Goal: Task Accomplishment & Management: Manage account settings

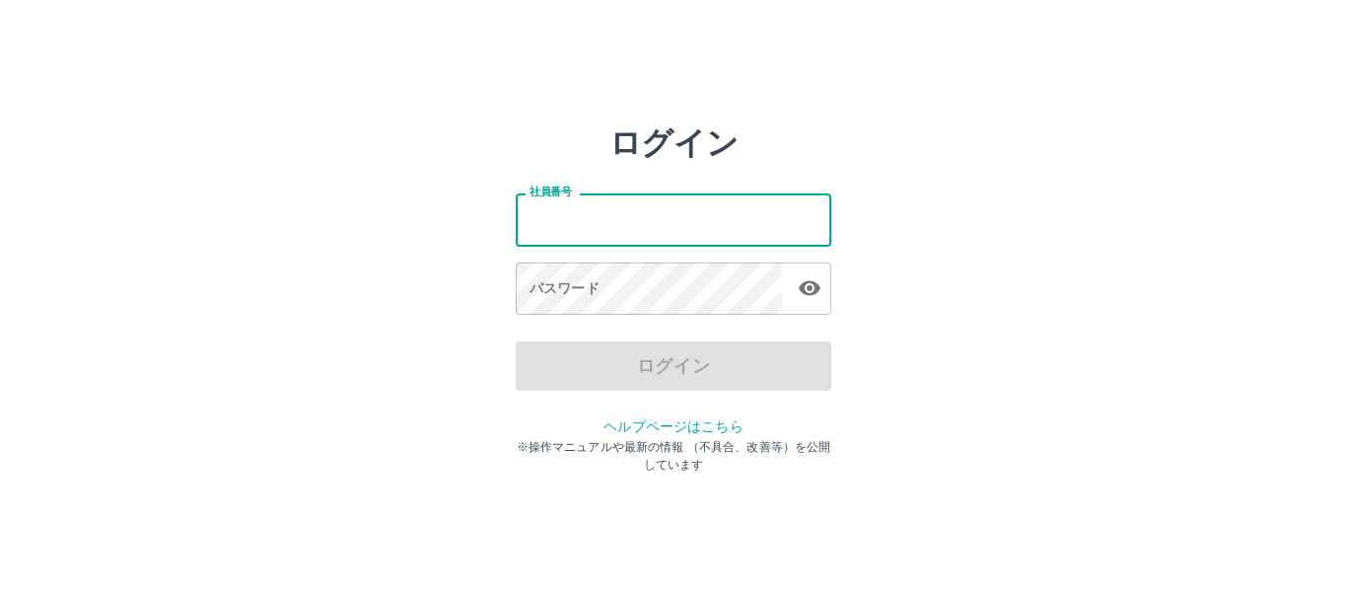
click at [628, 224] on input "社員番号" at bounding box center [674, 219] width 316 height 52
type input "*******"
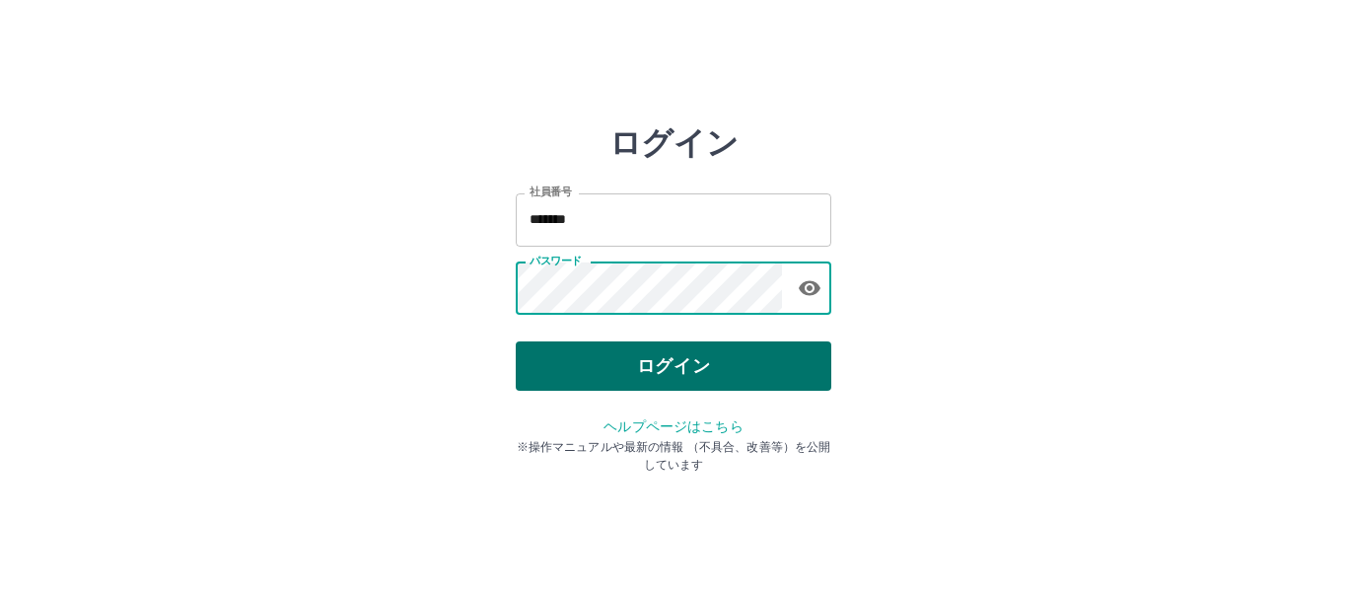
click at [621, 358] on button "ログイン" at bounding box center [674, 365] width 316 height 49
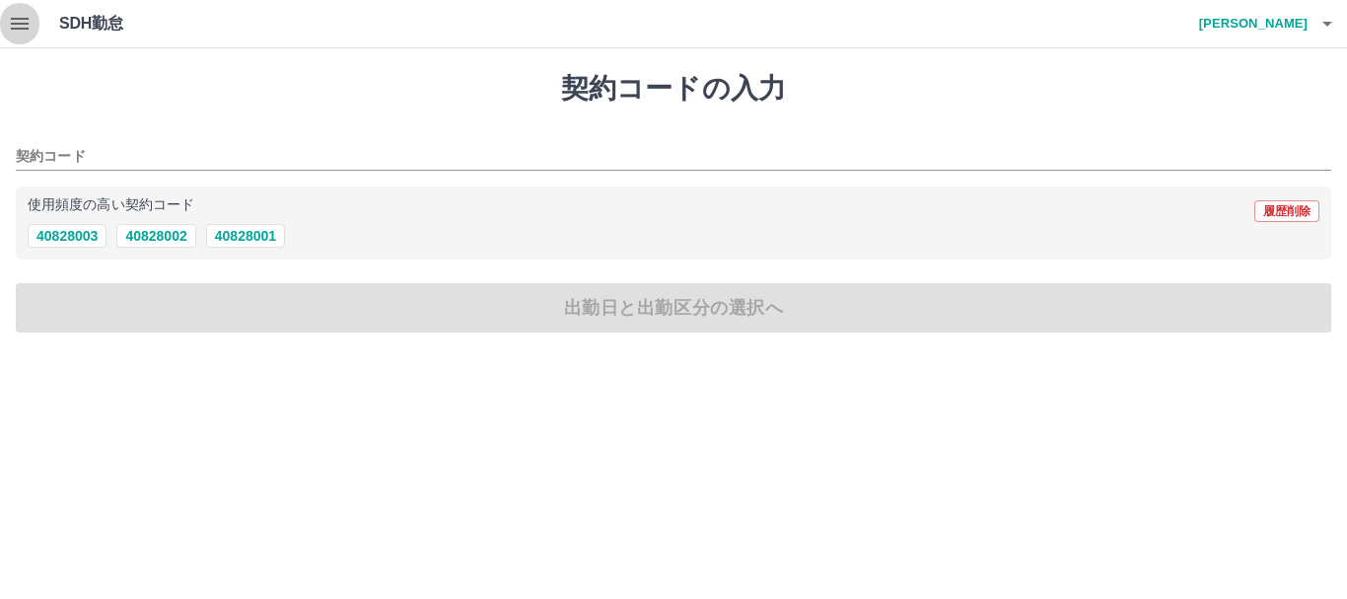
click at [19, 27] on icon "button" at bounding box center [20, 24] width 24 height 24
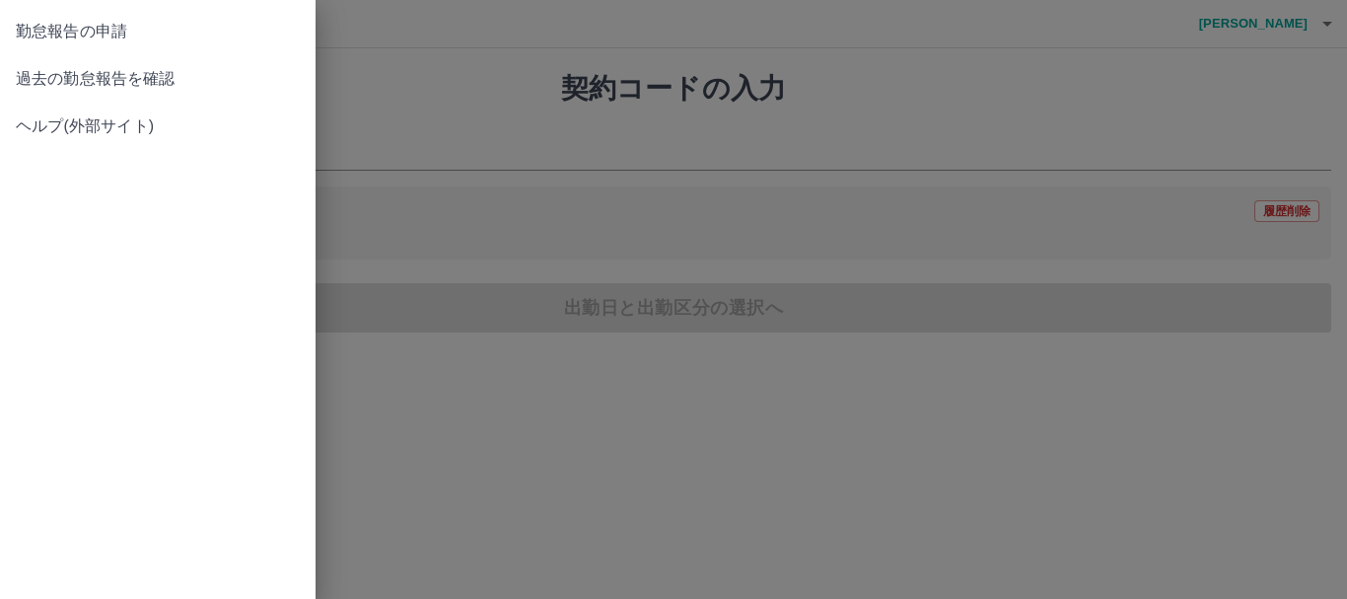
click at [110, 72] on span "過去の勤怠報告を確認" at bounding box center [158, 79] width 284 height 24
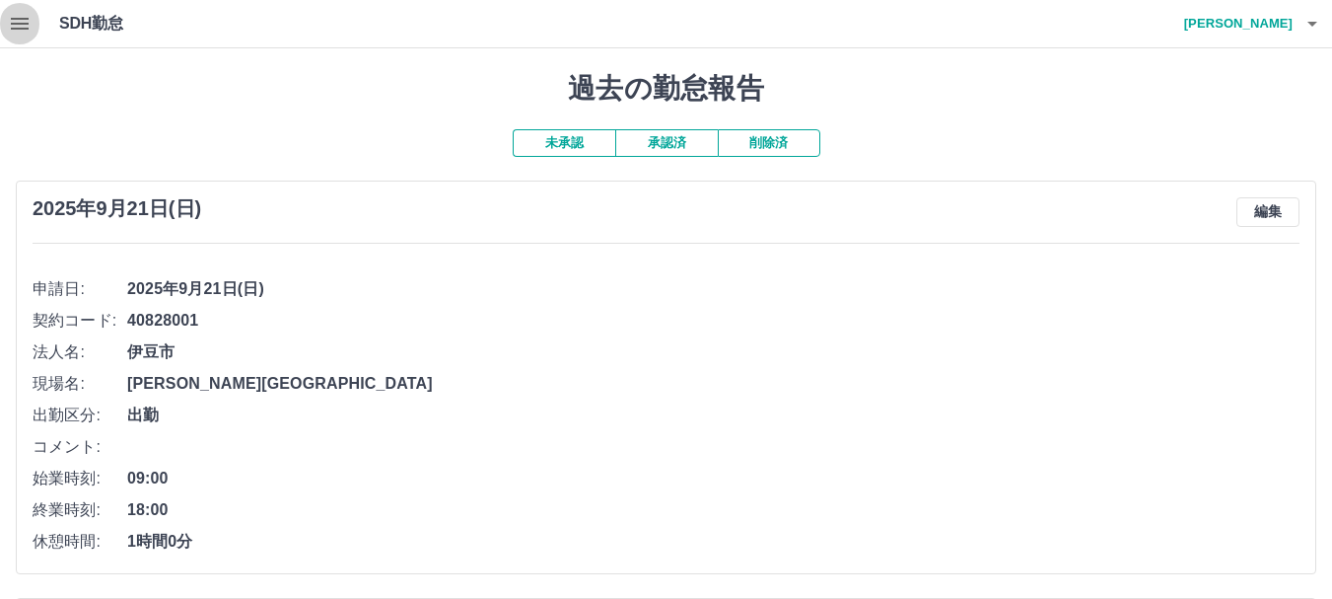
click at [16, 23] on icon "button" at bounding box center [20, 24] width 18 height 12
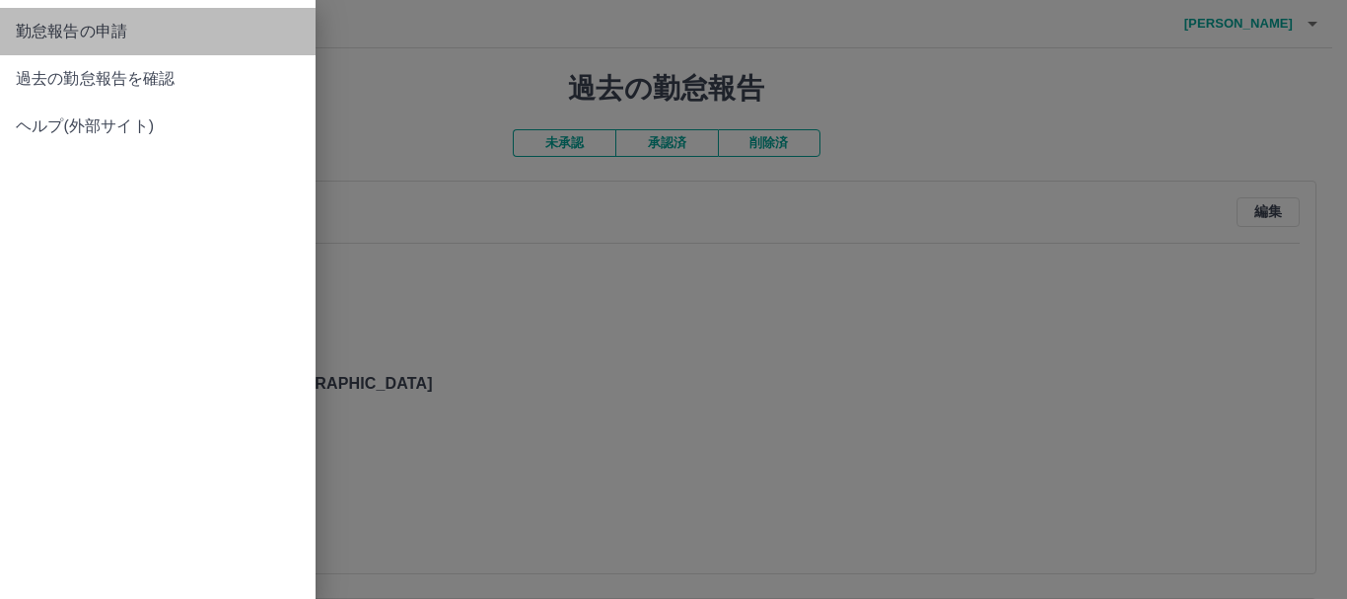
click at [62, 30] on span "勤怠報告の申請" at bounding box center [158, 32] width 284 height 24
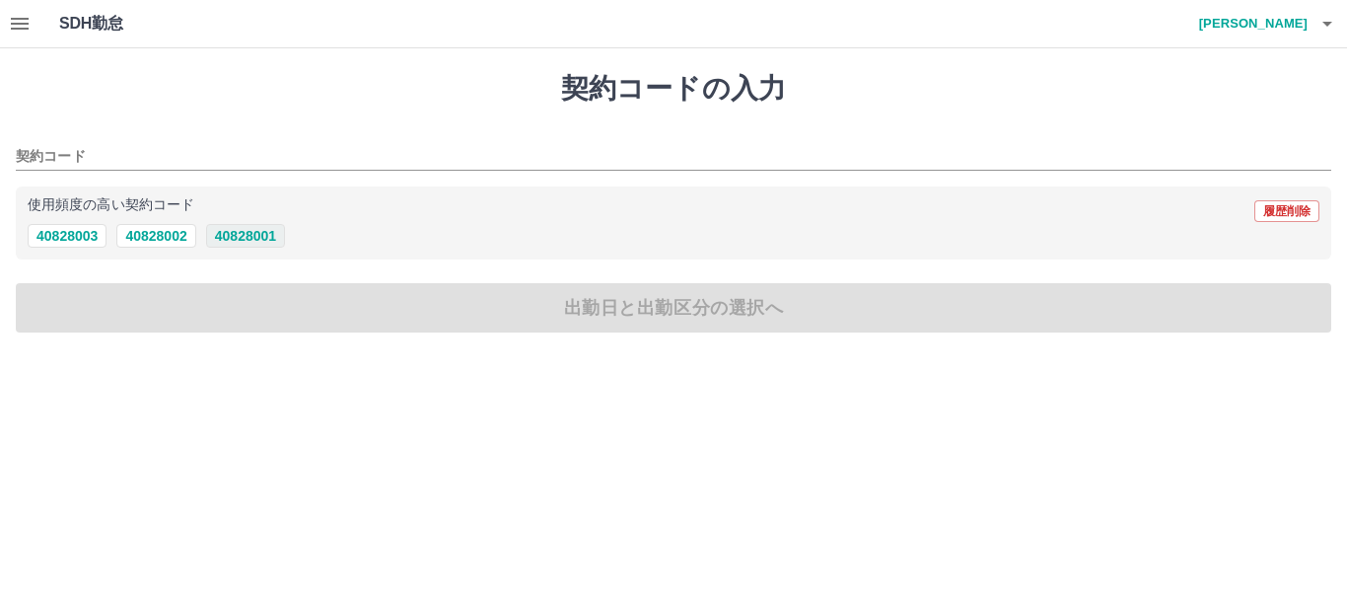
click at [248, 235] on button "40828001" at bounding box center [245, 236] width 79 height 24
type input "********"
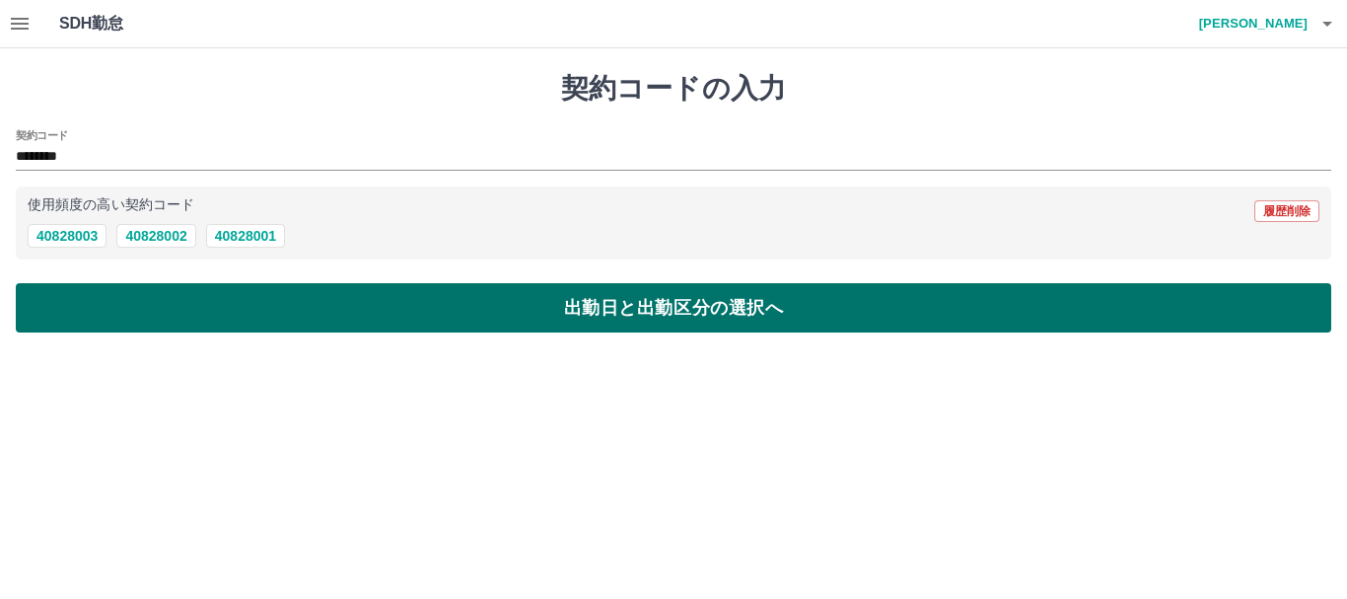
click at [664, 316] on button "出勤日と出勤区分の選択へ" at bounding box center [673, 307] width 1315 height 49
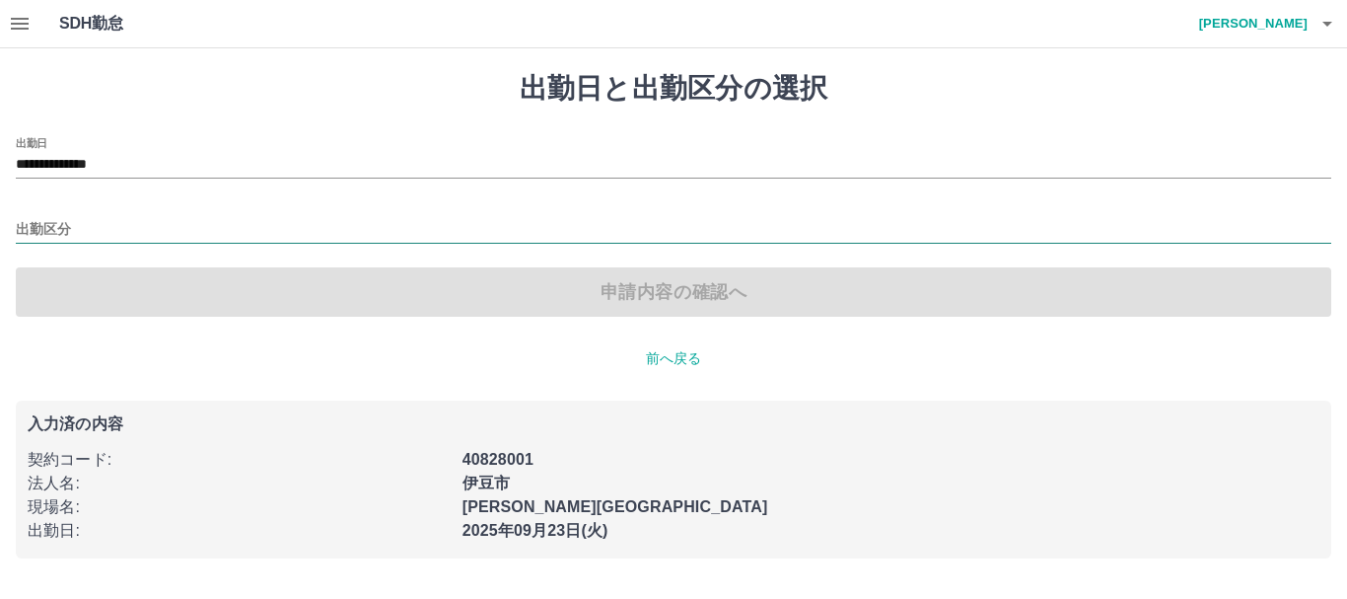
click at [83, 229] on input "出勤区分" at bounding box center [673, 230] width 1315 height 25
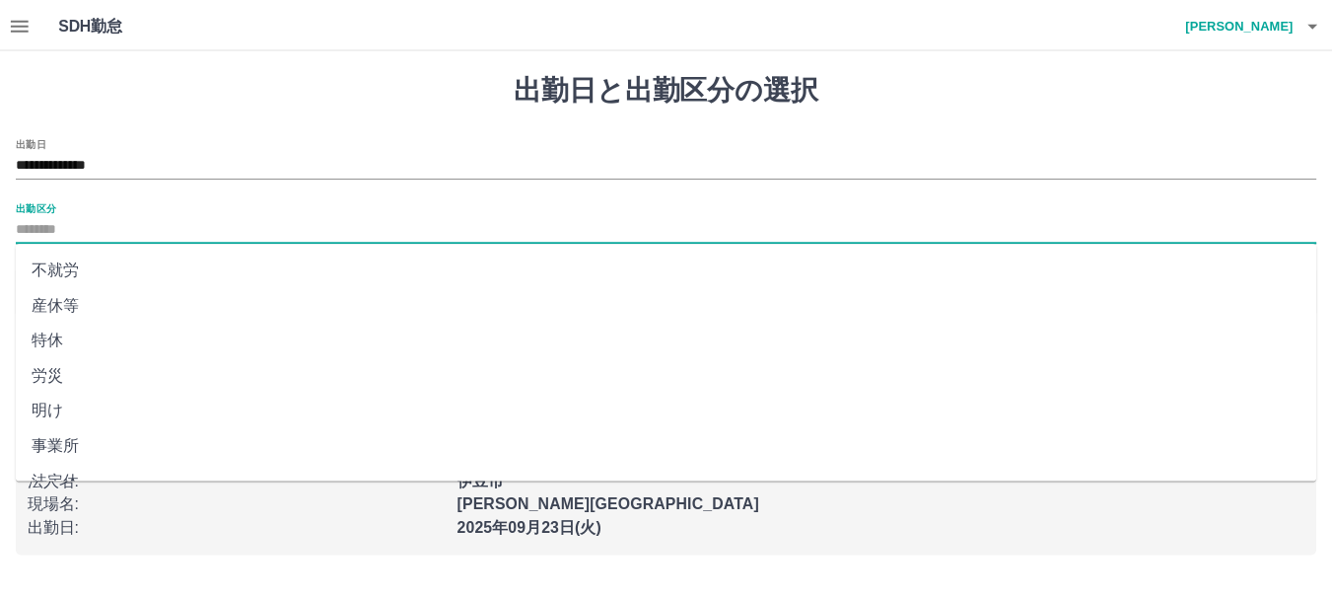
scroll to position [415, 0]
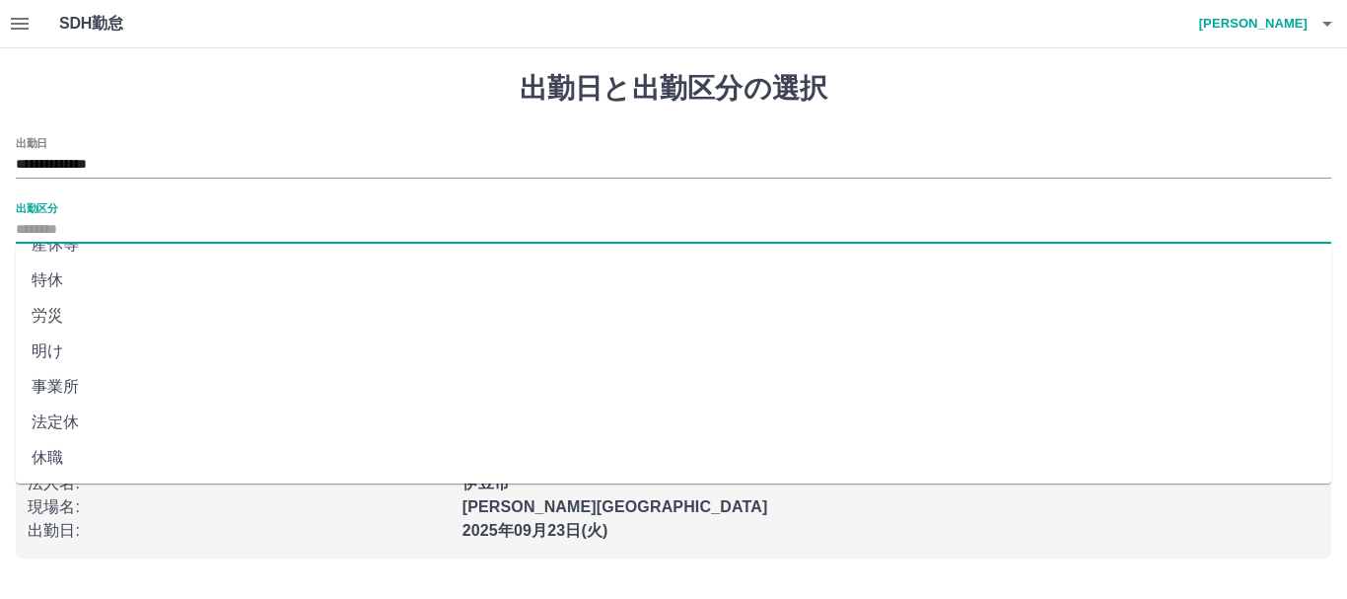
click at [66, 418] on li "法定休" at bounding box center [673, 421] width 1315 height 35
type input "***"
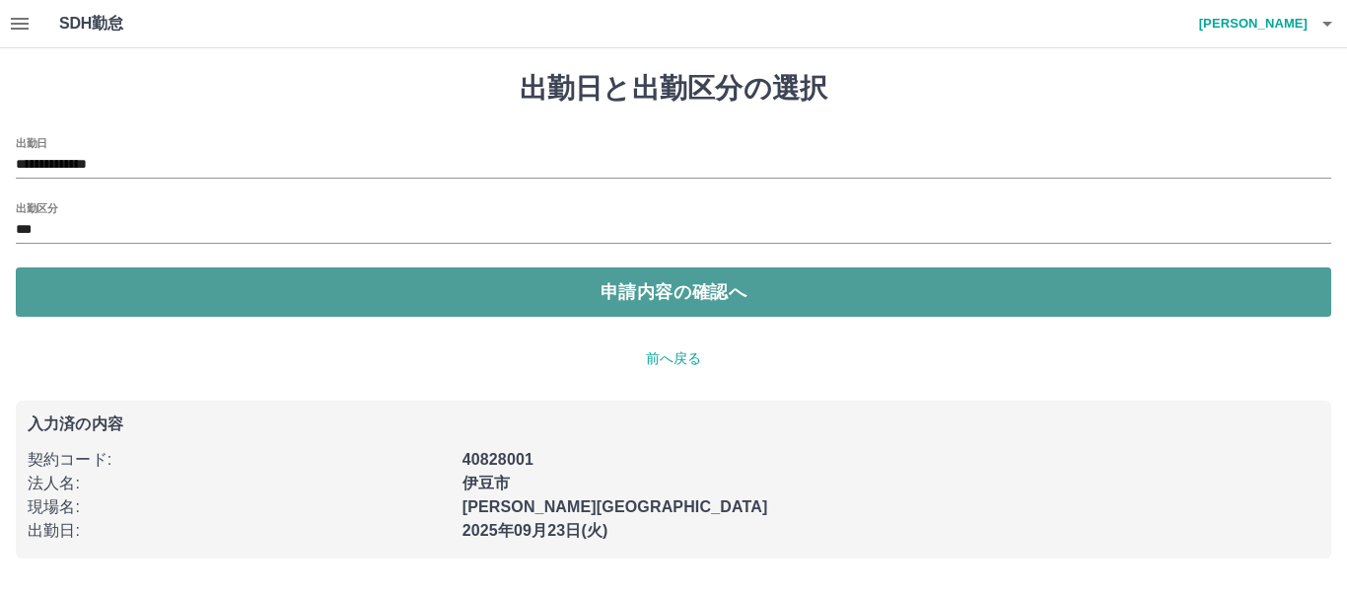
click at [666, 280] on button "申請内容の確認へ" at bounding box center [673, 291] width 1315 height 49
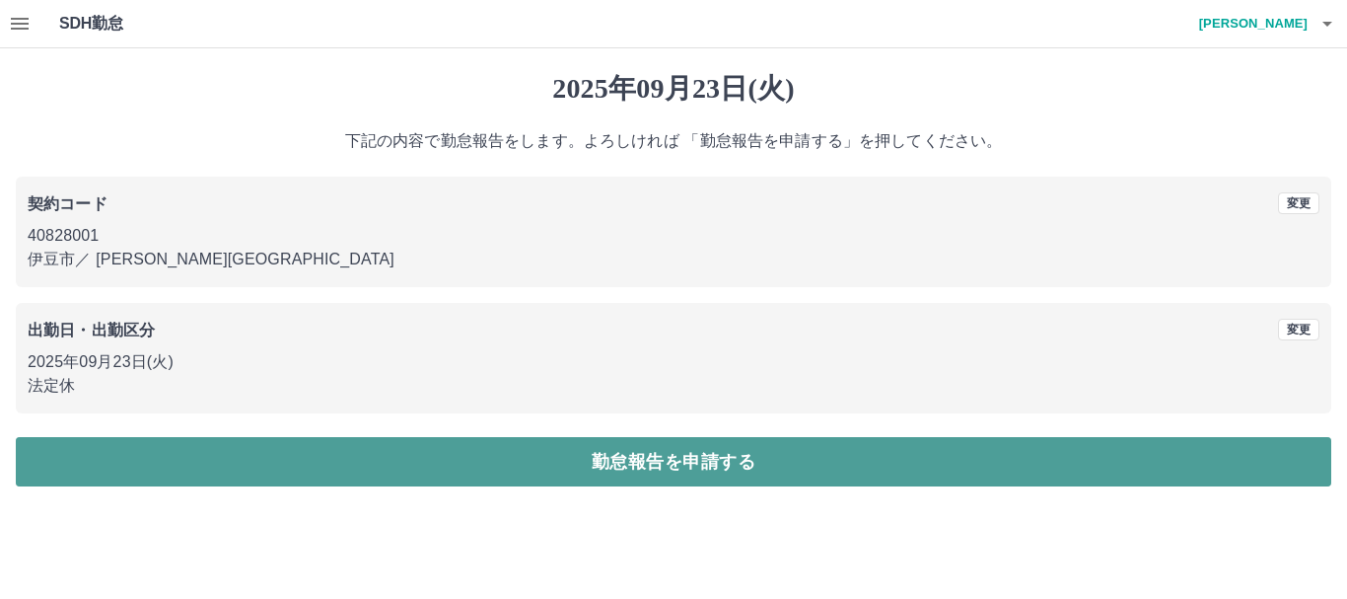
click at [674, 451] on button "勤怠報告を申請する" at bounding box center [673, 461] width 1315 height 49
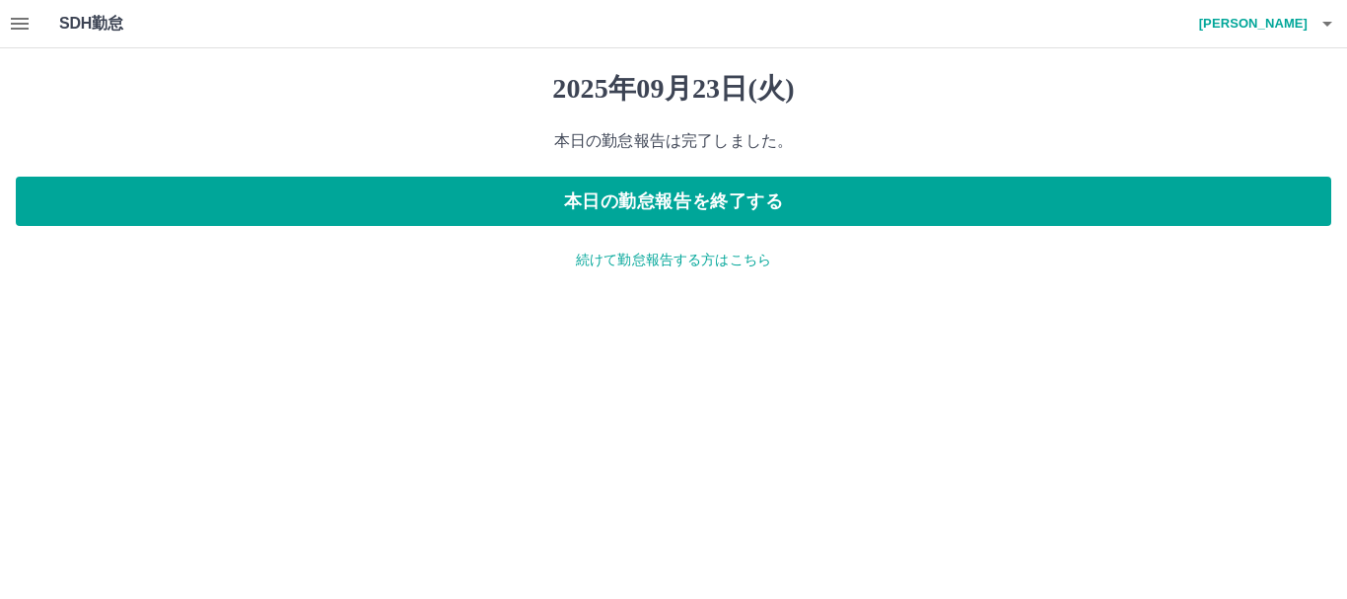
click at [688, 263] on p "続けて勤怠報告する方はこちら" at bounding box center [673, 259] width 1315 height 21
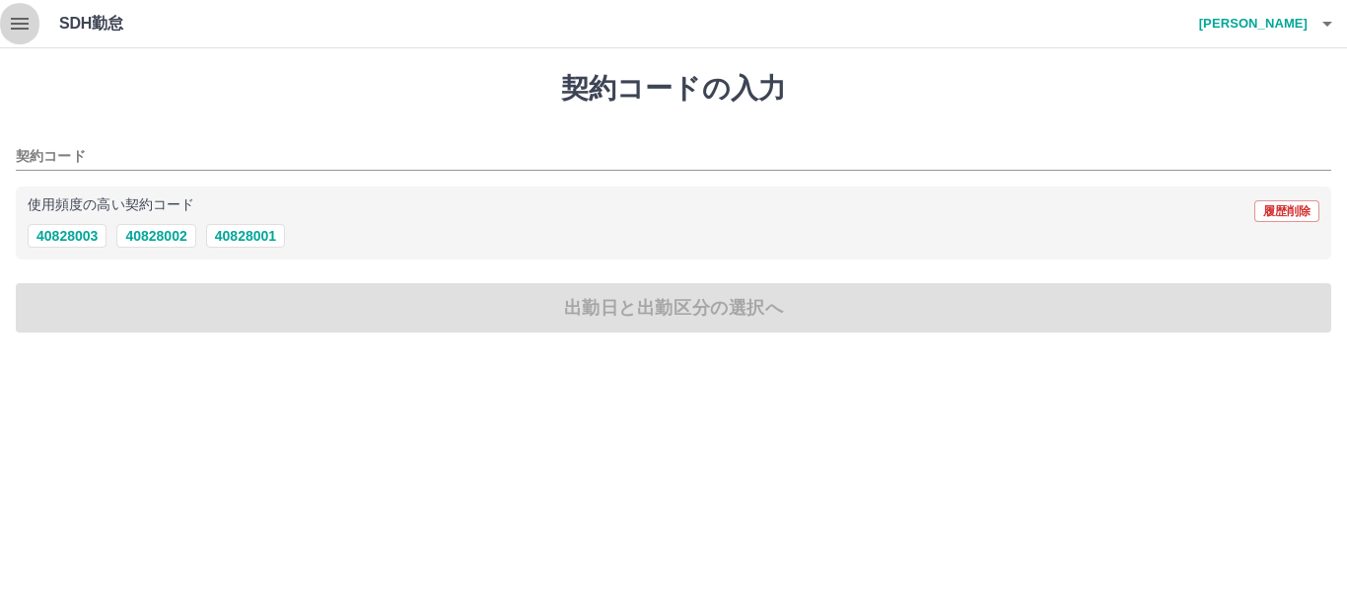
click at [26, 26] on icon "button" at bounding box center [20, 24] width 24 height 24
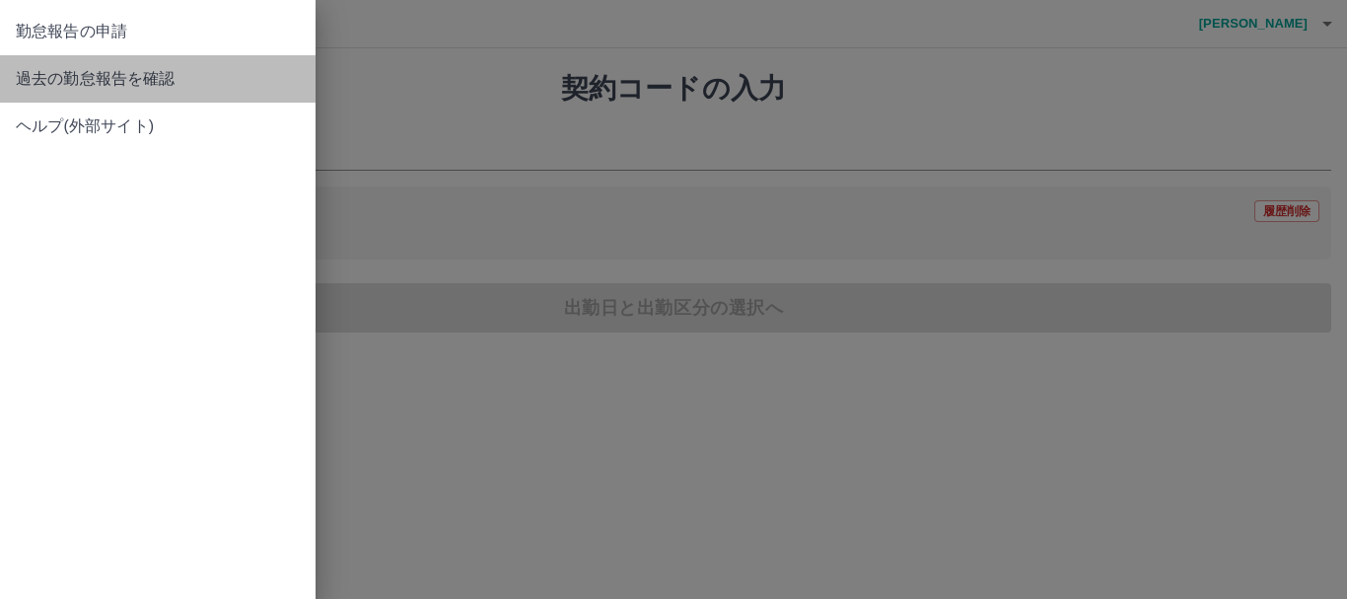
click at [79, 72] on span "過去の勤怠報告を確認" at bounding box center [158, 79] width 284 height 24
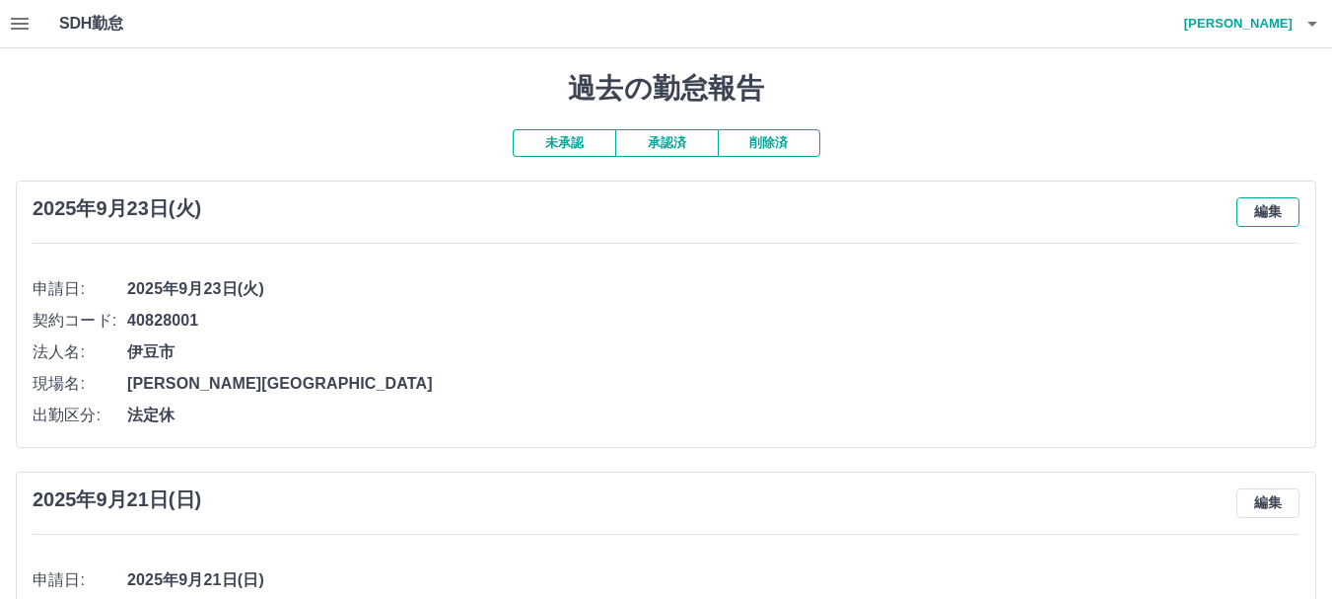
click at [1281, 219] on button "編集" at bounding box center [1267, 212] width 63 height 30
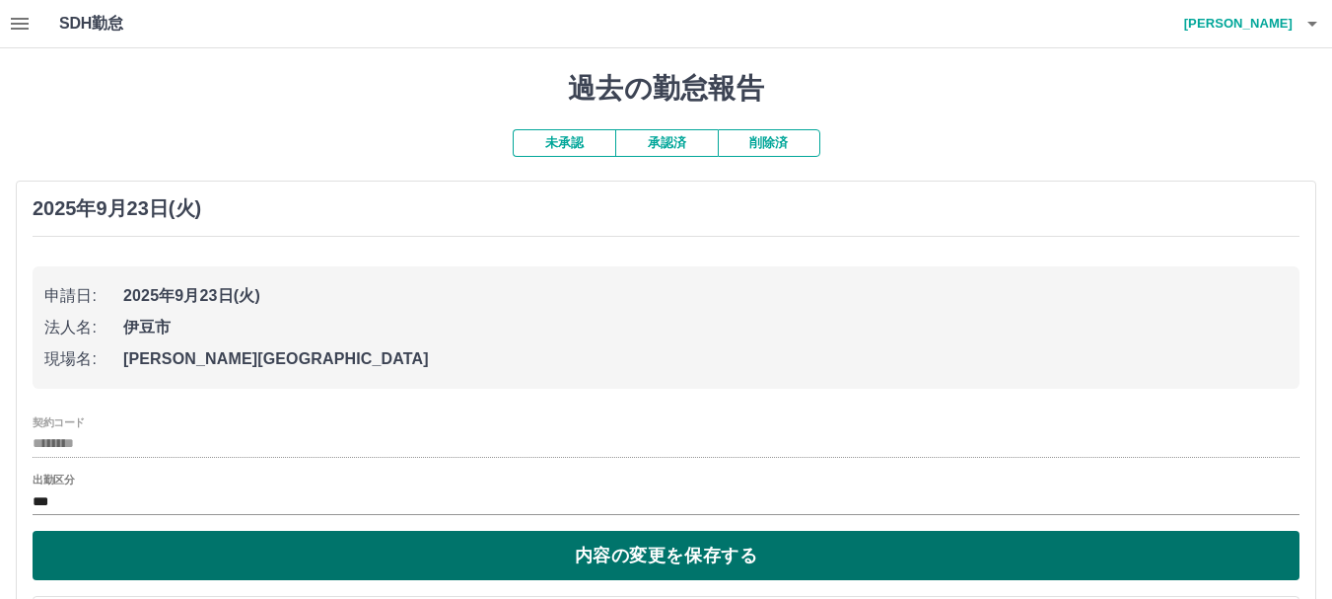
click at [573, 548] on button "内容の変更を保存する" at bounding box center [666, 554] width 1267 height 49
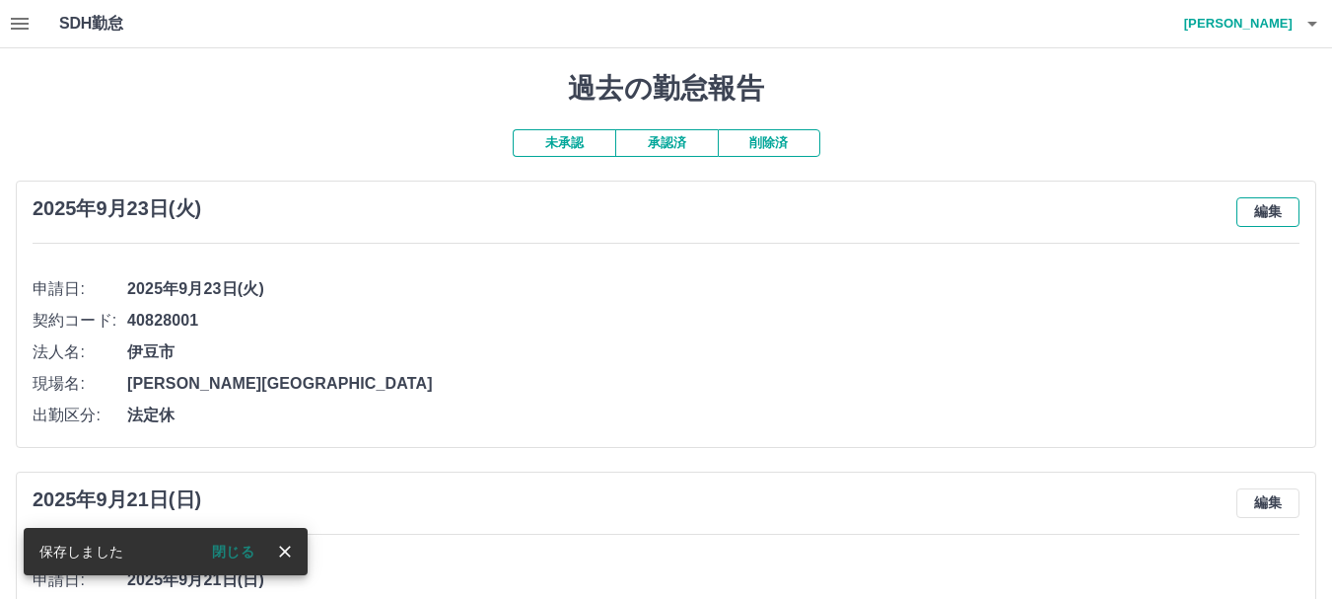
click at [1280, 214] on button "編集" at bounding box center [1267, 212] width 63 height 30
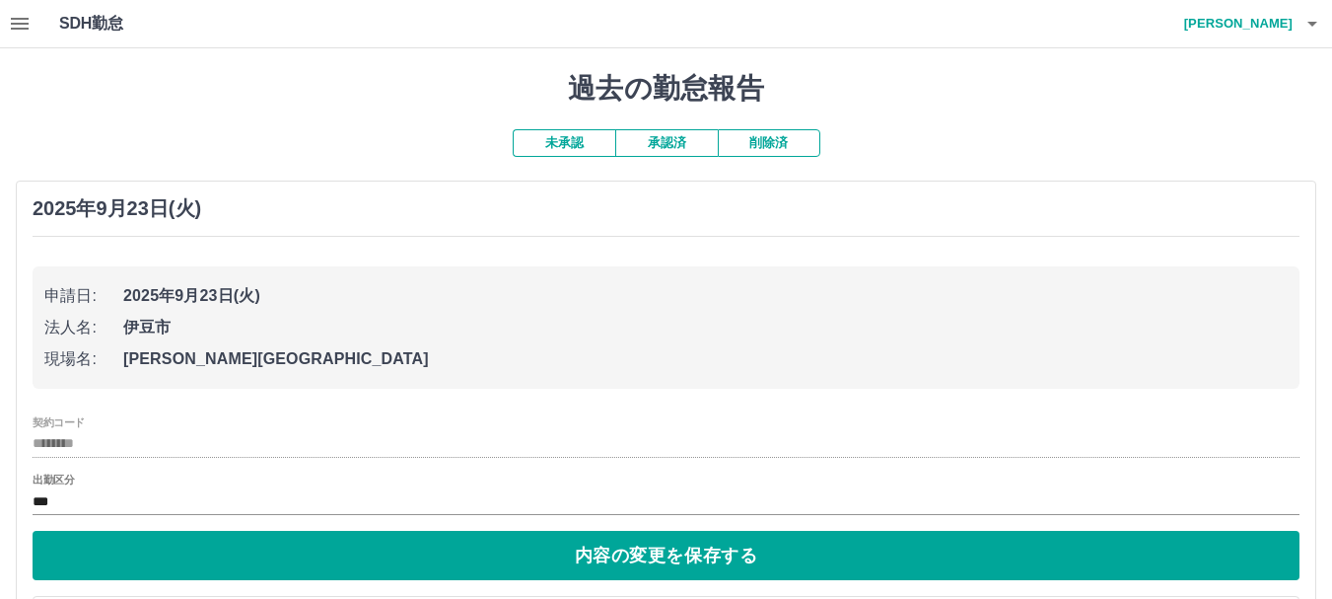
scroll to position [99, 0]
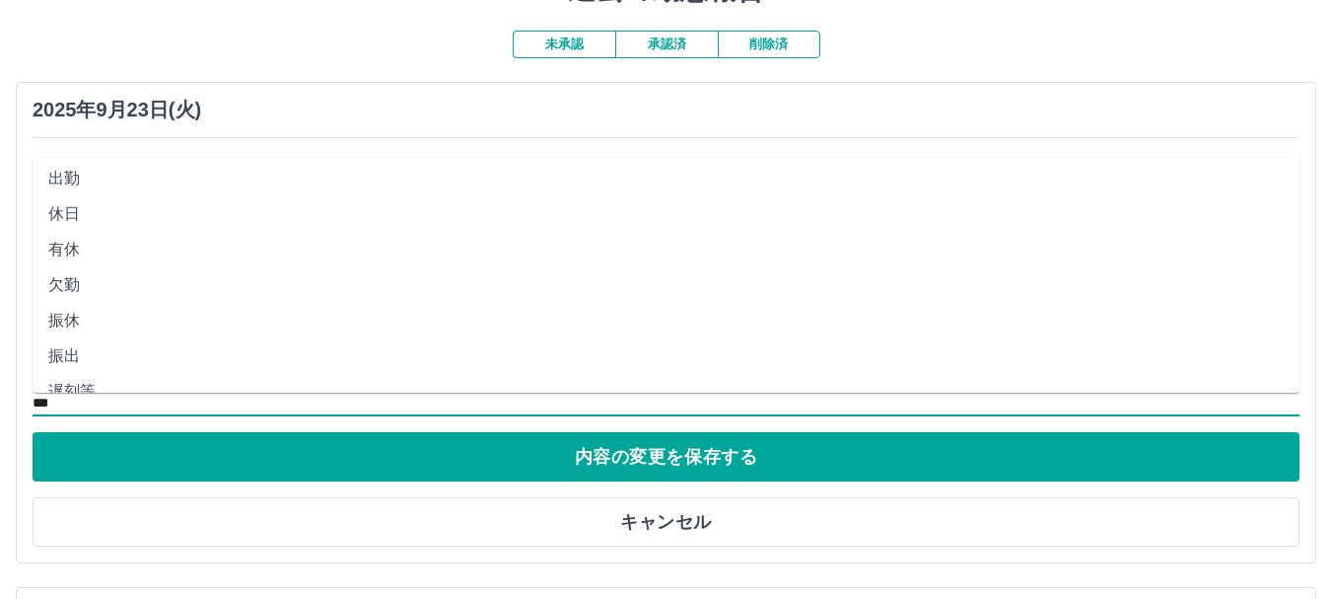
click at [83, 395] on input "***" at bounding box center [666, 402] width 1267 height 25
click at [62, 176] on li "出勤" at bounding box center [666, 178] width 1267 height 35
type input "**"
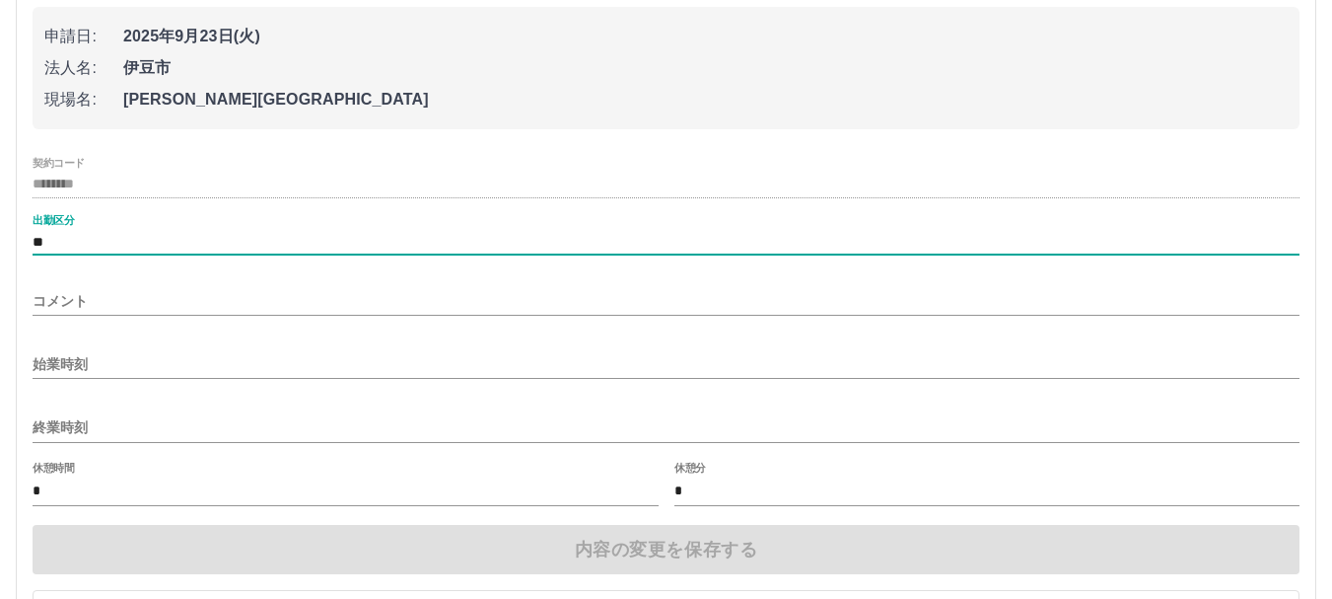
scroll to position [296, 0]
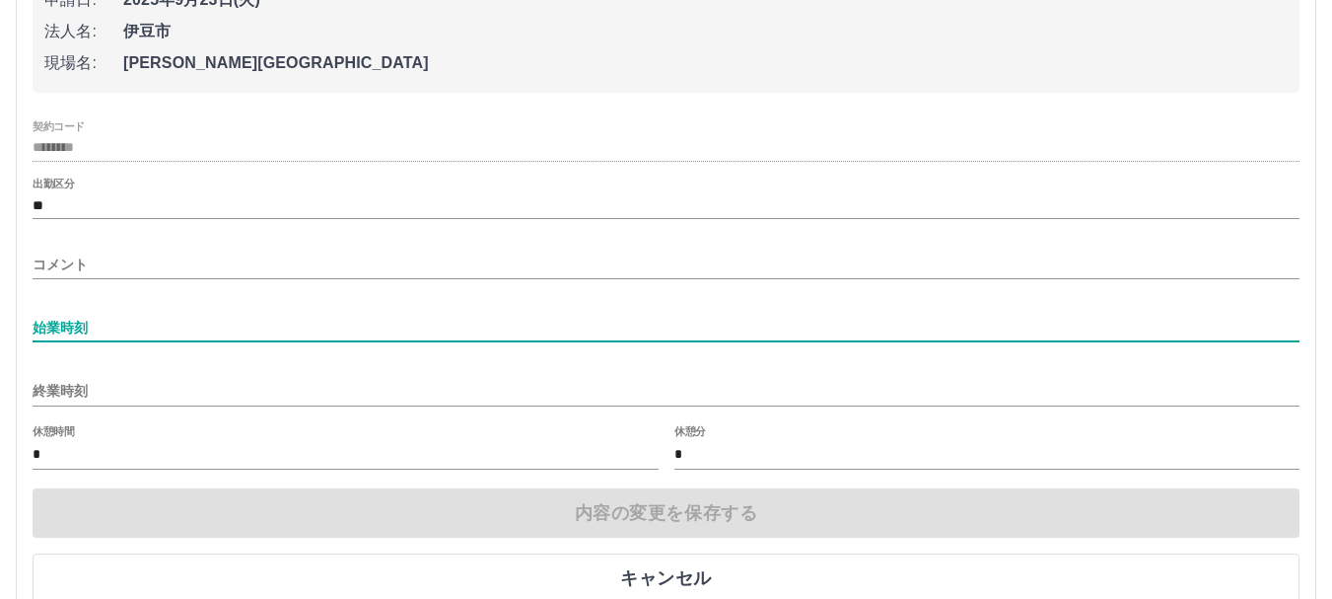
click at [103, 319] on input "始業時刻" at bounding box center [666, 328] width 1267 height 29
type input "****"
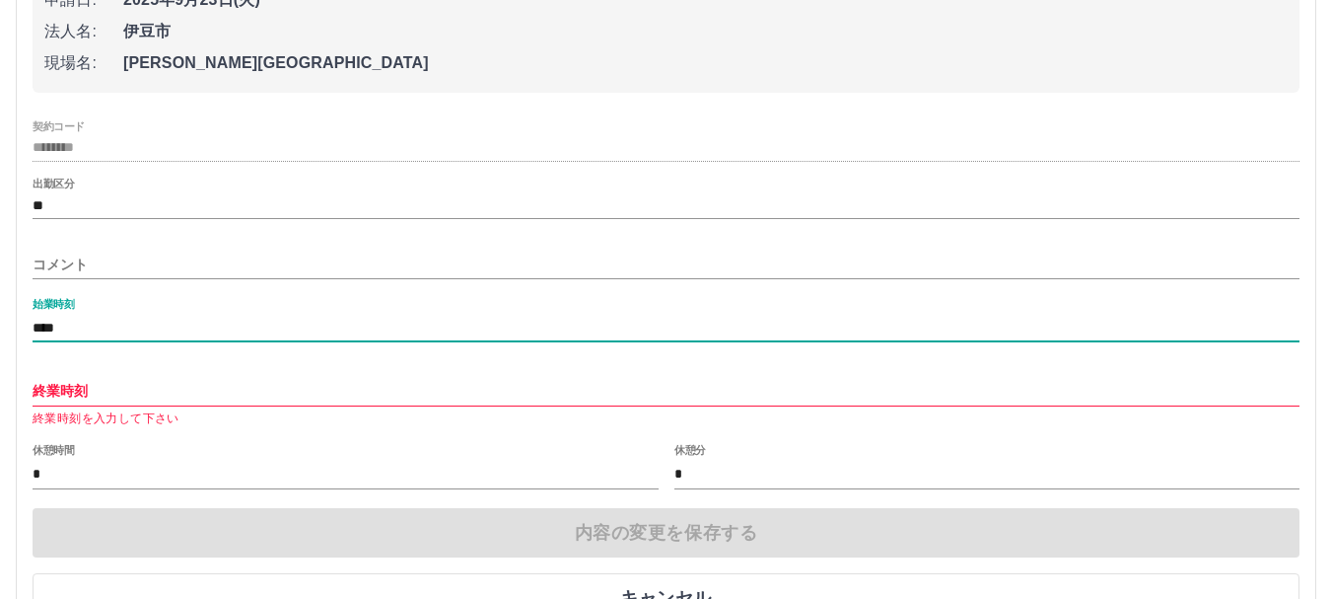
click at [116, 390] on input "終業時刻" at bounding box center [666, 391] width 1267 height 29
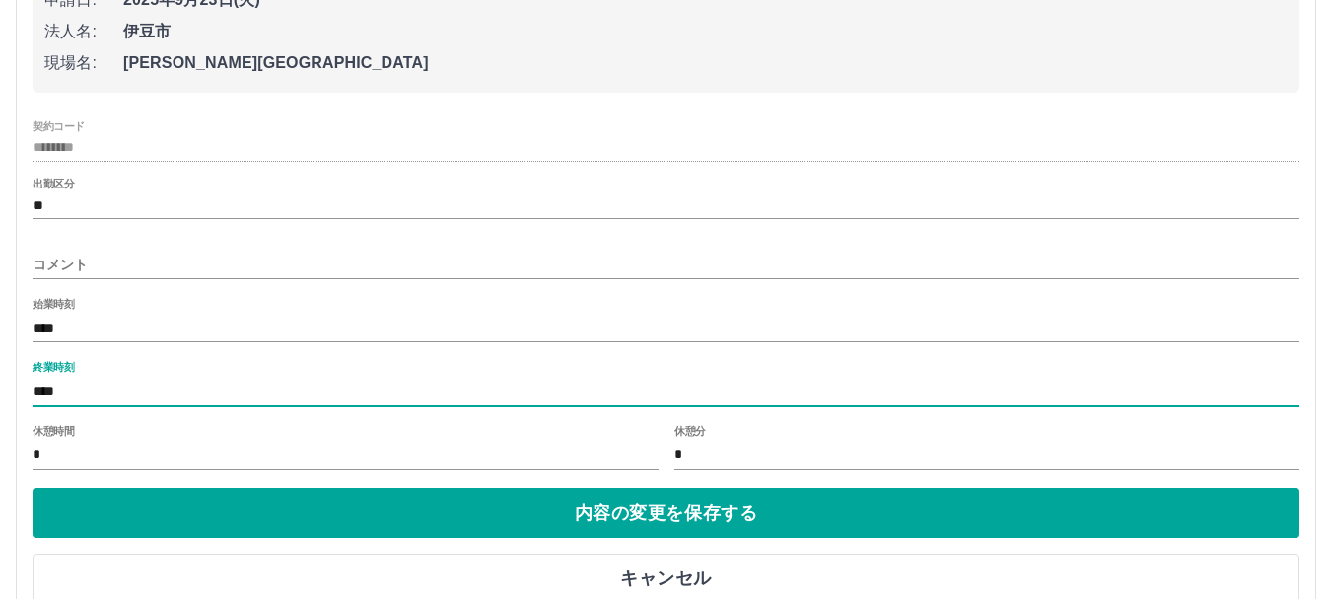
type input "****"
click at [88, 458] on input "*" at bounding box center [346, 455] width 626 height 29
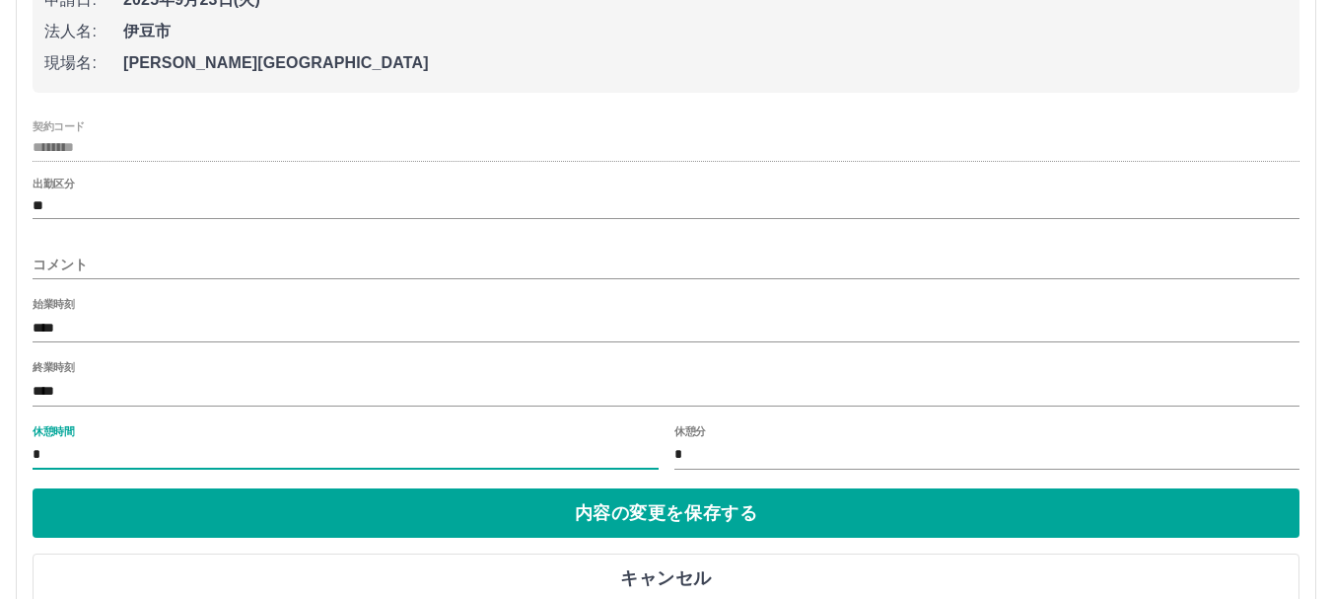
type input "**"
click at [711, 469] on input "*" at bounding box center [987, 455] width 626 height 29
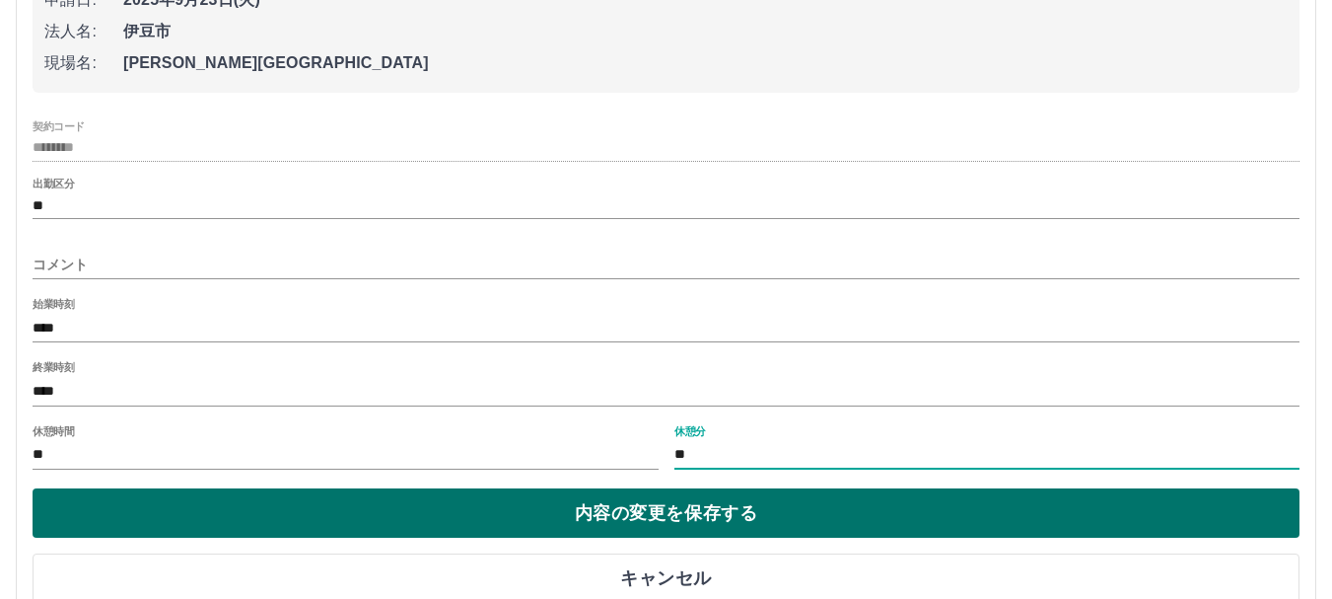
type input "**"
click at [701, 511] on button "内容の変更を保存する" at bounding box center [666, 512] width 1267 height 49
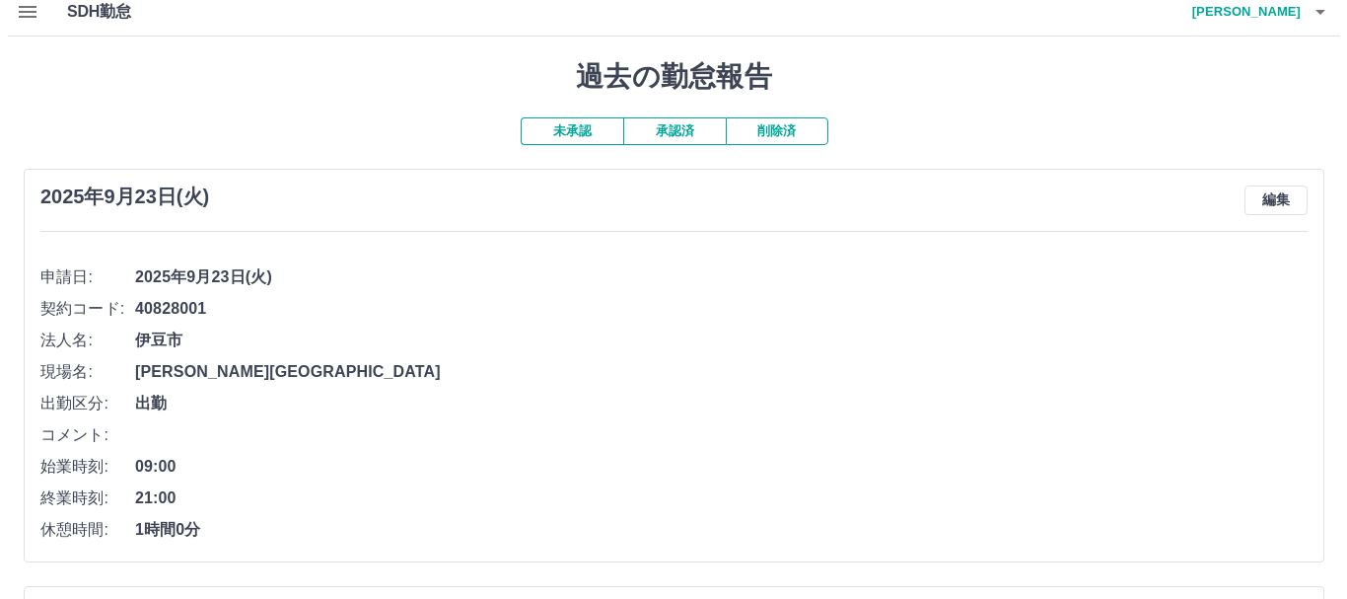
scroll to position [0, 0]
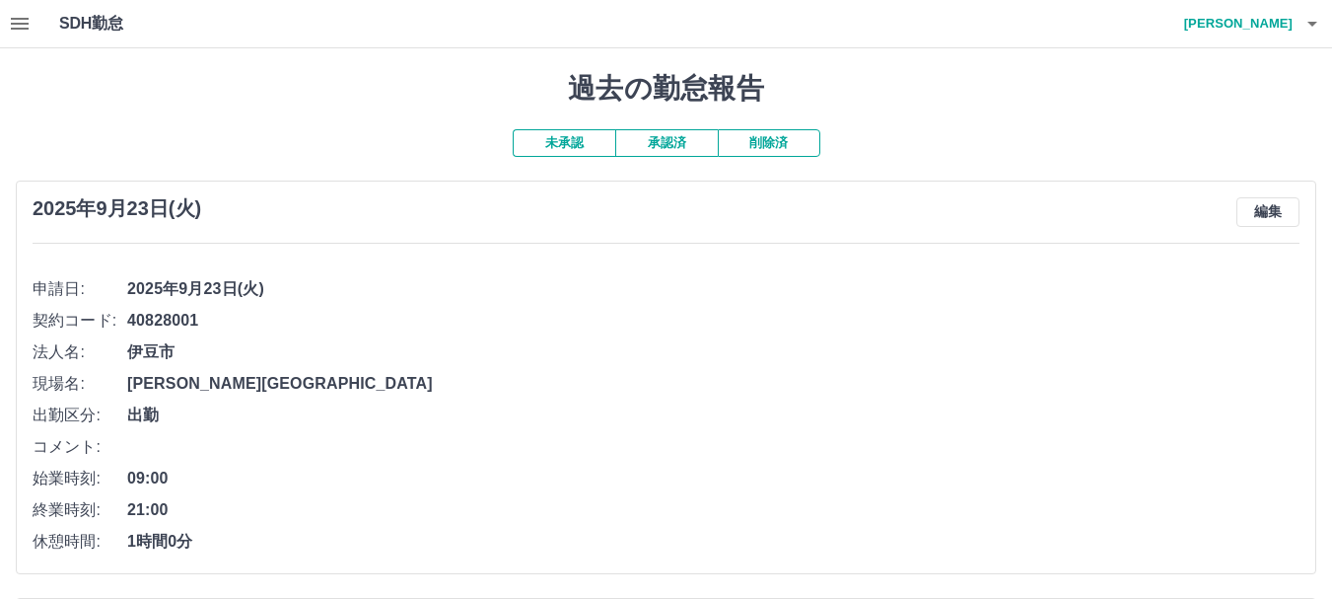
click at [14, 31] on icon "button" at bounding box center [20, 24] width 24 height 24
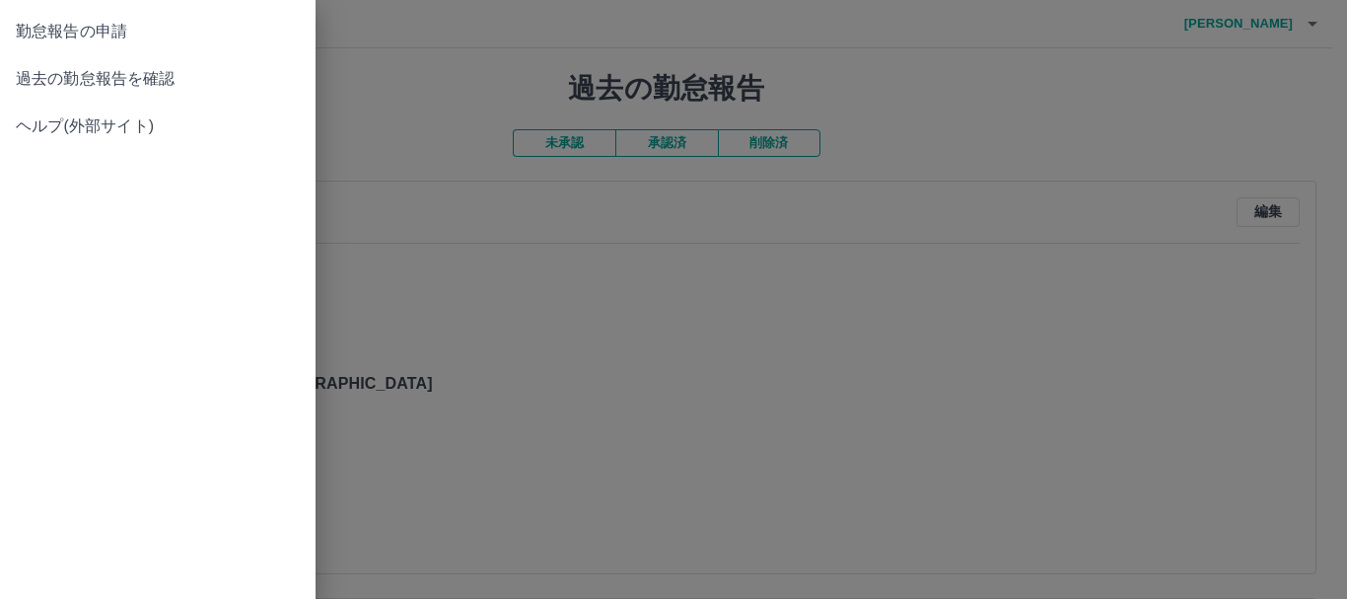
click at [69, 38] on span "勤怠報告の申請" at bounding box center [158, 32] width 284 height 24
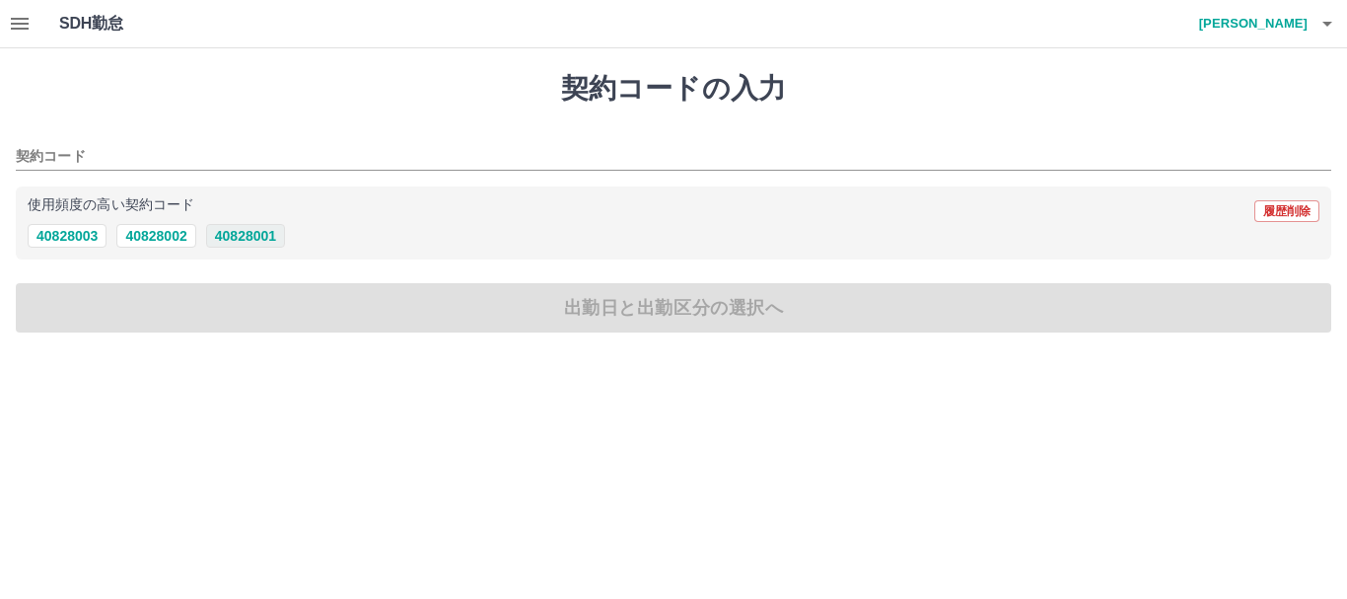
click at [267, 242] on button "40828001" at bounding box center [245, 236] width 79 height 24
type input "********"
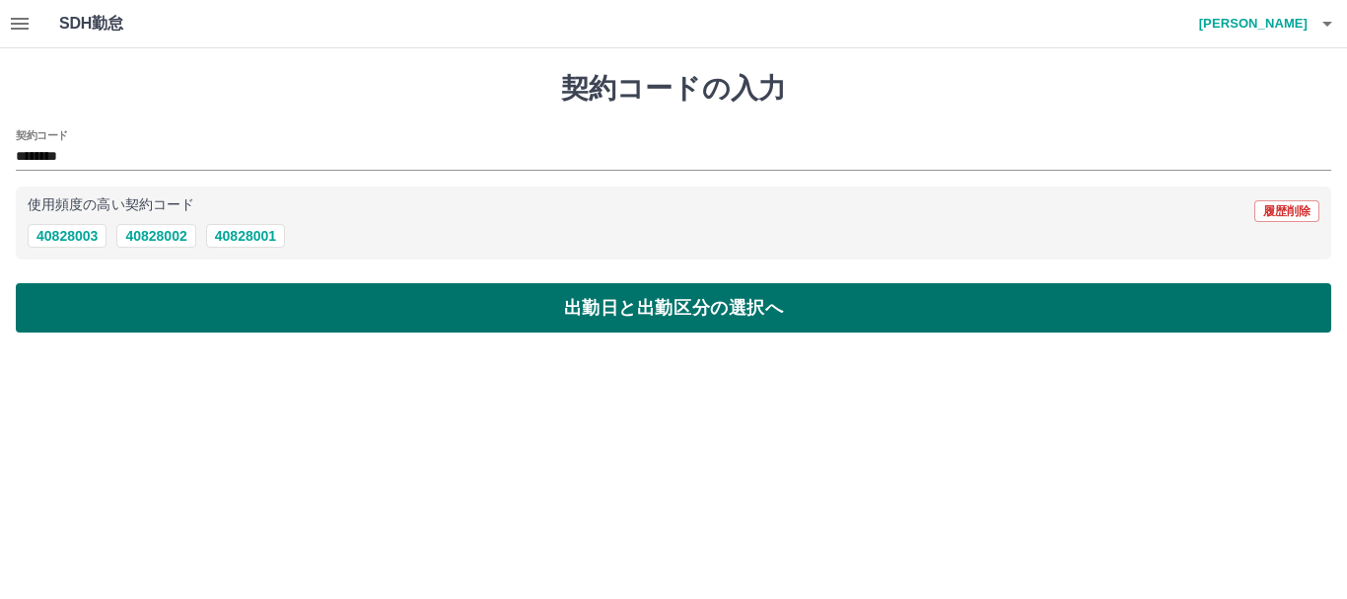
click at [272, 291] on button "出勤日と出勤区分の選択へ" at bounding box center [673, 307] width 1315 height 49
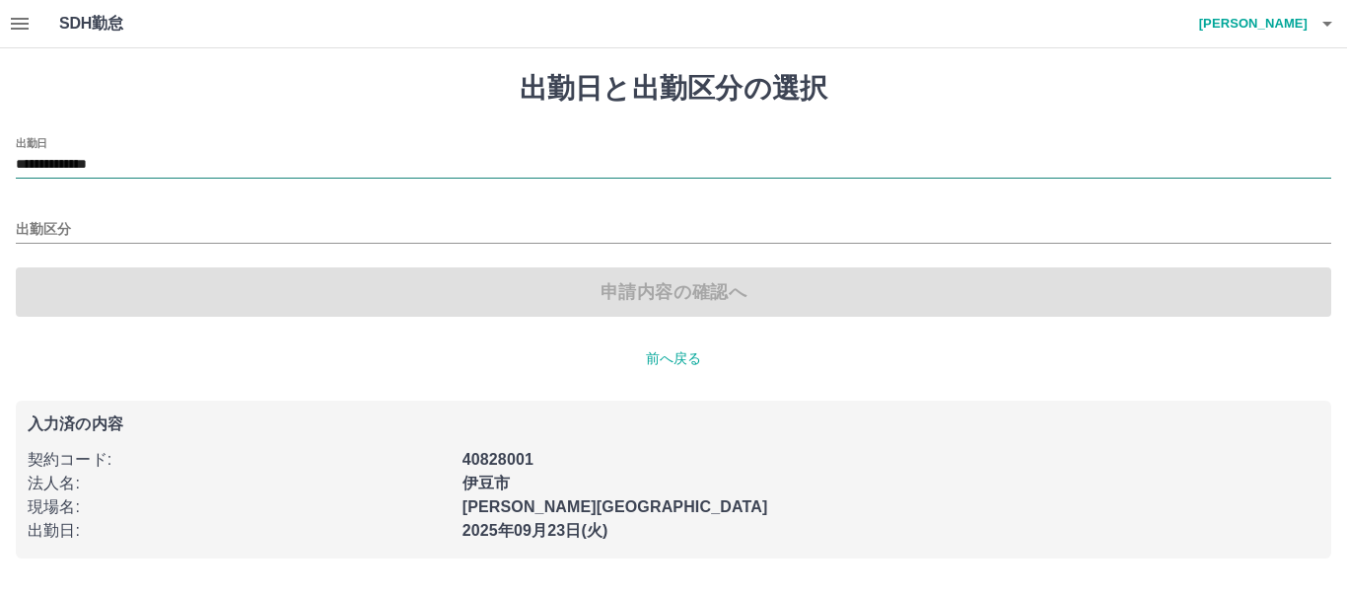
click at [207, 159] on input "**********" at bounding box center [673, 165] width 1315 height 25
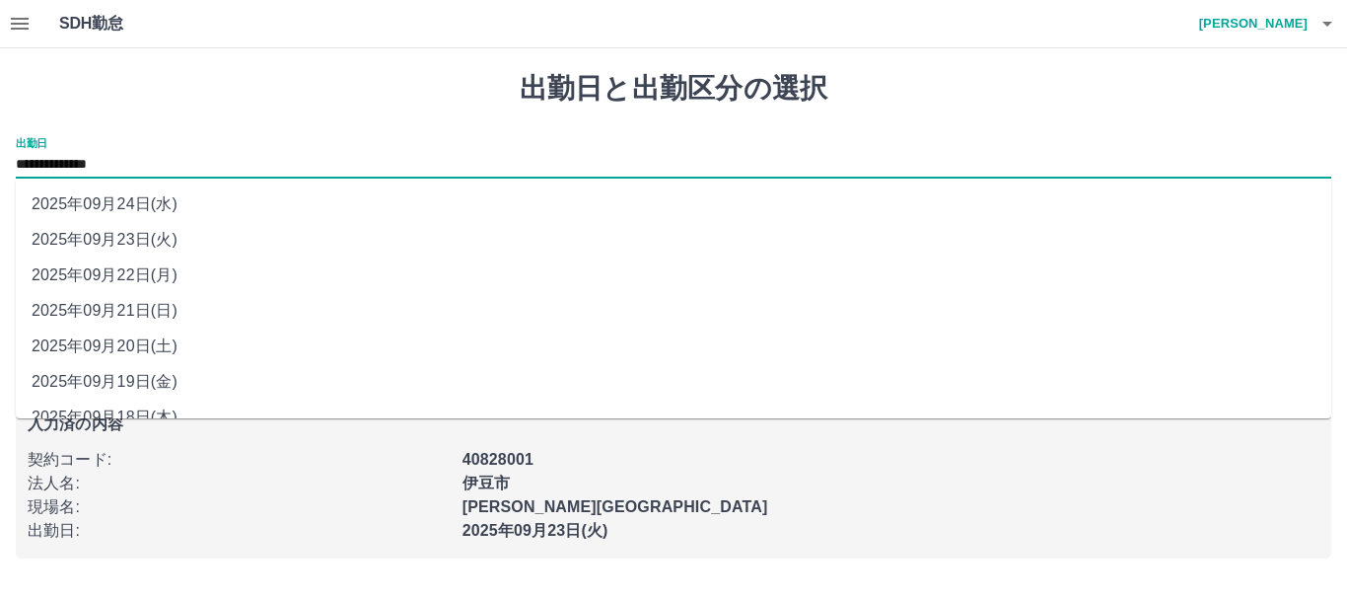
click at [158, 269] on li "2025年09月22日(月)" at bounding box center [673, 274] width 1315 height 35
type input "**********"
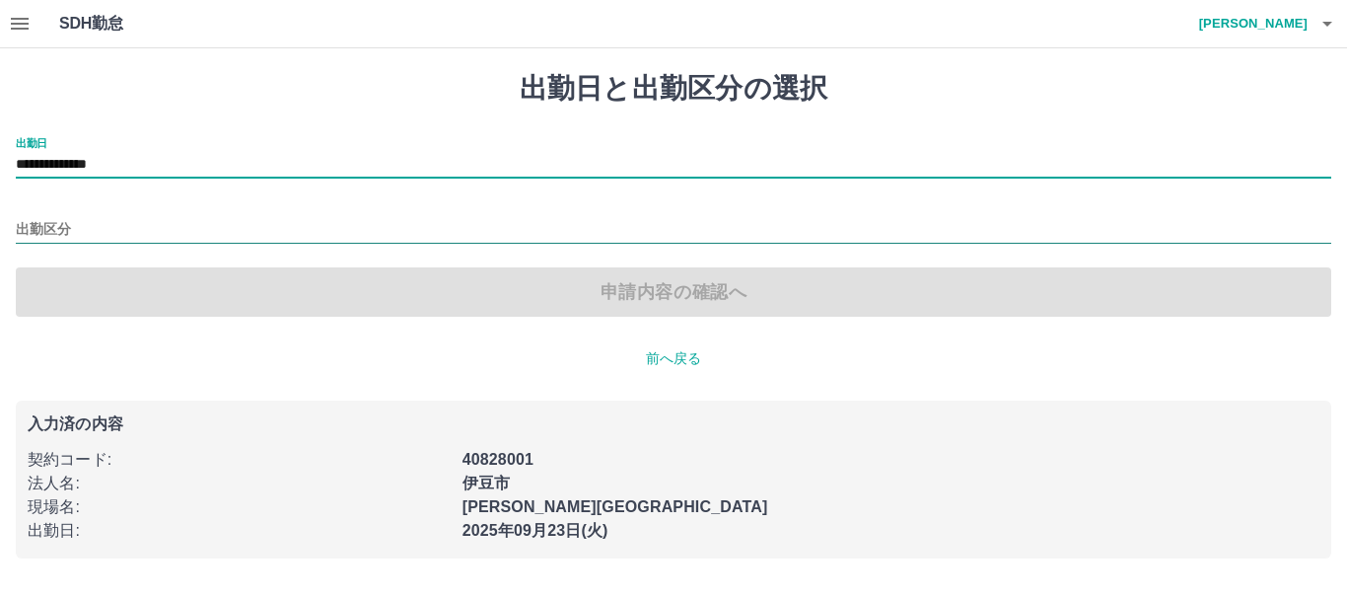
click at [130, 223] on input "出勤区分" at bounding box center [673, 230] width 1315 height 25
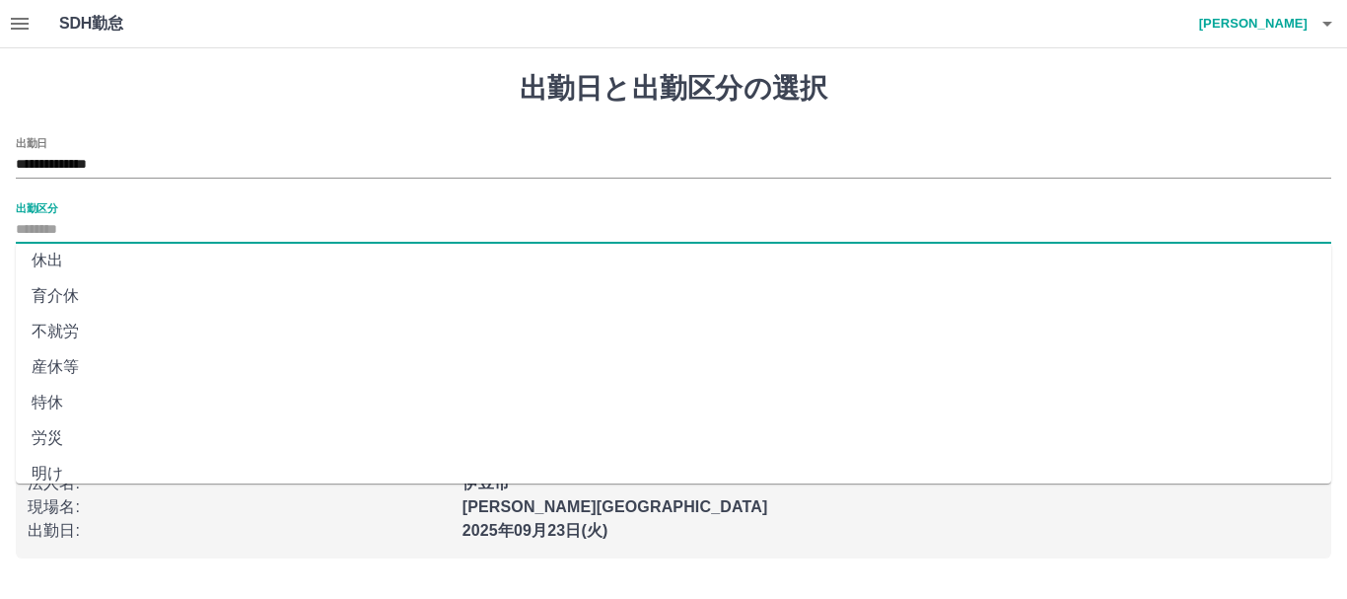
scroll to position [415, 0]
click at [81, 417] on li "法定休" at bounding box center [673, 421] width 1315 height 35
type input "***"
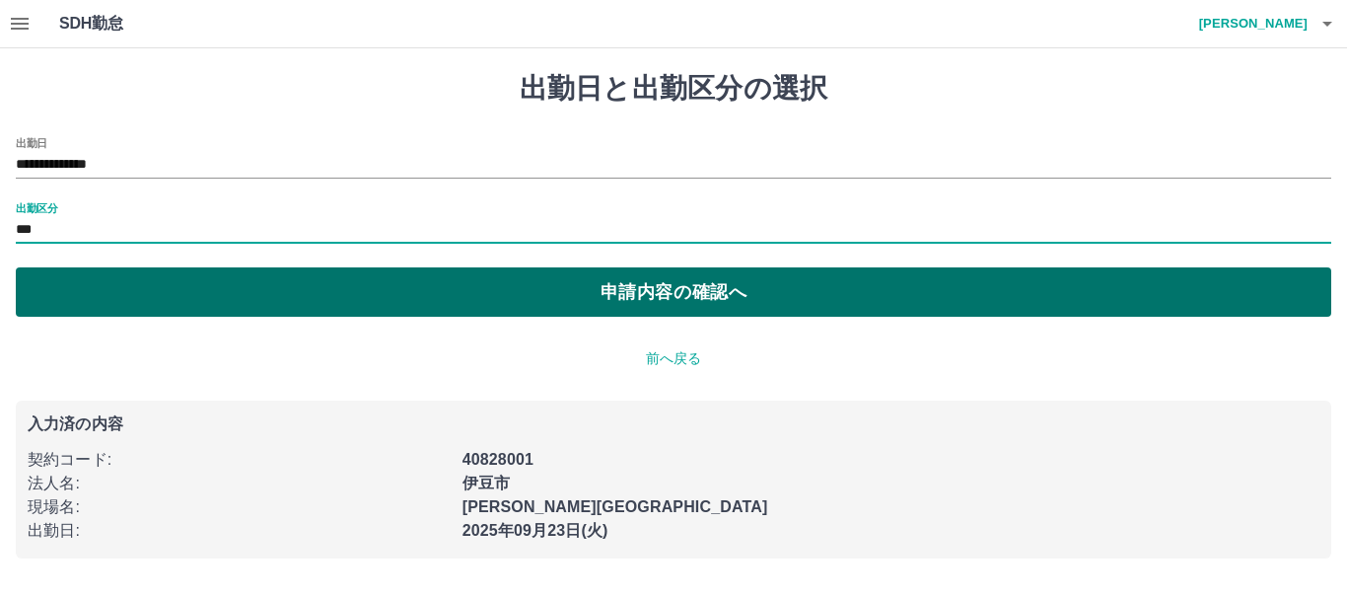
click at [372, 277] on button "申請内容の確認へ" at bounding box center [673, 291] width 1315 height 49
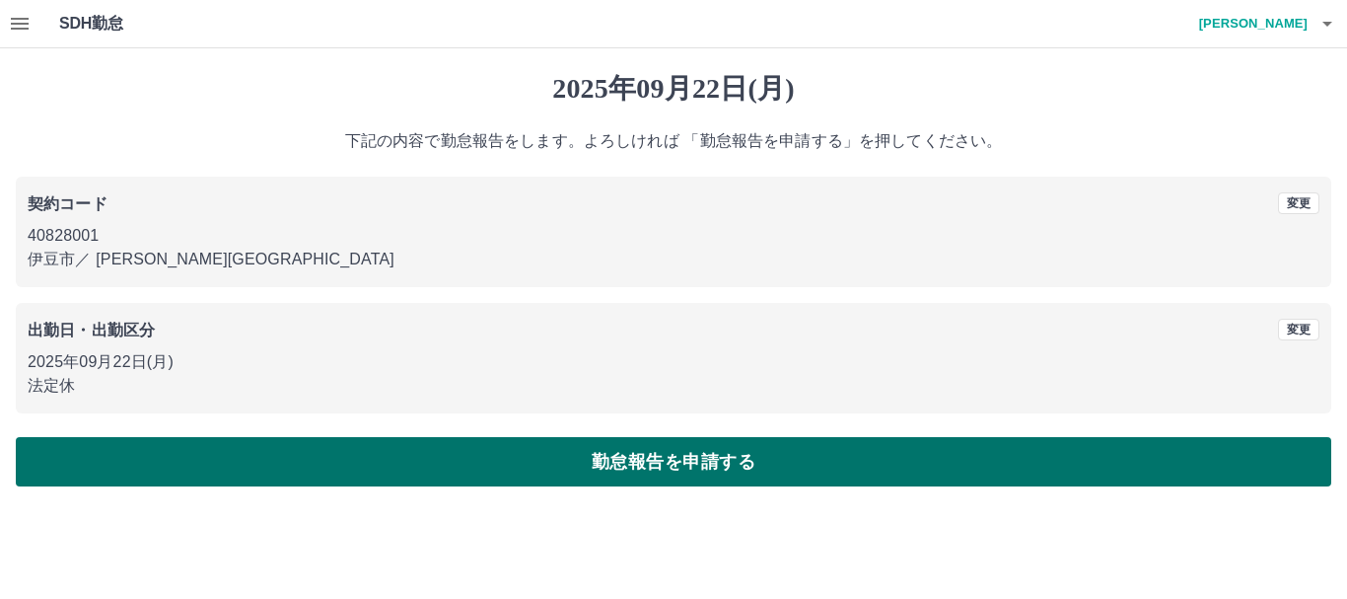
click at [521, 448] on button "勤怠報告を申請する" at bounding box center [673, 461] width 1315 height 49
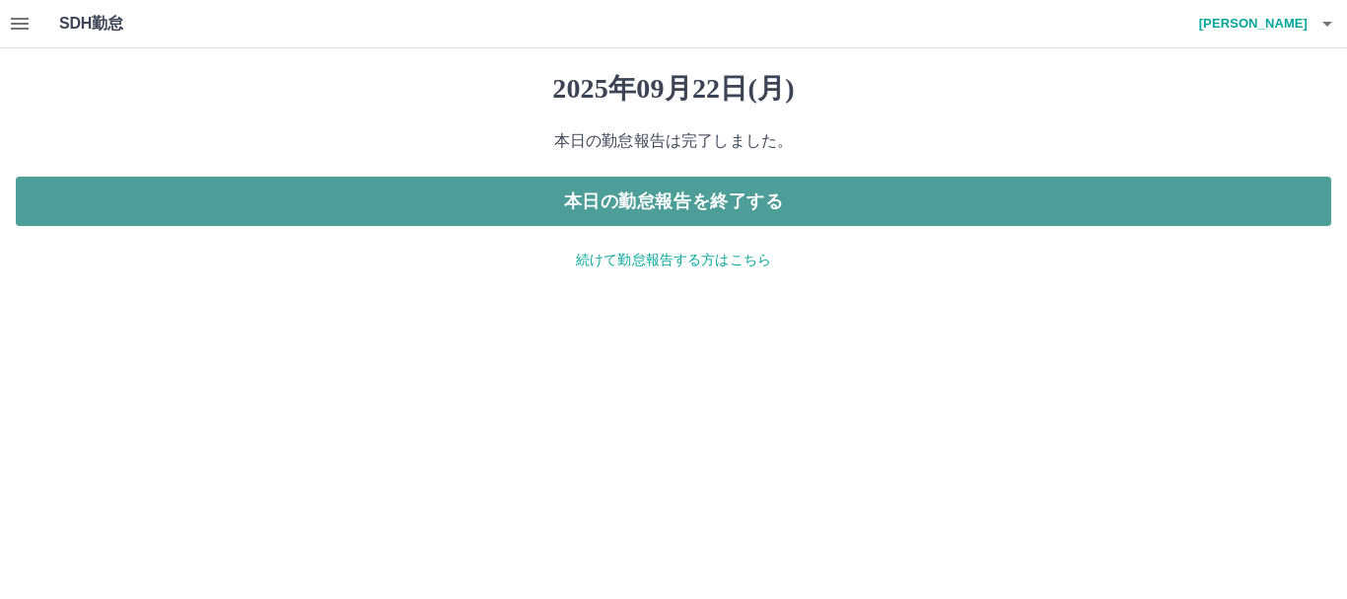
click at [694, 199] on button "本日の勤怠報告を終了する" at bounding box center [673, 200] width 1315 height 49
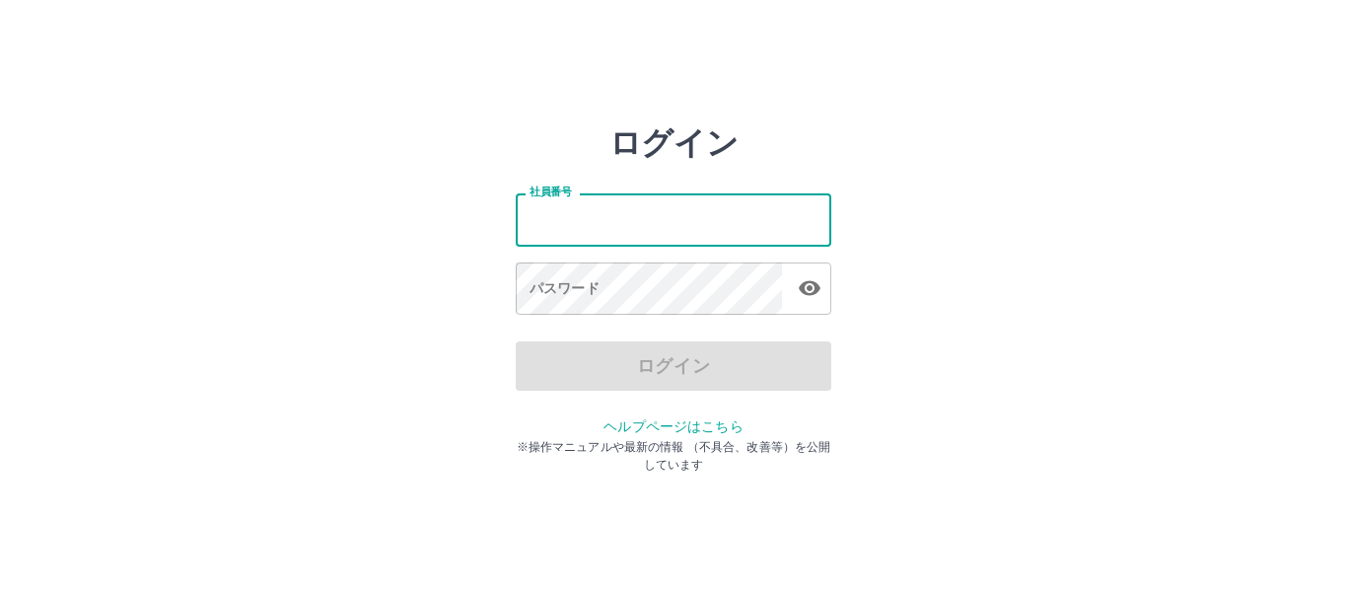
type input "*******"
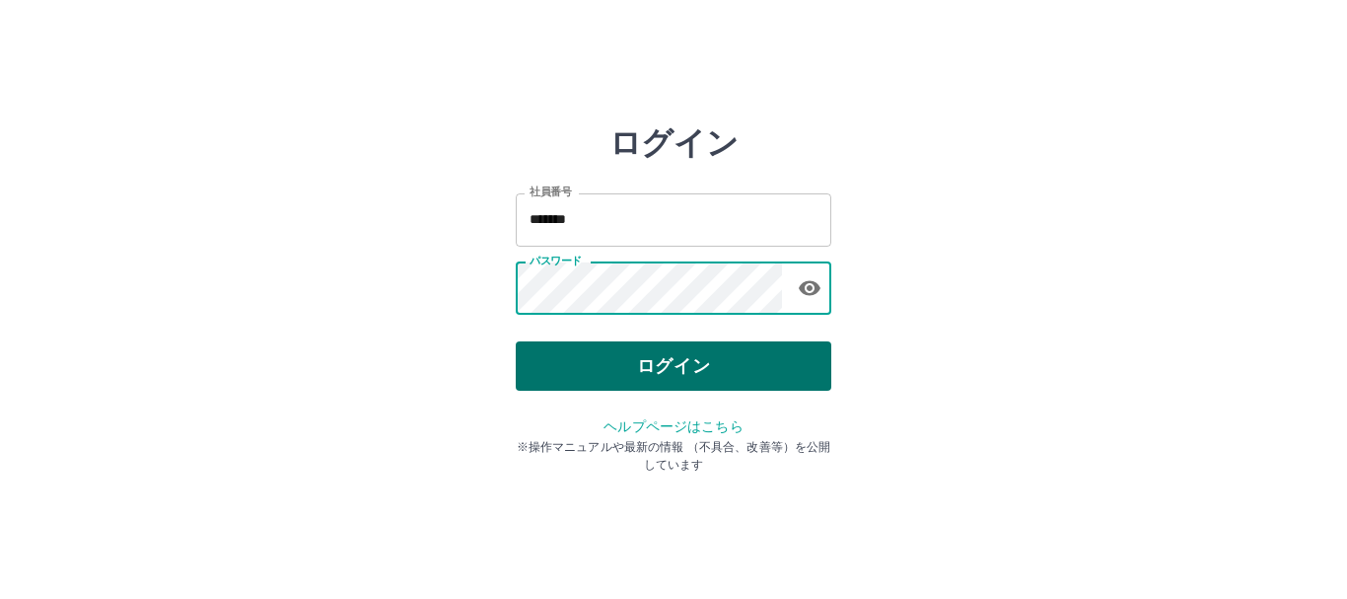
click at [624, 373] on button "ログイン" at bounding box center [674, 365] width 316 height 49
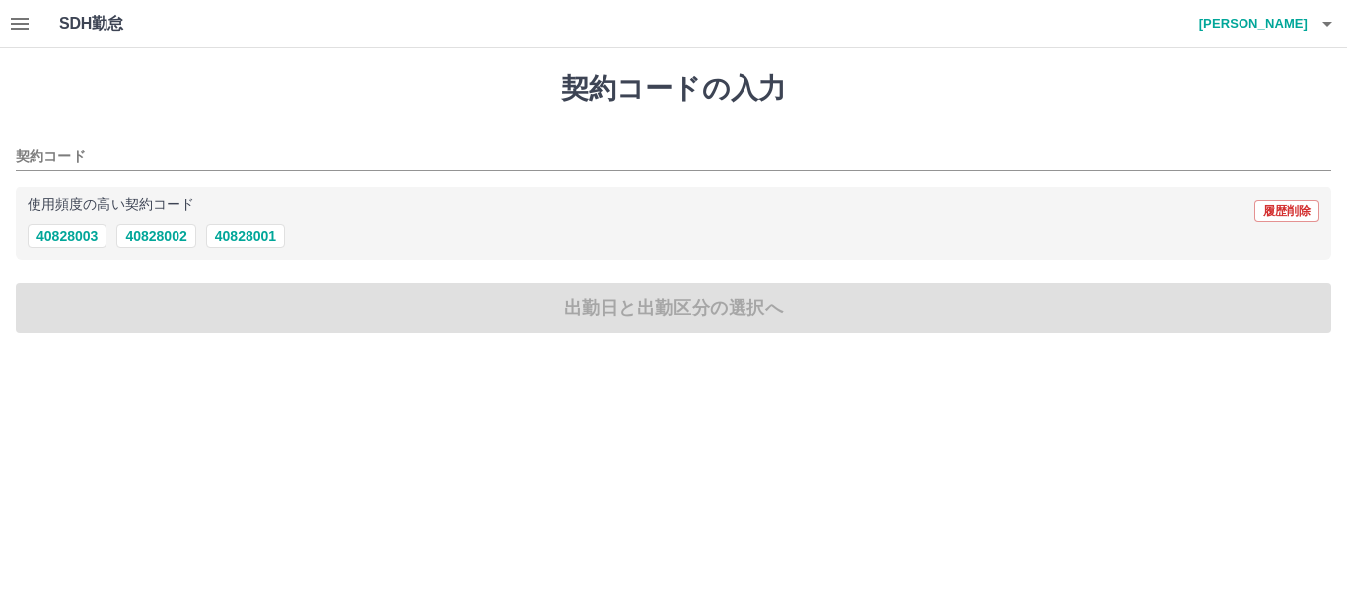
click at [17, 26] on icon "button" at bounding box center [20, 24] width 24 height 24
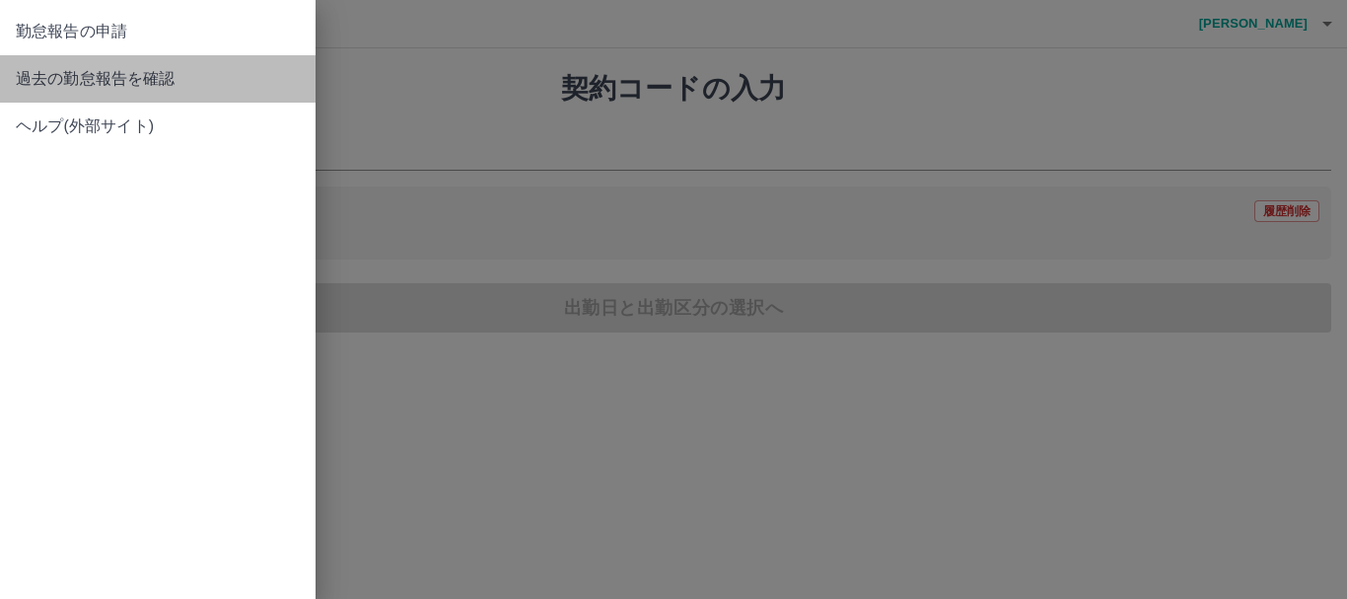
click at [126, 80] on span "過去の勤怠報告を確認" at bounding box center [158, 79] width 284 height 24
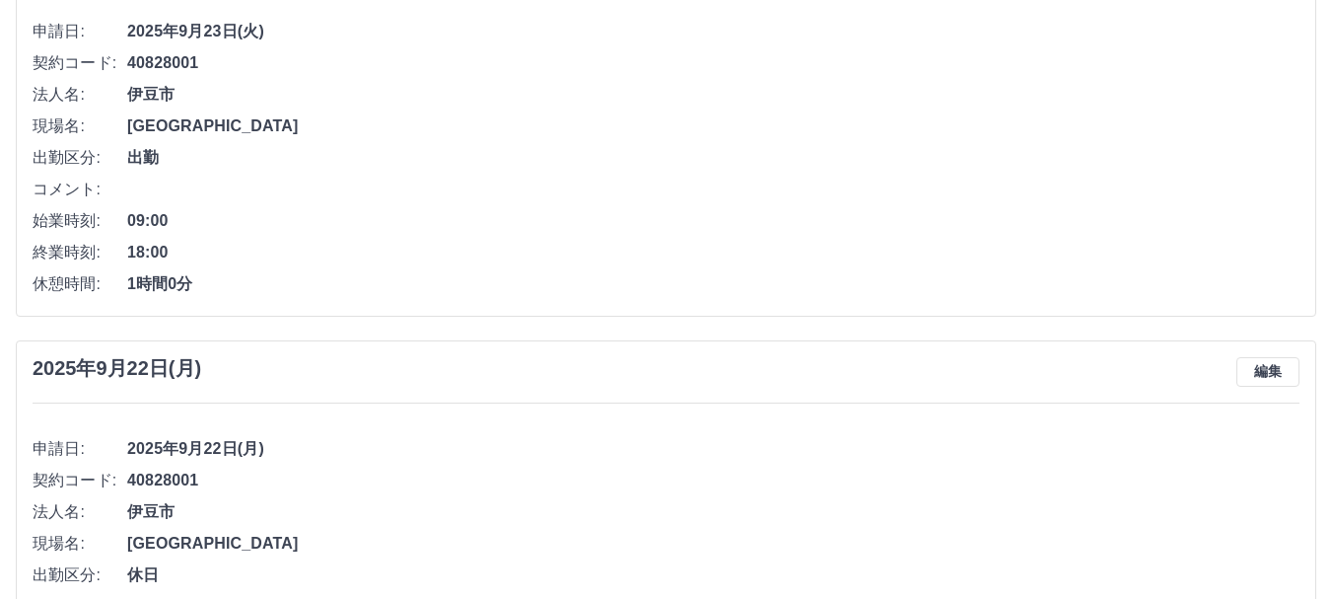
scroll to position [592, 0]
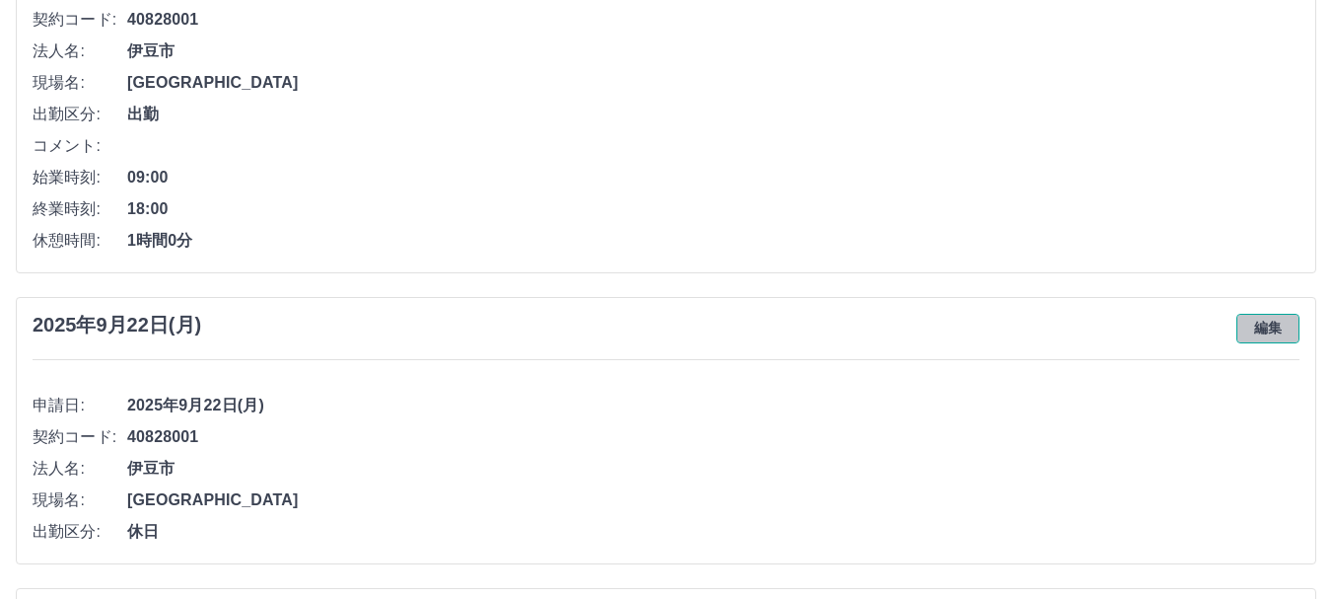
click at [1273, 325] on button "編集" at bounding box center [1267, 329] width 63 height 30
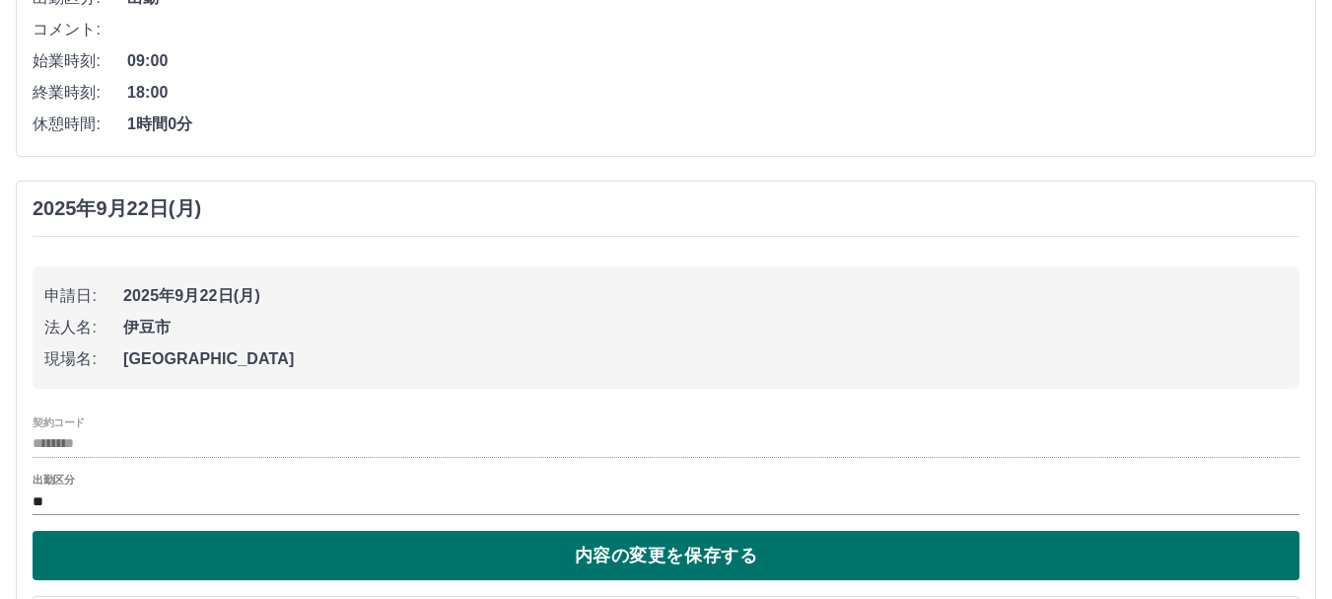
scroll to position [887, 0]
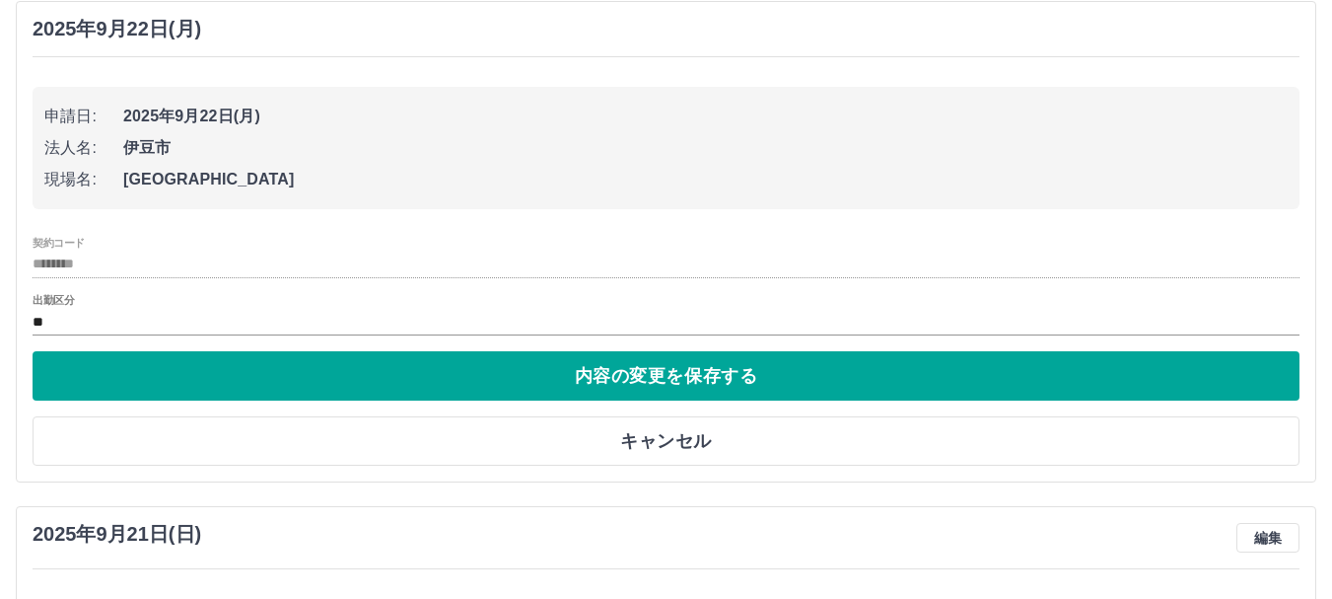
click at [111, 309] on div "出勤区分 **" at bounding box center [666, 314] width 1267 height 41
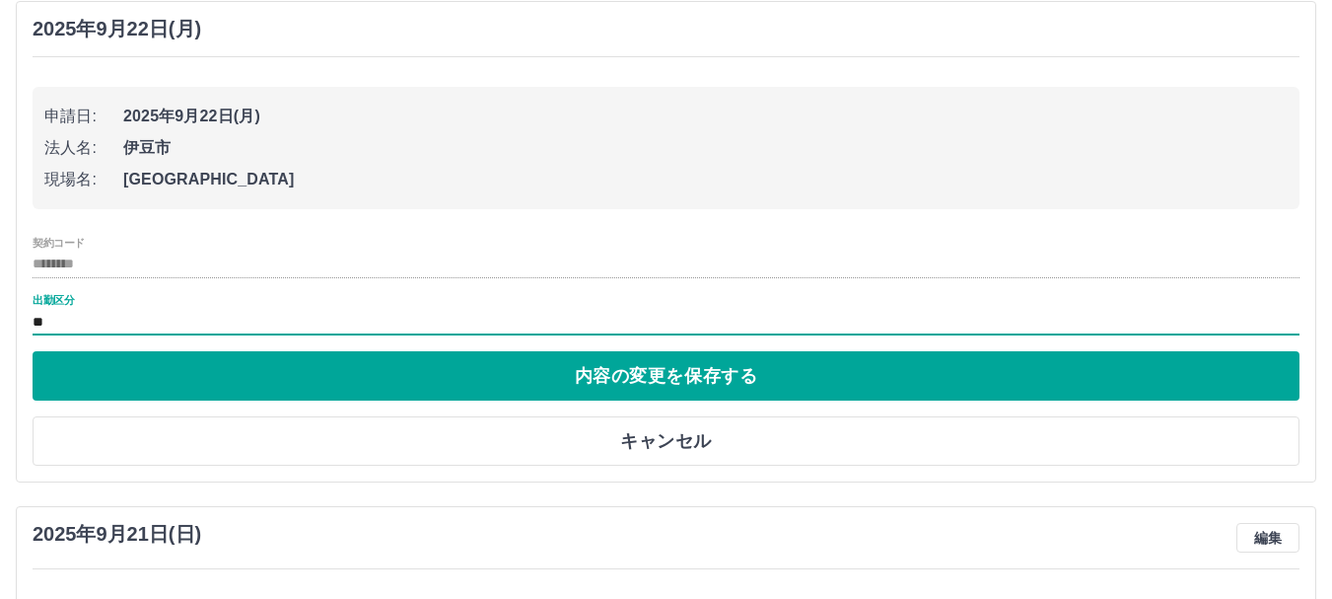
click at [347, 319] on input "**" at bounding box center [666, 322] width 1267 height 25
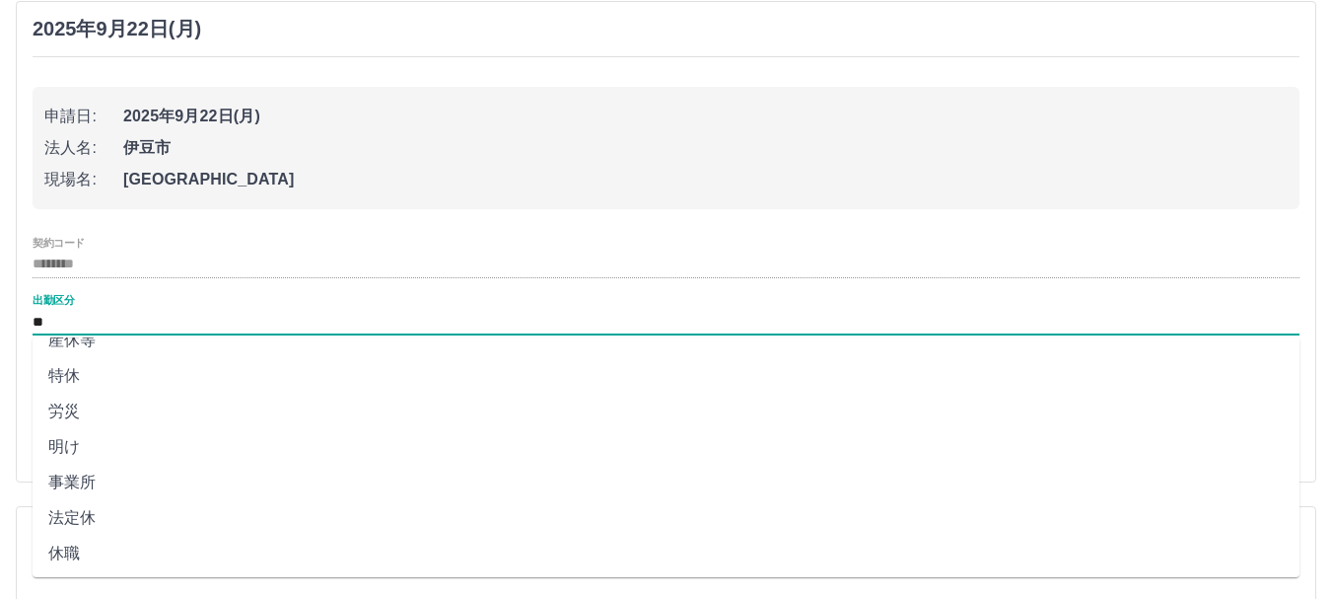
scroll to position [415, 0]
click at [90, 510] on li "法定休" at bounding box center [666, 515] width 1267 height 35
type input "***"
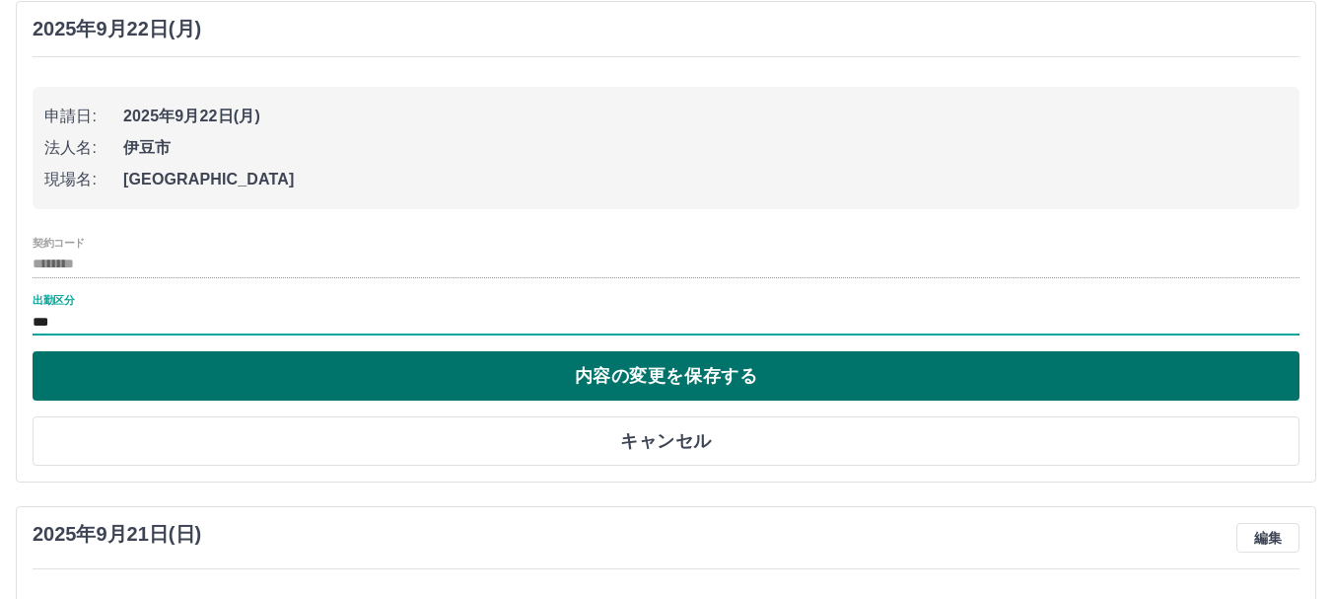
click at [510, 368] on button "内容の変更を保存する" at bounding box center [666, 375] width 1267 height 49
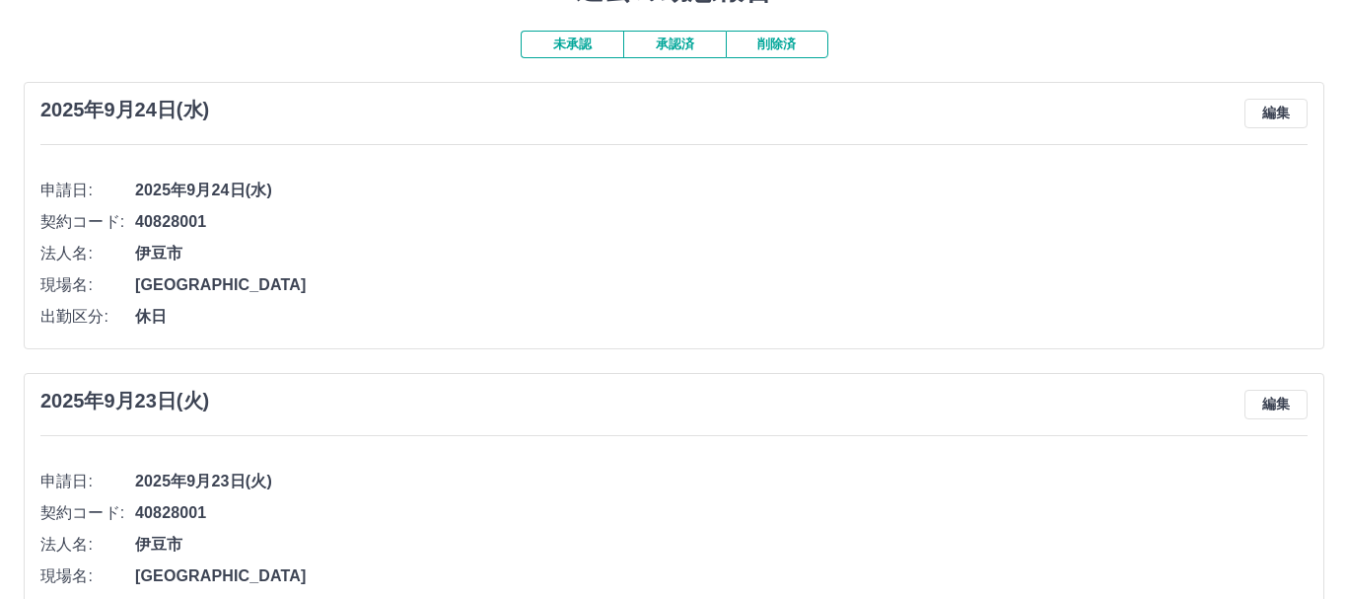
scroll to position [0, 0]
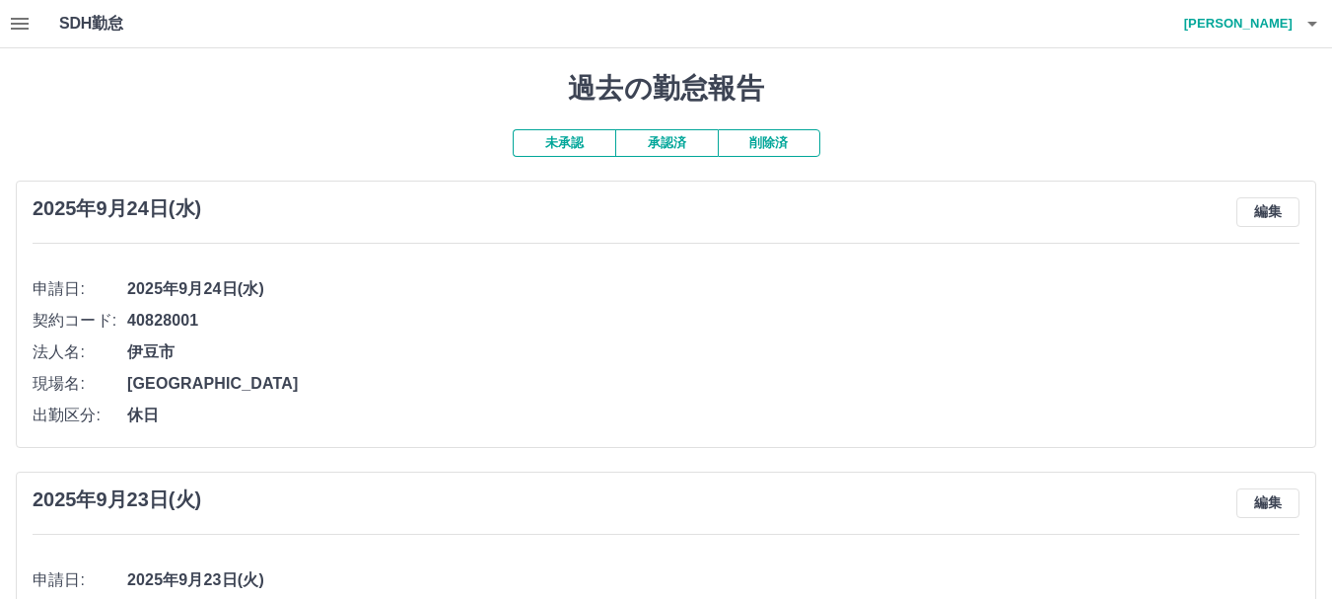
click at [1283, 24] on h4 "荒木　敬子" at bounding box center [1233, 23] width 118 height 47
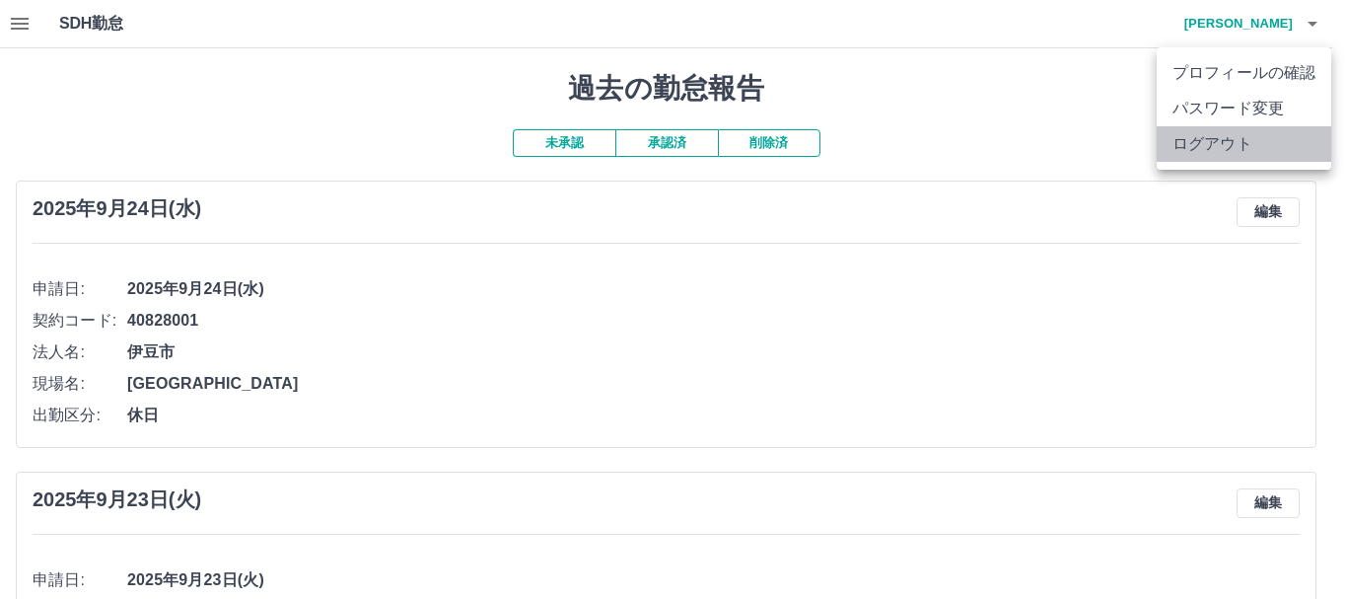
click at [1212, 137] on li "ログアウト" at bounding box center [1244, 143] width 175 height 35
click at [1186, 140] on li "ログアウト" at bounding box center [1244, 143] width 175 height 35
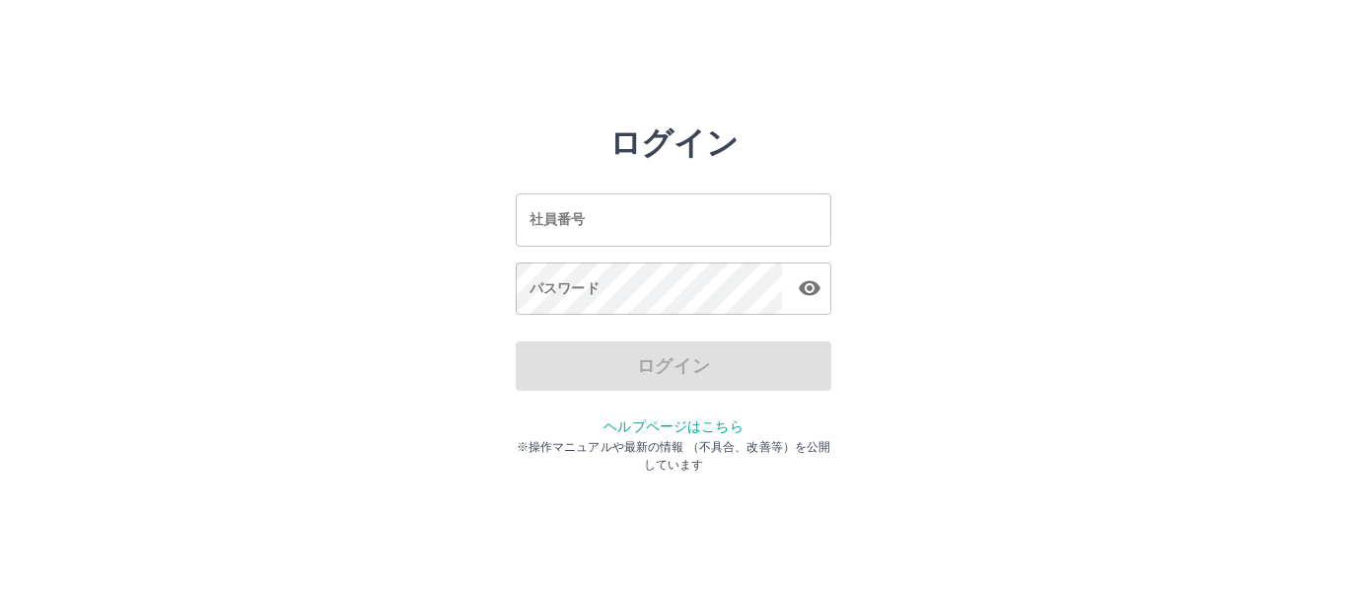
click at [697, 218] on input "社員番号" at bounding box center [674, 219] width 316 height 52
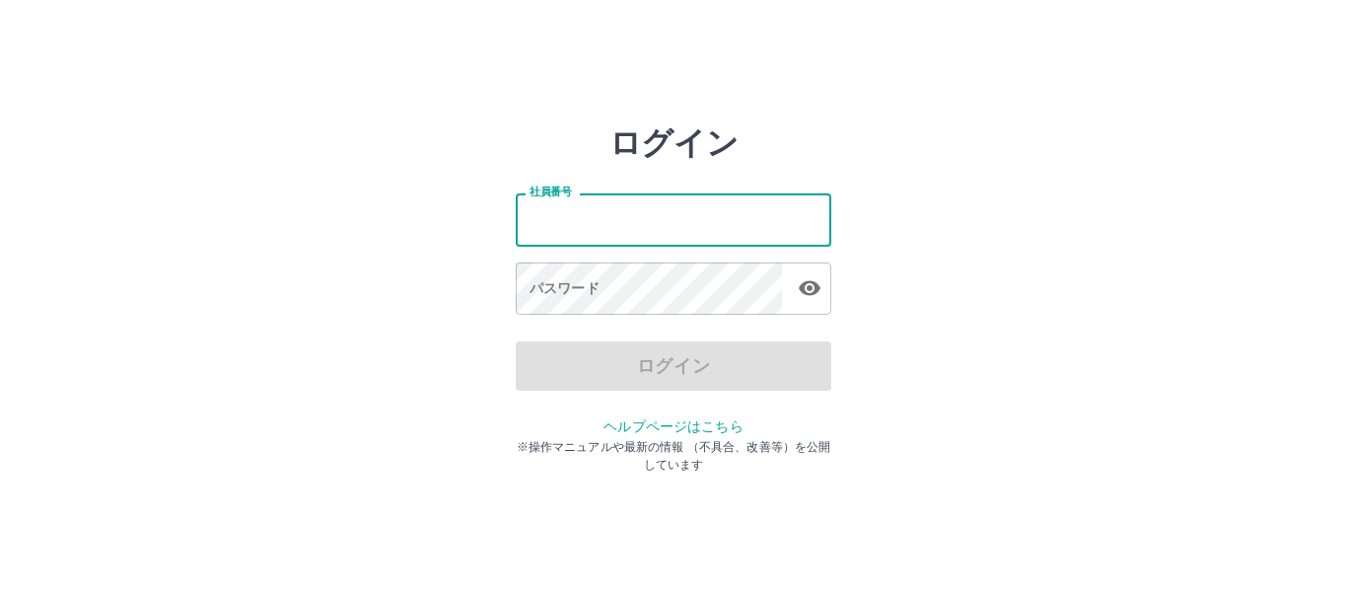
type input "*******"
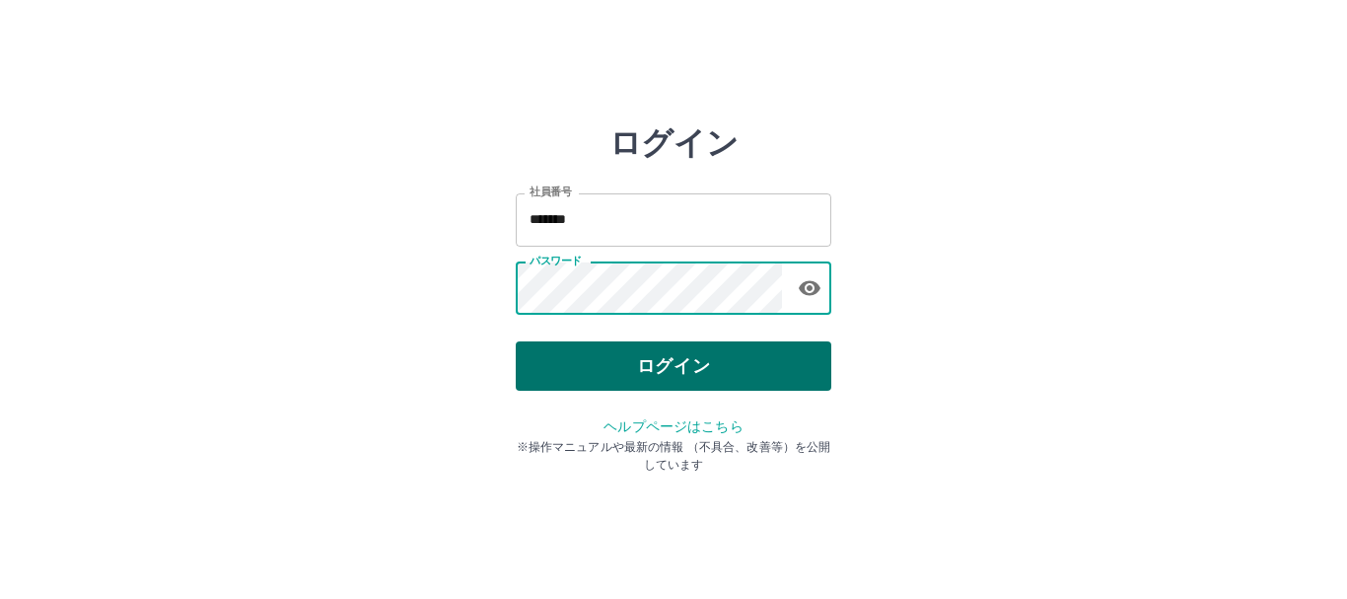
click at [649, 350] on button "ログイン" at bounding box center [674, 365] width 316 height 49
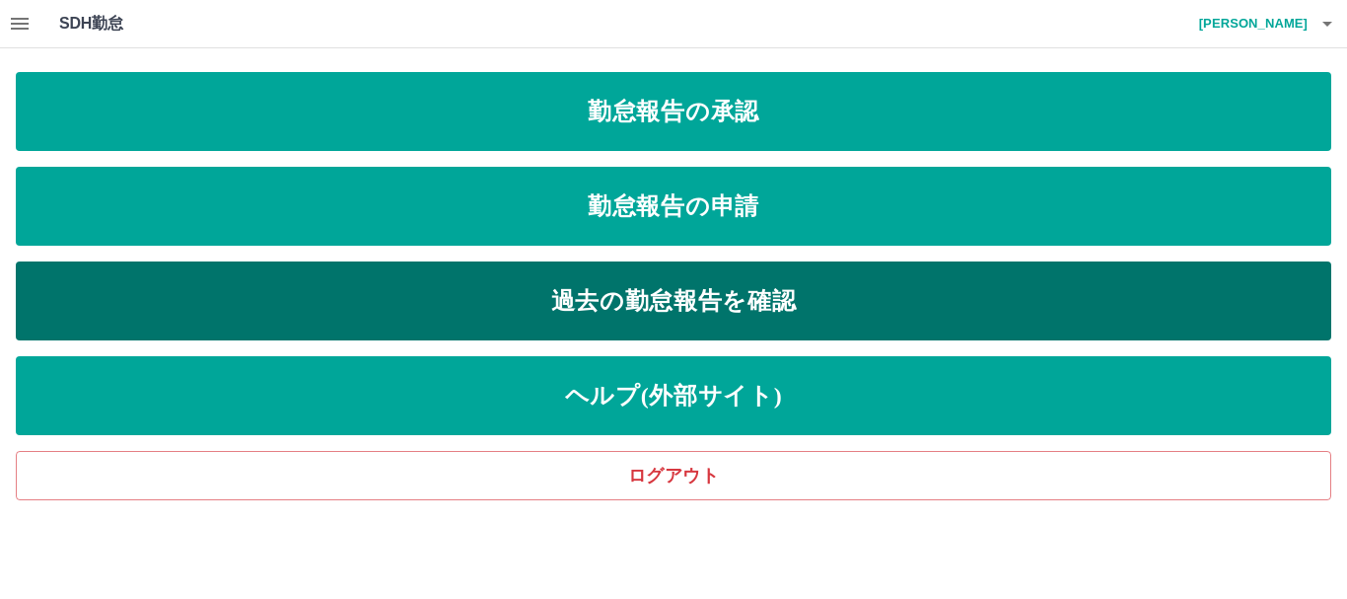
click at [659, 290] on link "過去の勤怠報告を確認" at bounding box center [673, 300] width 1315 height 79
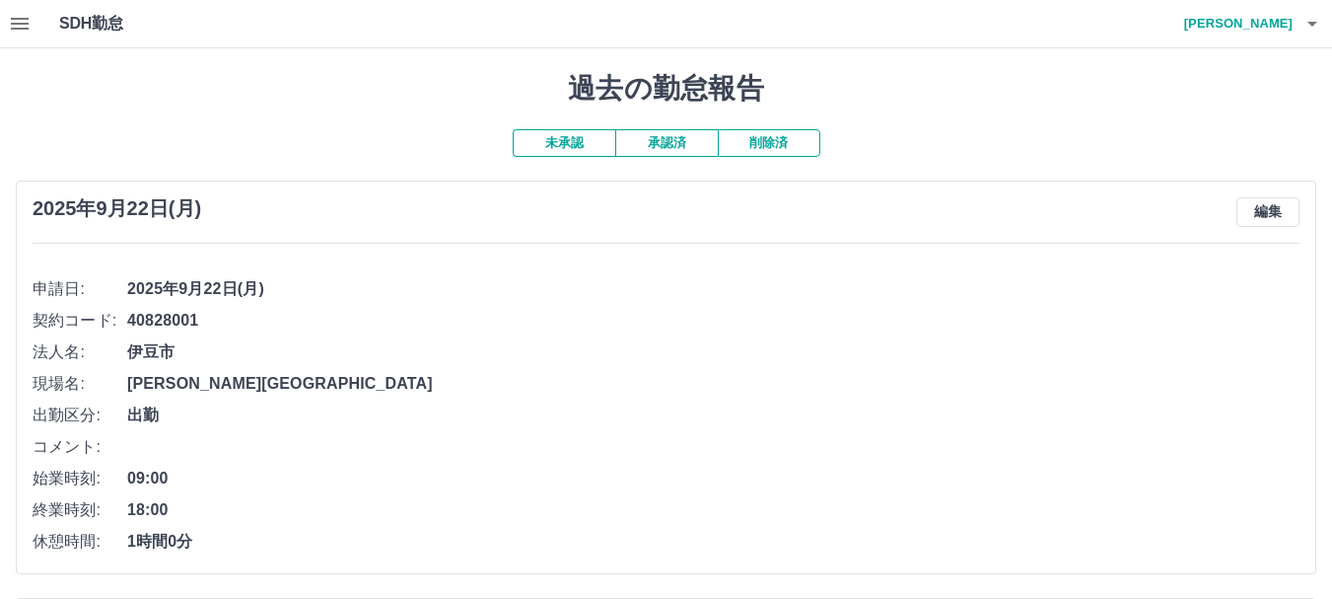
click at [16, 19] on icon "button" at bounding box center [20, 24] width 18 height 12
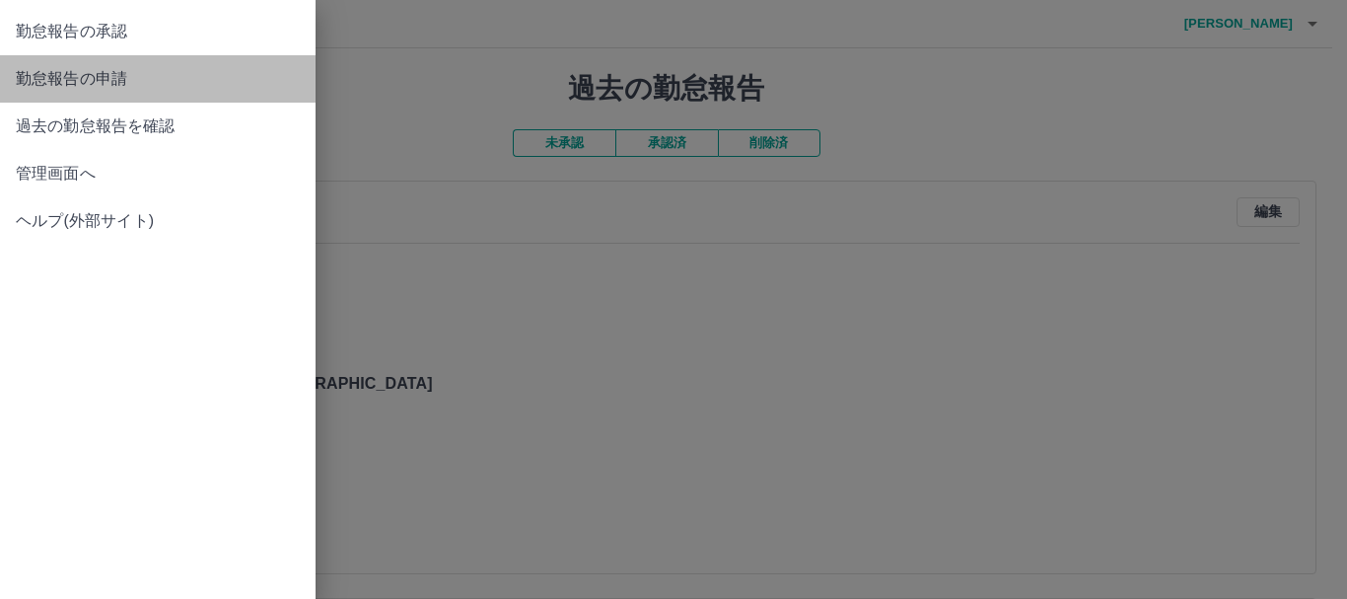
click at [73, 75] on span "勤怠報告の申請" at bounding box center [158, 79] width 284 height 24
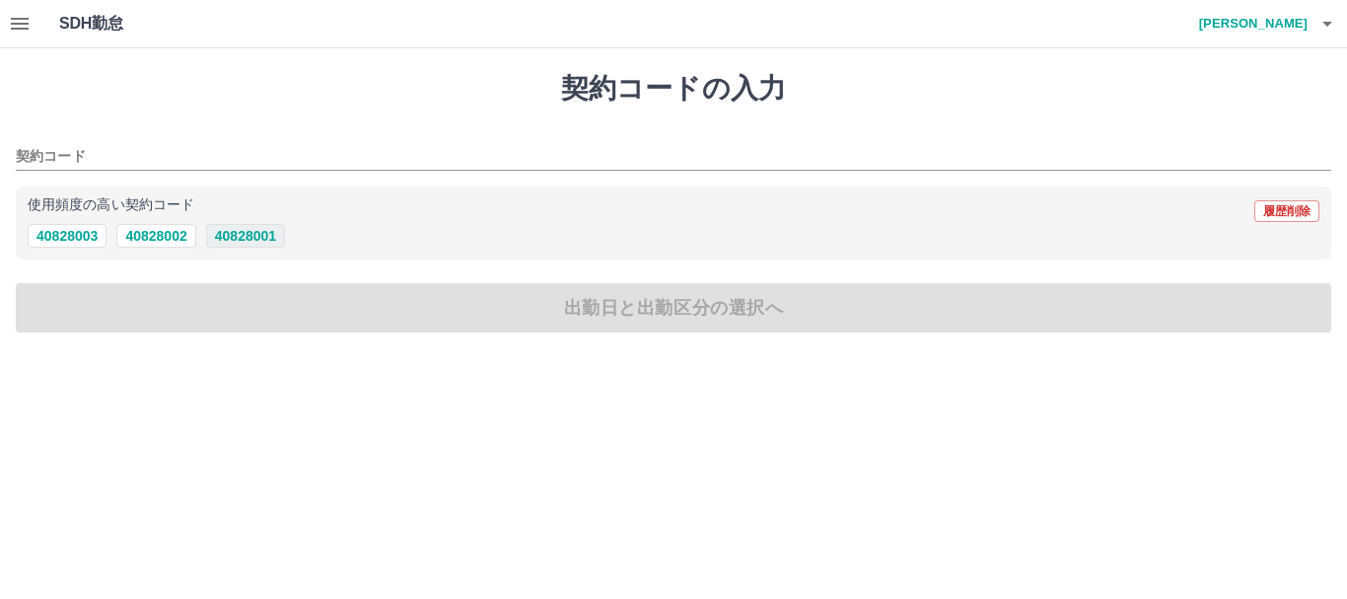
click at [258, 242] on button "40828001" at bounding box center [245, 236] width 79 height 24
type input "********"
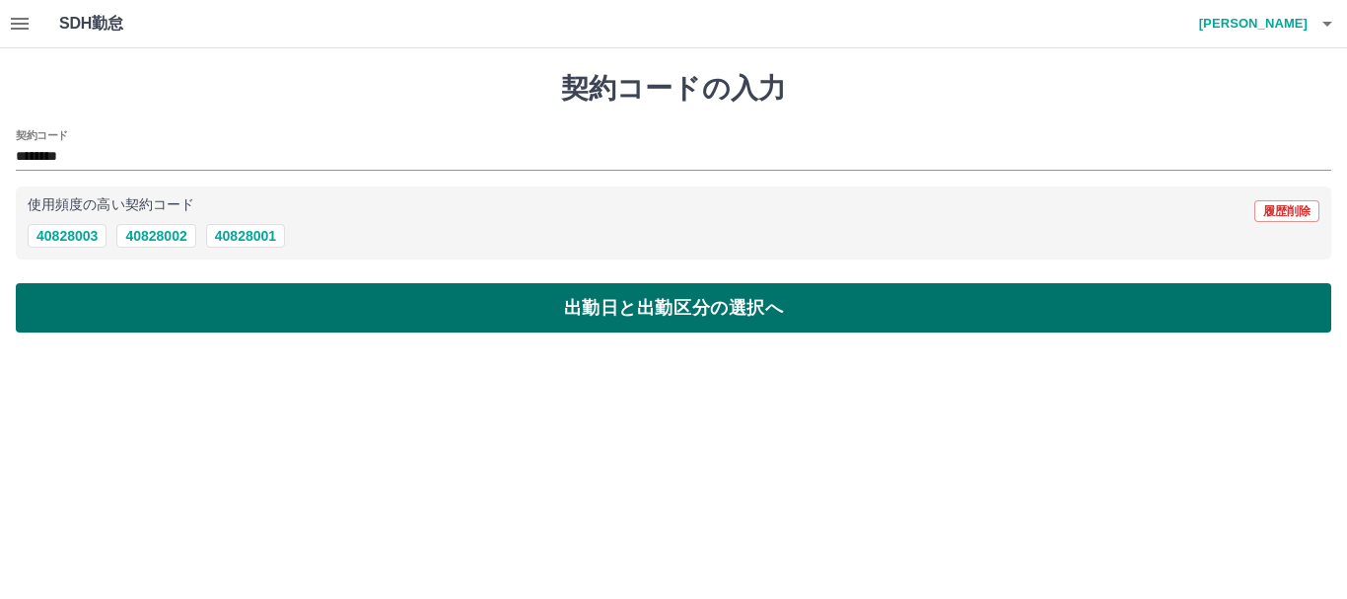
click at [433, 304] on button "出勤日と出勤区分の選択へ" at bounding box center [673, 307] width 1315 height 49
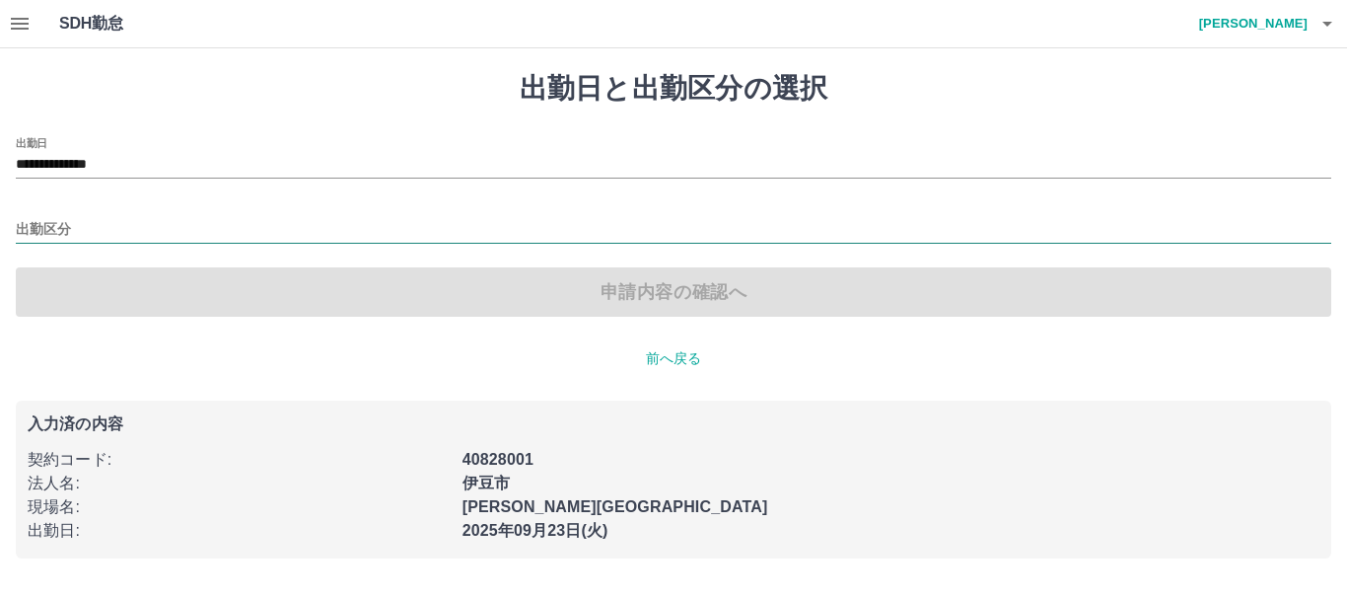
click at [169, 219] on input "出勤区分" at bounding box center [673, 230] width 1315 height 25
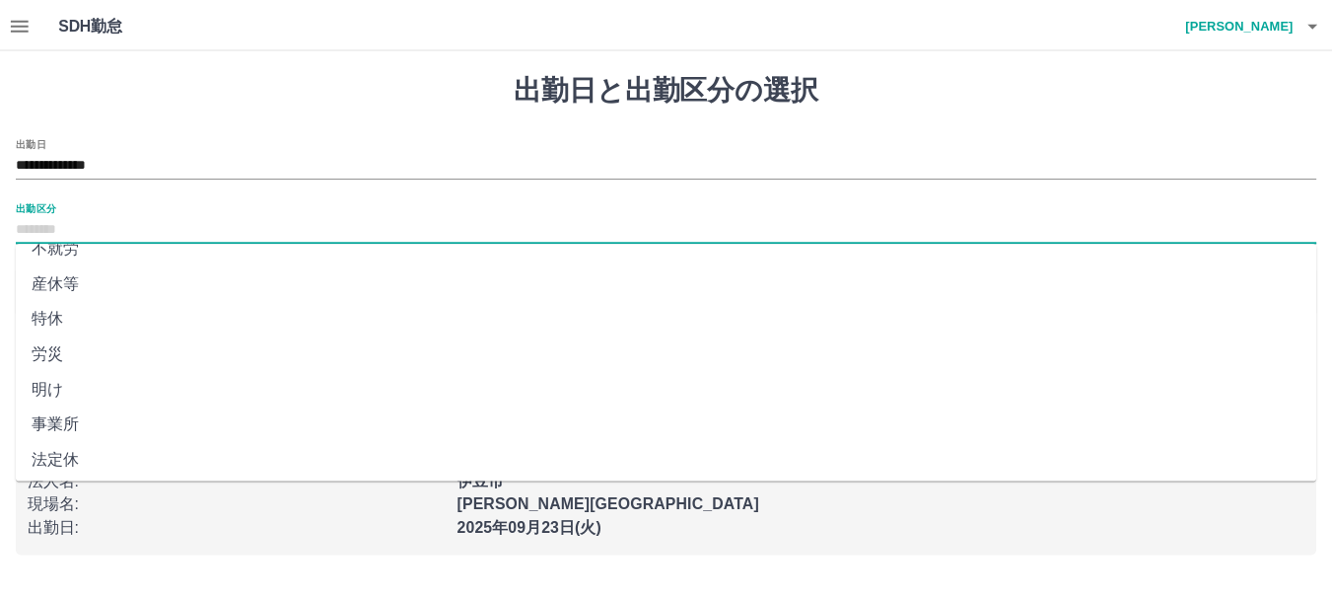
scroll to position [394, 0]
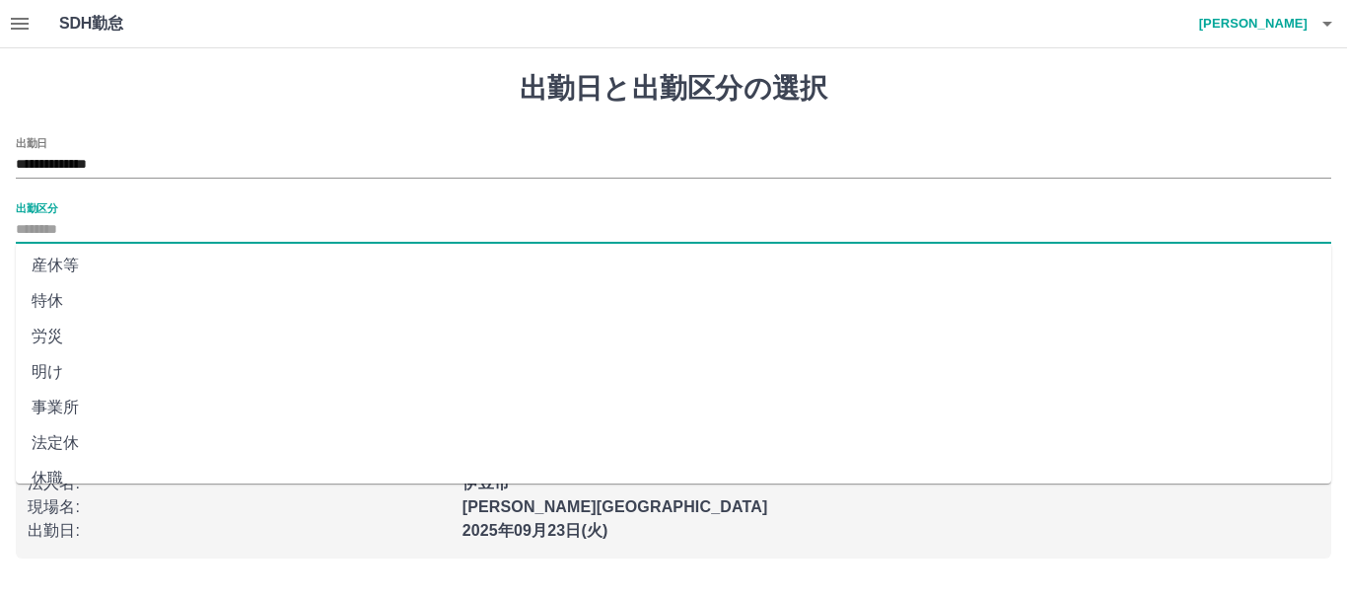
click at [65, 439] on li "法定休" at bounding box center [673, 442] width 1315 height 35
type input "***"
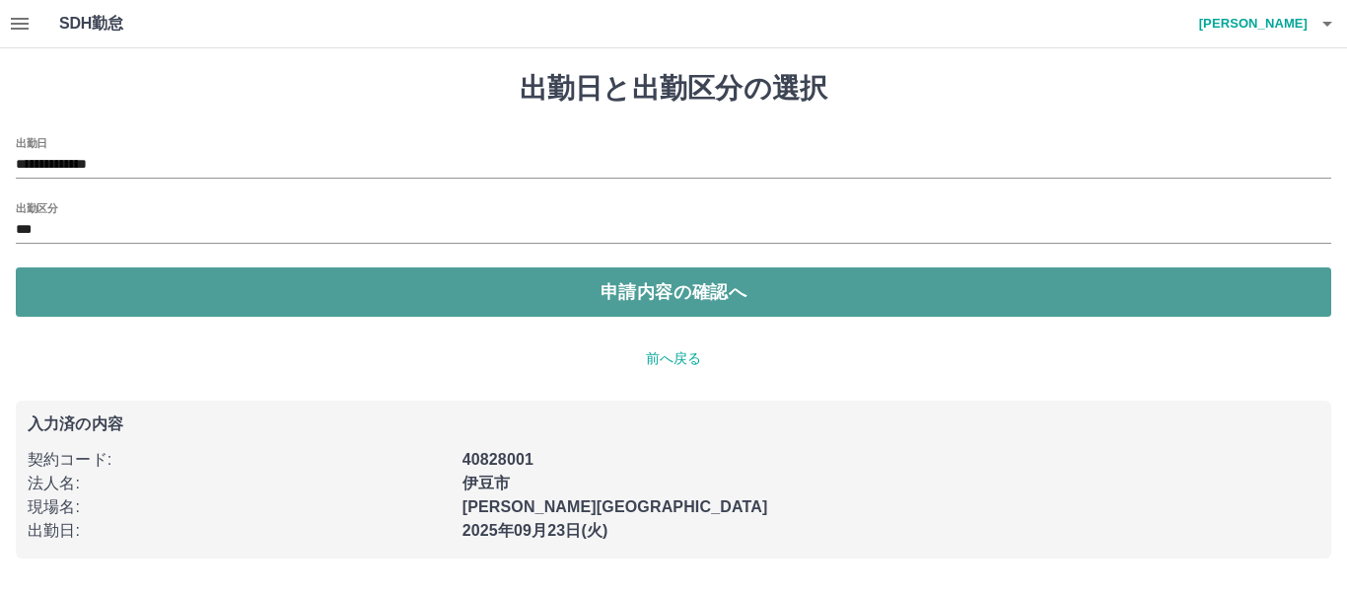
click at [296, 287] on button "申請内容の確認へ" at bounding box center [673, 291] width 1315 height 49
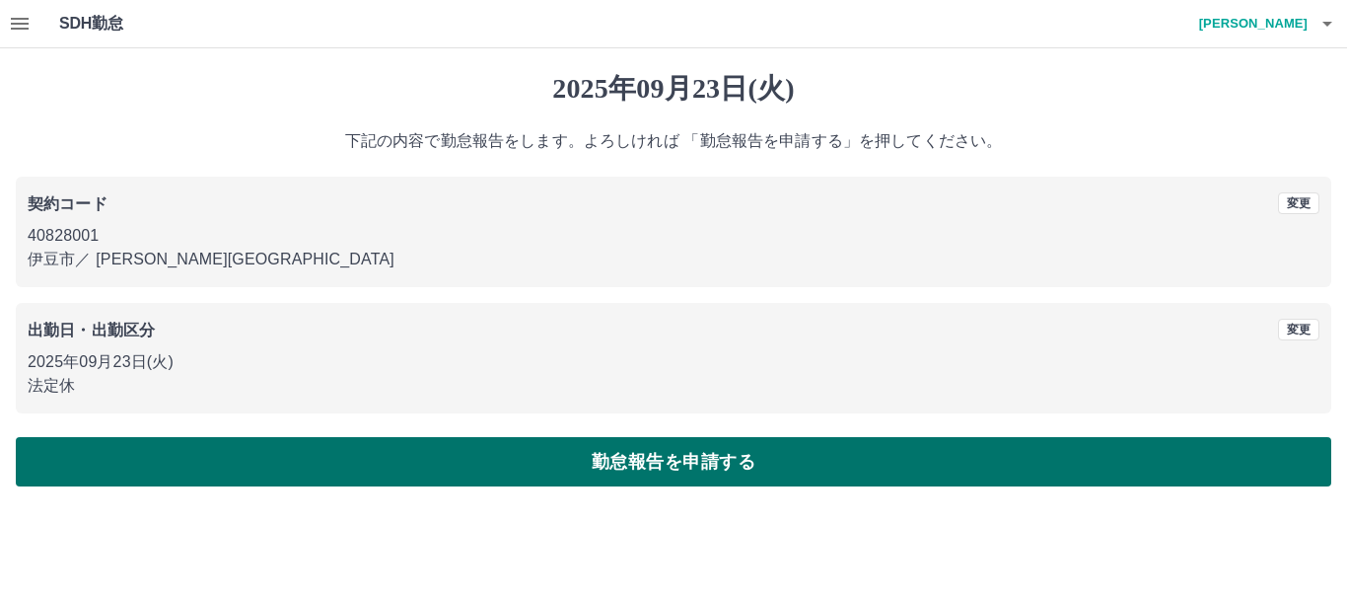
click at [417, 453] on button "勤怠報告を申請する" at bounding box center [673, 461] width 1315 height 49
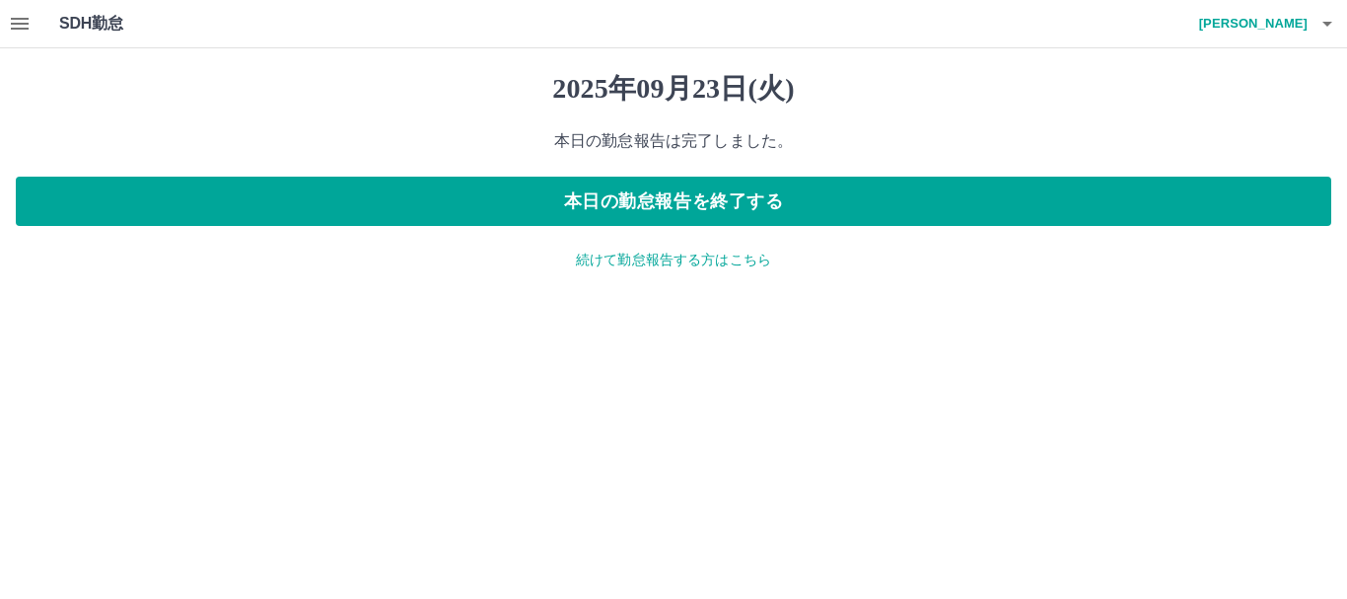
click at [584, 262] on p "続けて勤怠報告する方はこちら" at bounding box center [673, 259] width 1315 height 21
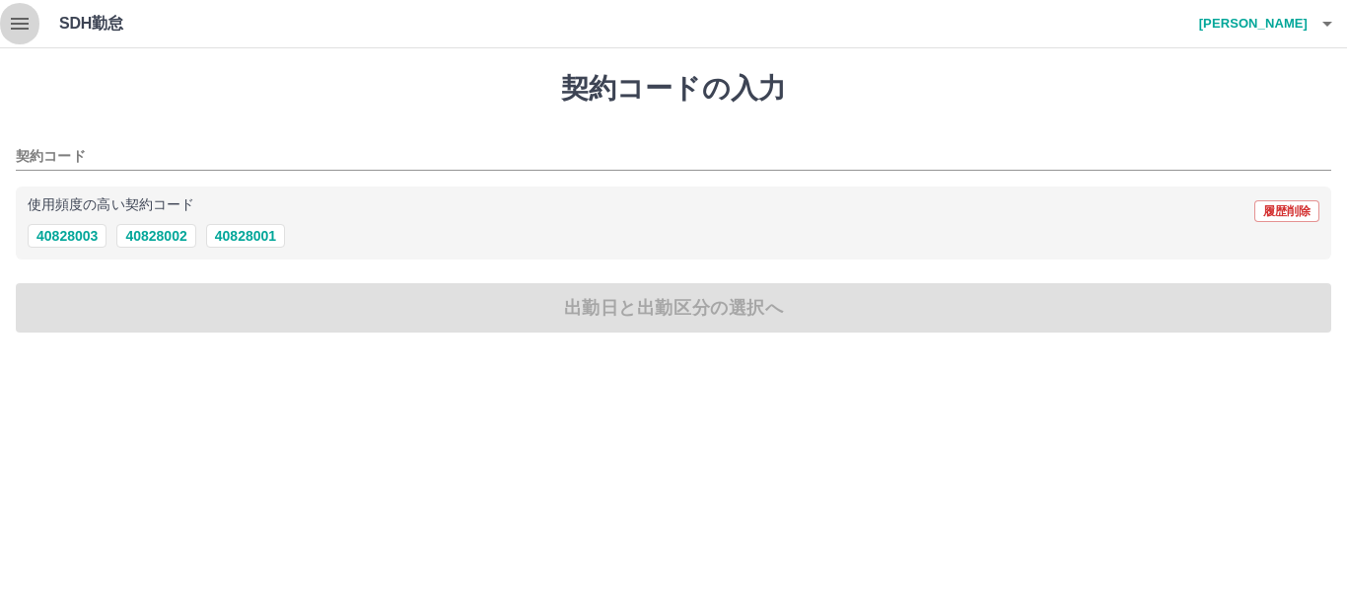
click at [30, 24] on icon "button" at bounding box center [20, 24] width 24 height 24
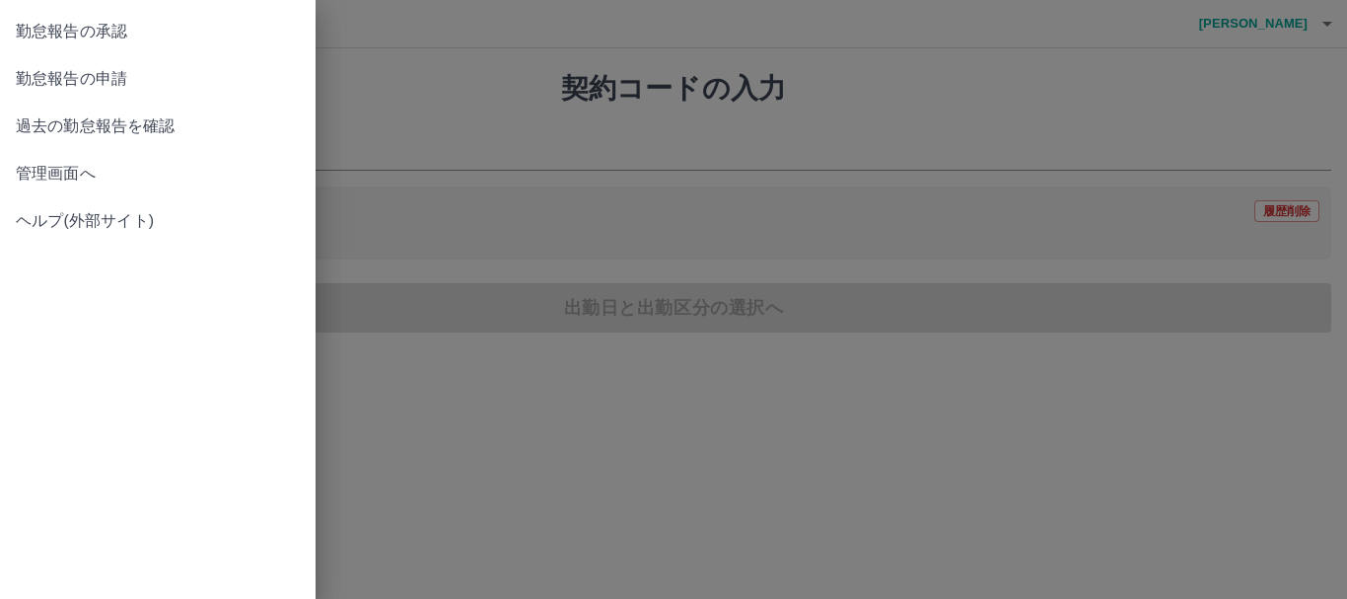
click at [89, 129] on span "過去の勤怠報告を確認" at bounding box center [158, 126] width 284 height 24
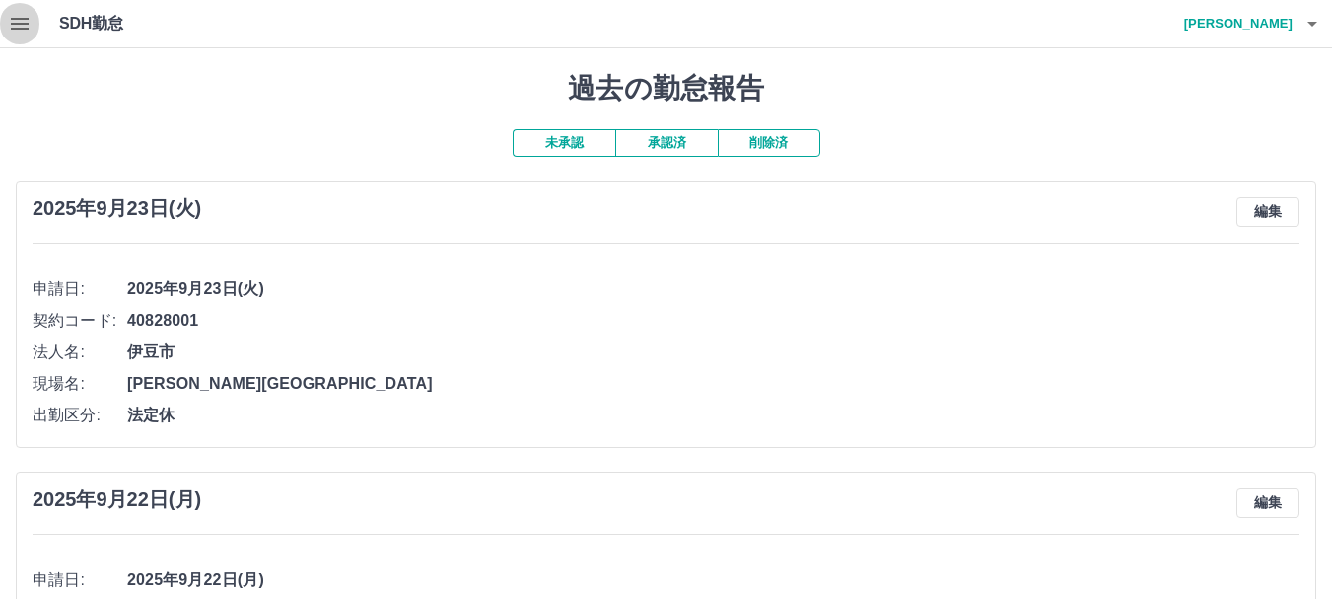
click at [17, 26] on icon "button" at bounding box center [20, 24] width 24 height 24
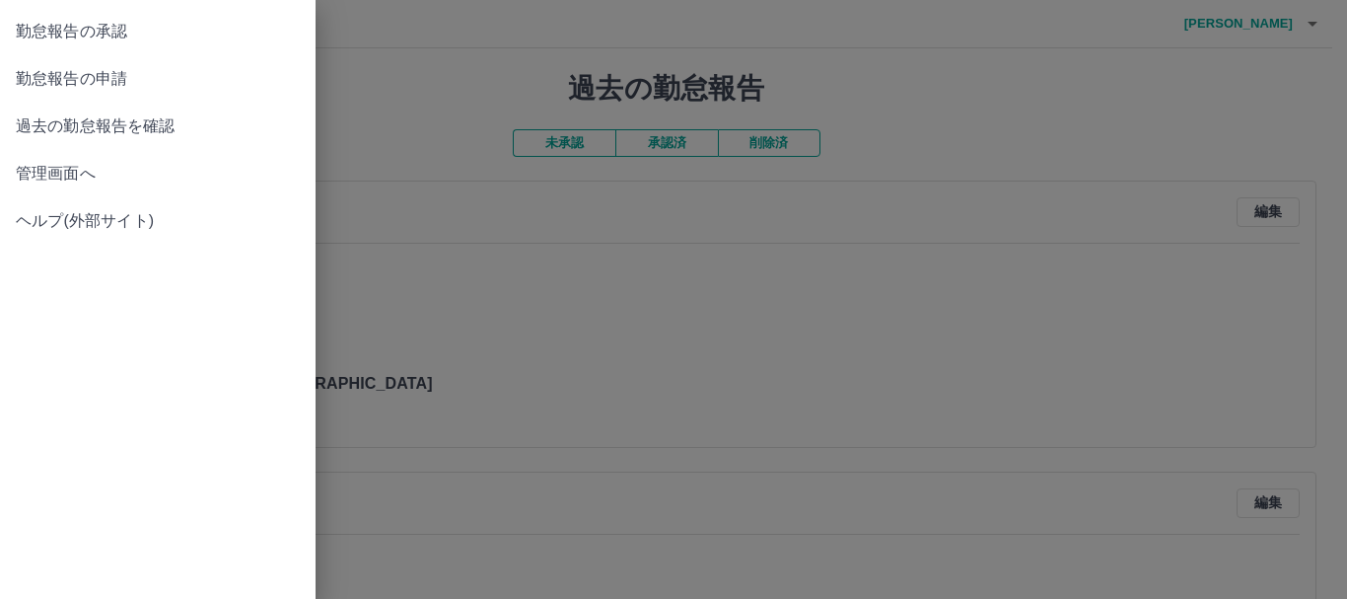
click at [70, 165] on span "管理画面へ" at bounding box center [158, 174] width 284 height 24
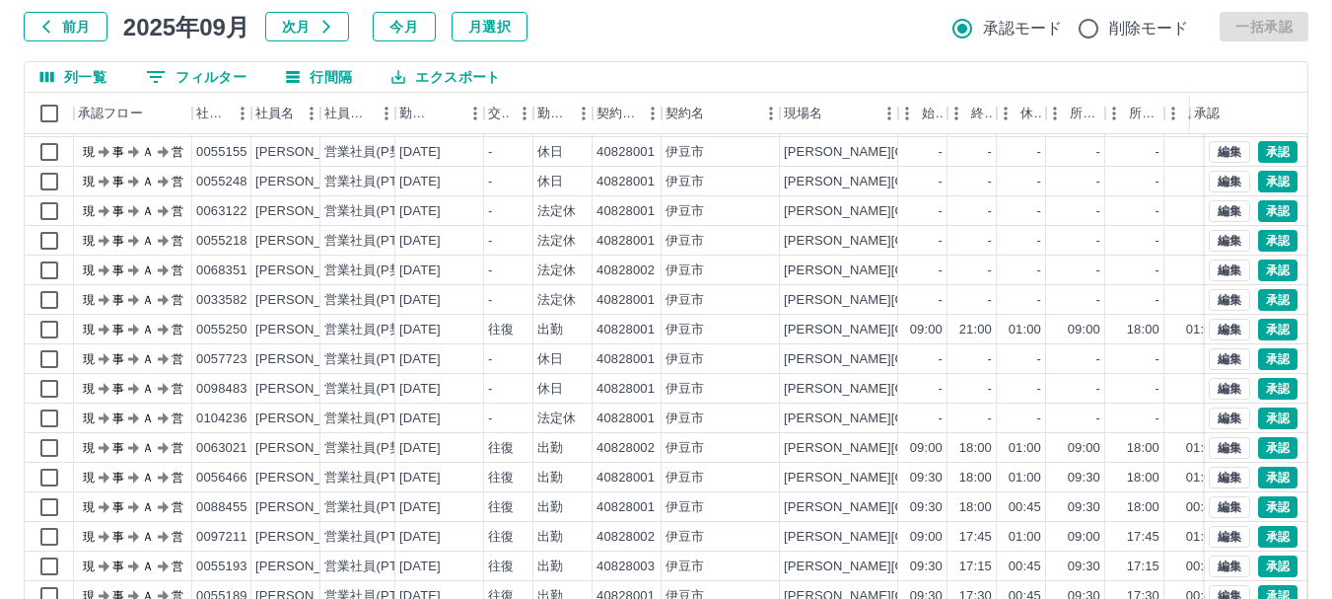
scroll to position [235, 0]
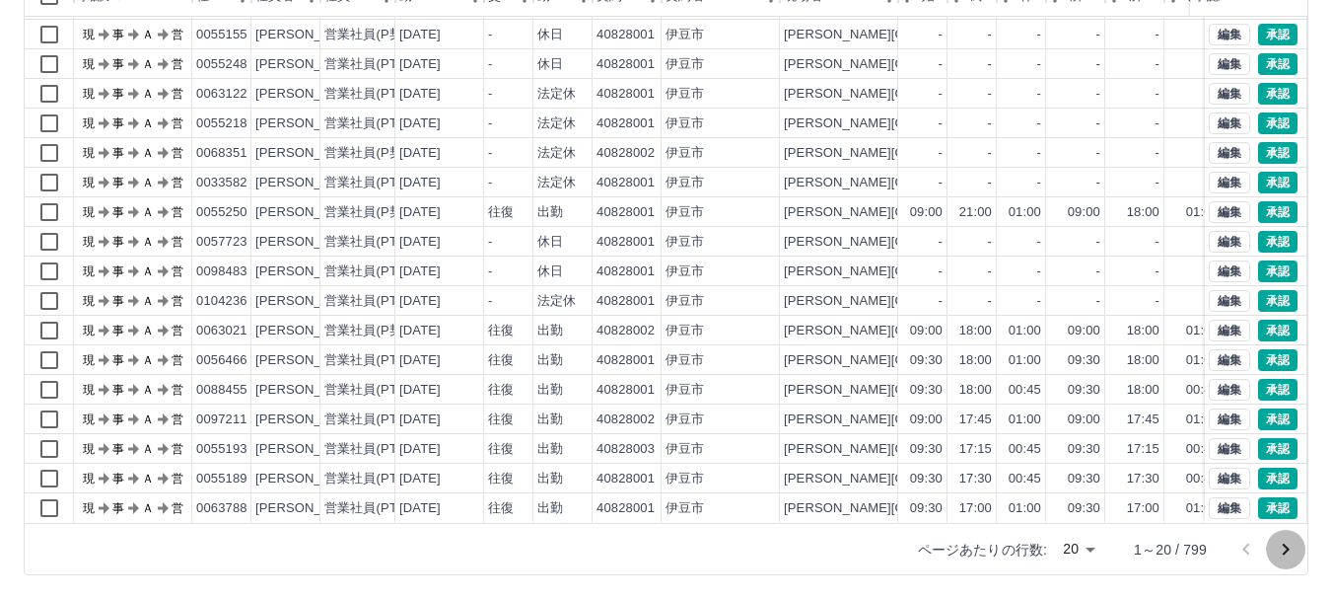
click at [1291, 550] on icon "次のページへ" at bounding box center [1286, 549] width 24 height 24
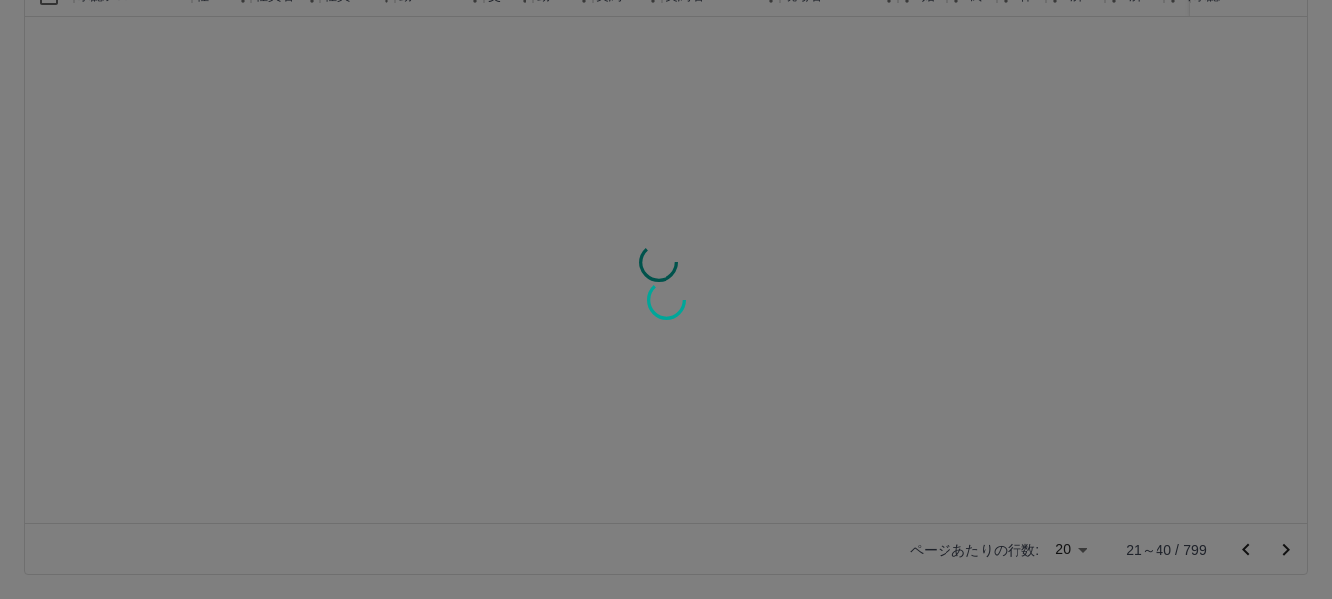
scroll to position [0, 0]
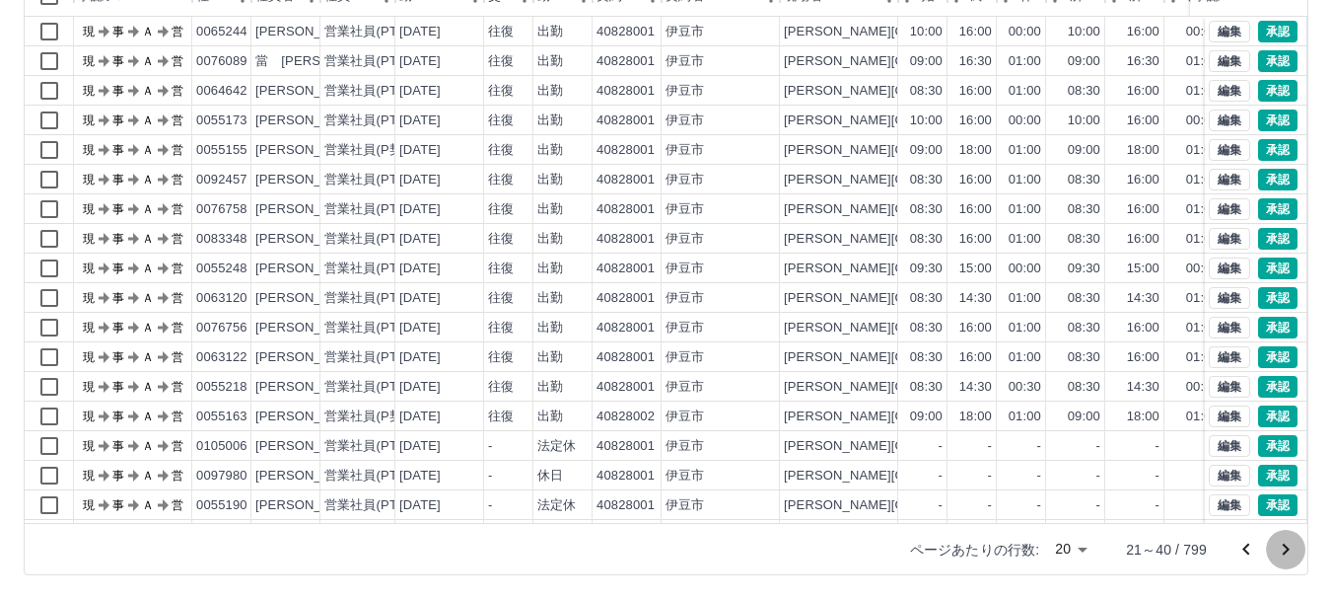
click at [1286, 545] on icon "次のページへ" at bounding box center [1286, 549] width 7 height 12
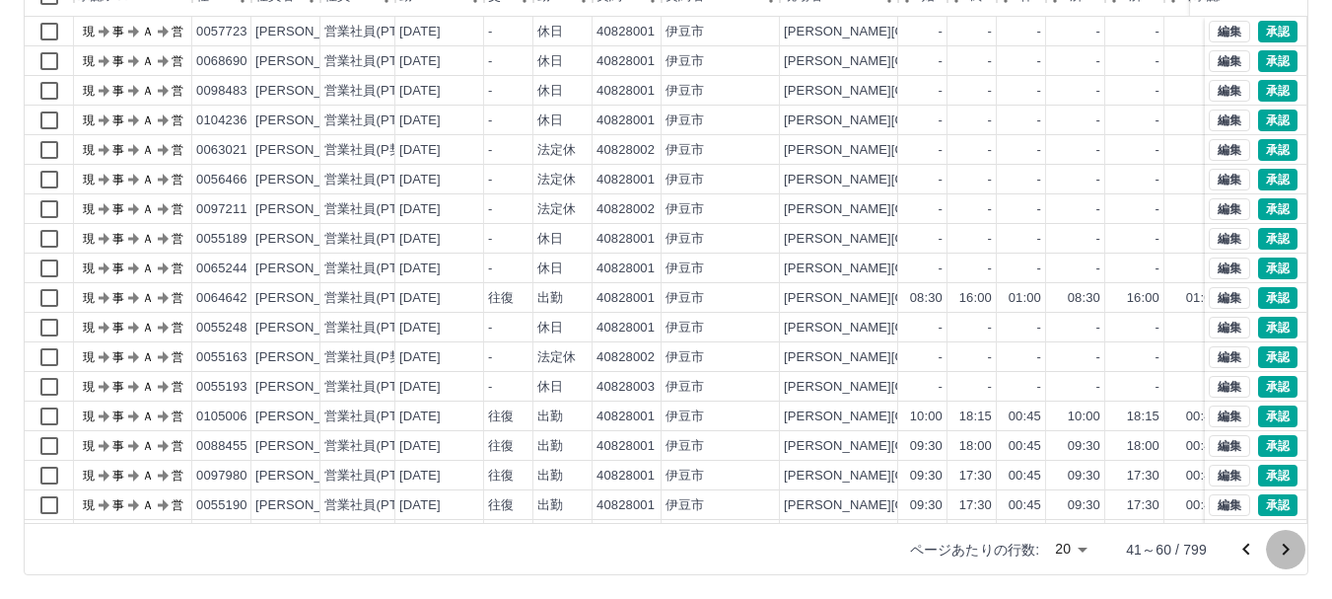
click at [1286, 545] on icon "次のページへ" at bounding box center [1286, 549] width 7 height 12
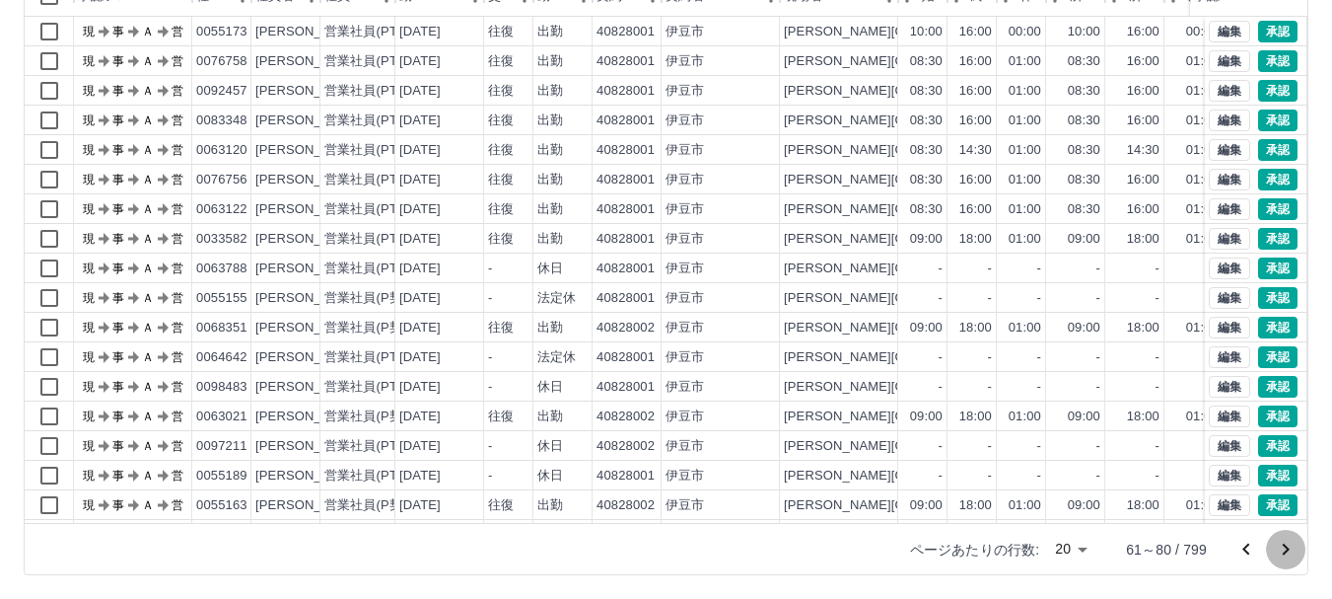
click at [1286, 545] on icon "次のページへ" at bounding box center [1286, 549] width 7 height 12
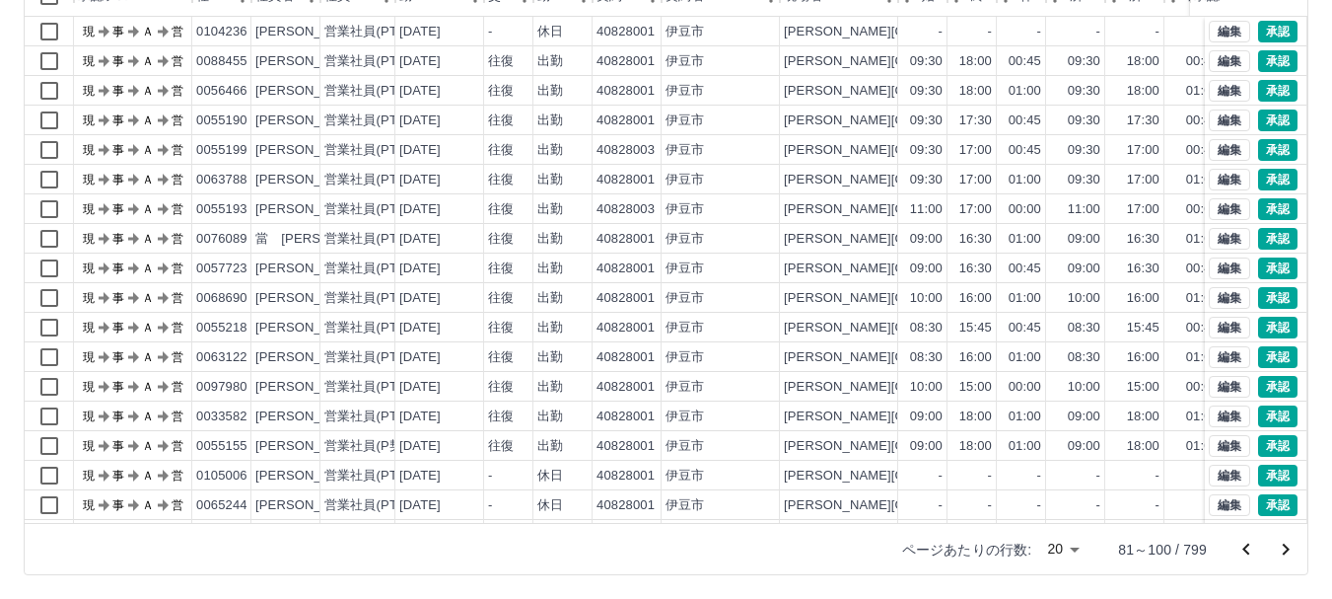
click at [1286, 545] on icon "次のページへ" at bounding box center [1286, 549] width 7 height 12
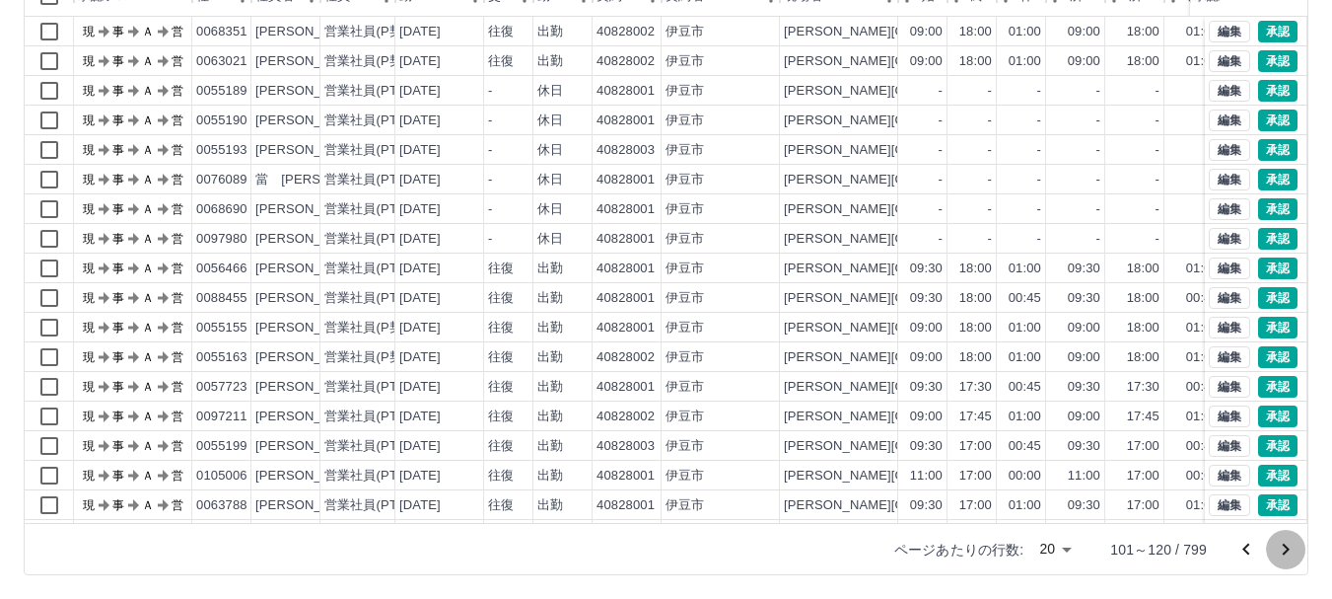
click at [1286, 545] on icon "次のページへ" at bounding box center [1286, 549] width 7 height 12
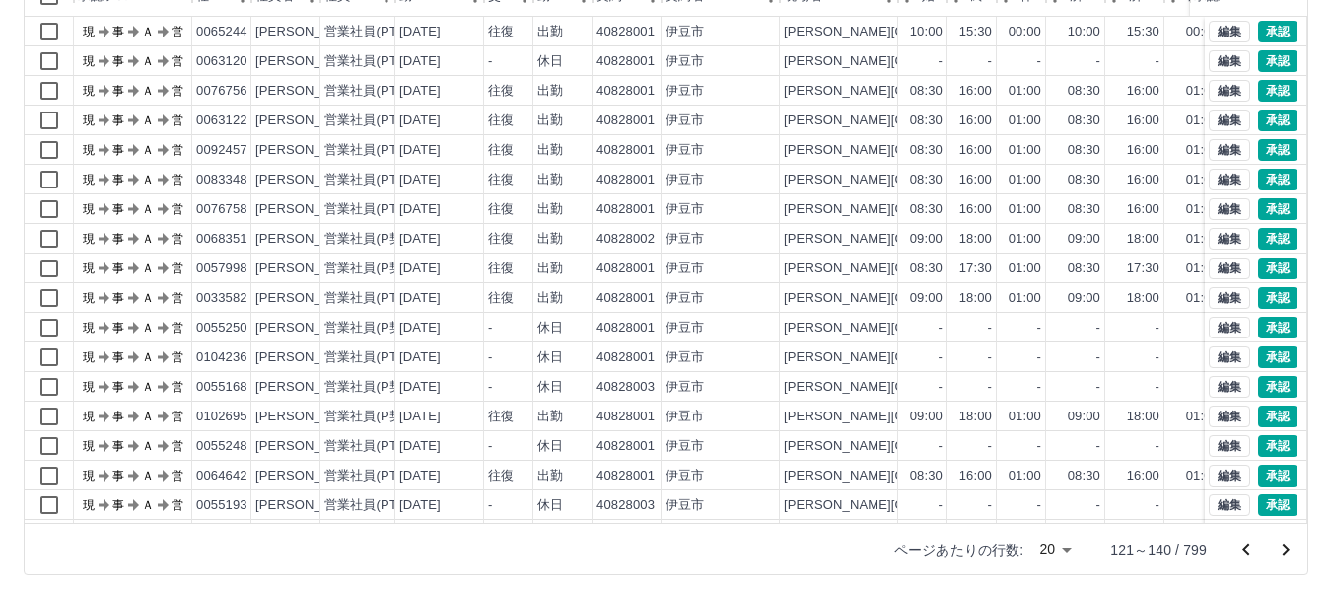
click at [1279, 547] on icon "次のページへ" at bounding box center [1286, 549] width 24 height 24
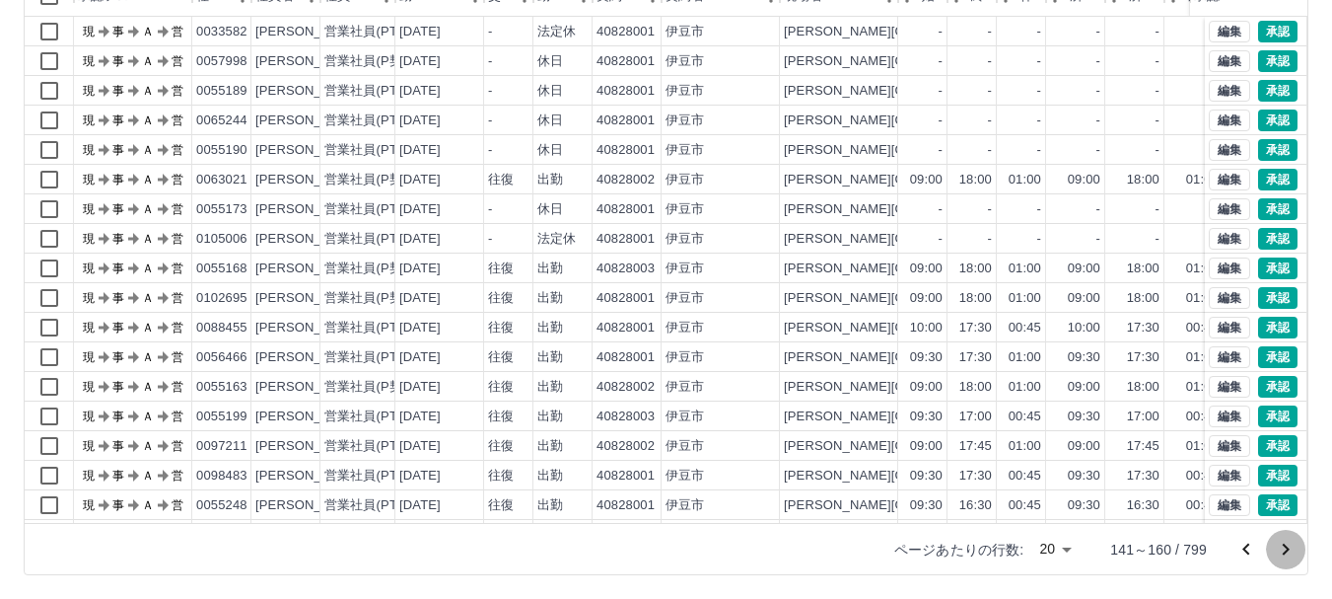
click at [1281, 543] on icon "次のページへ" at bounding box center [1286, 549] width 24 height 24
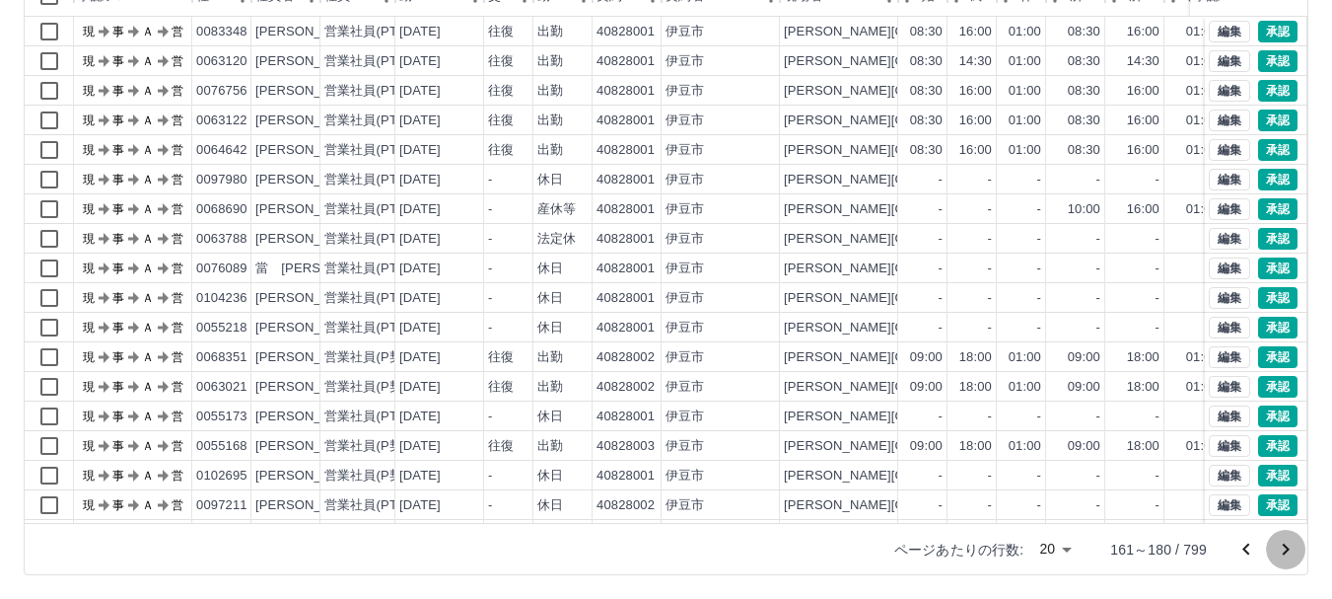
click at [1289, 548] on icon "次のページへ" at bounding box center [1286, 549] width 7 height 12
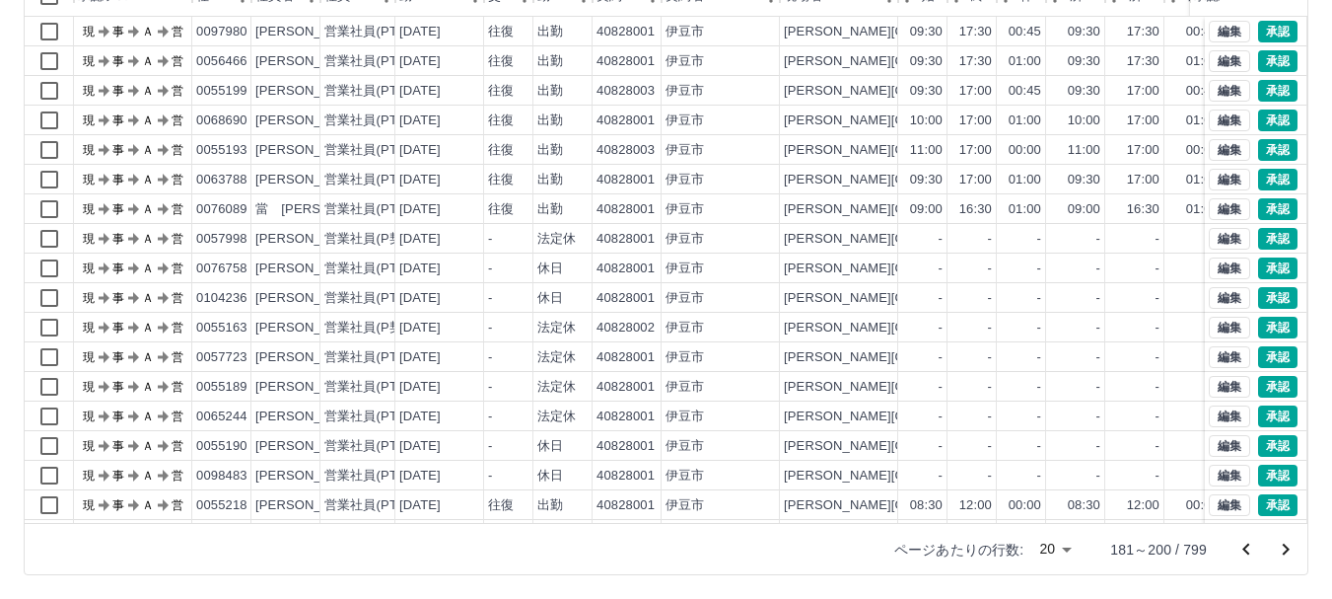
click at [1282, 546] on icon "次のページへ" at bounding box center [1286, 549] width 24 height 24
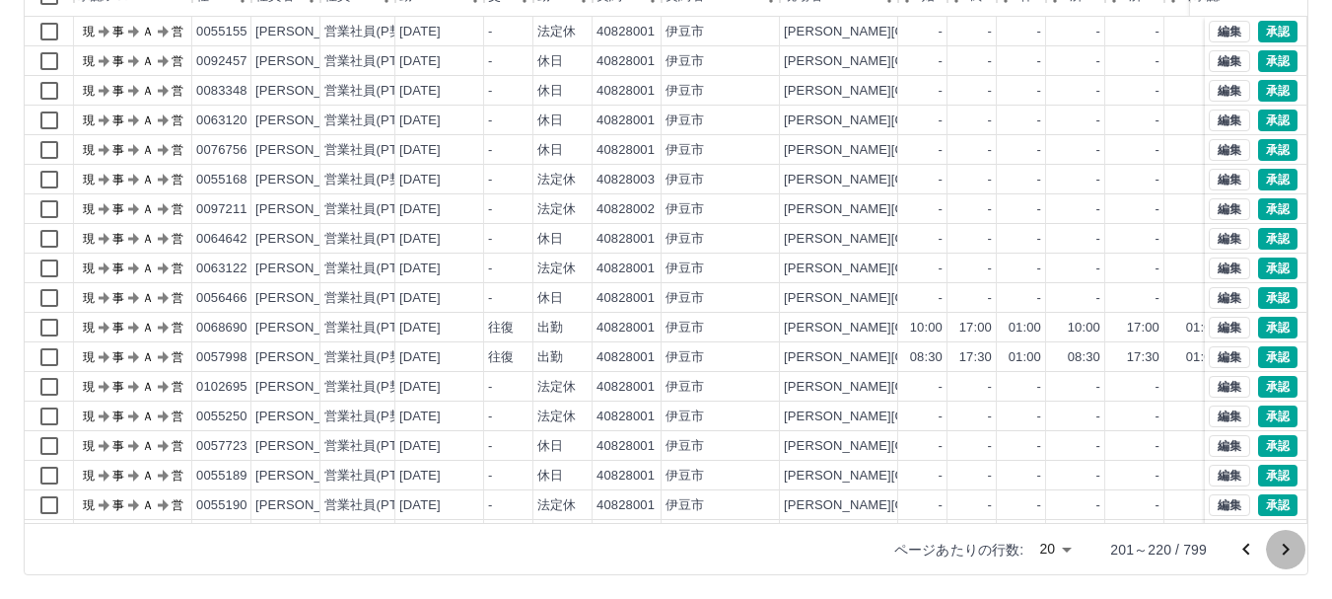
click at [1282, 546] on icon "次のページへ" at bounding box center [1286, 549] width 24 height 24
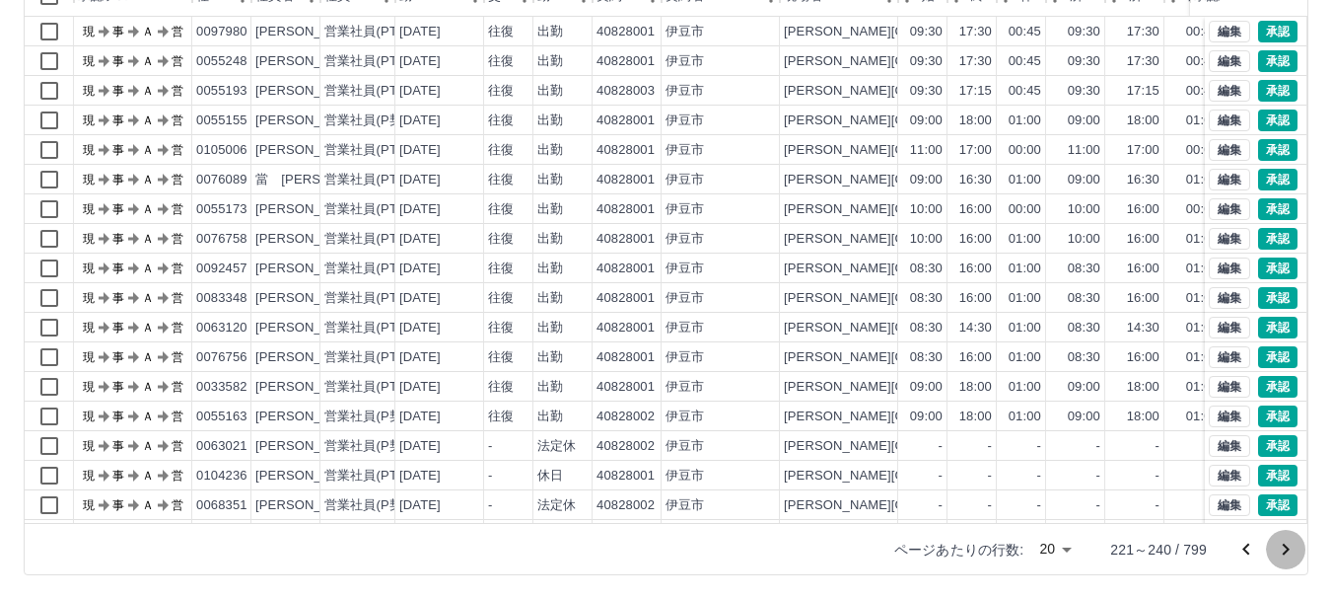
click at [1282, 546] on icon "次のページへ" at bounding box center [1286, 549] width 24 height 24
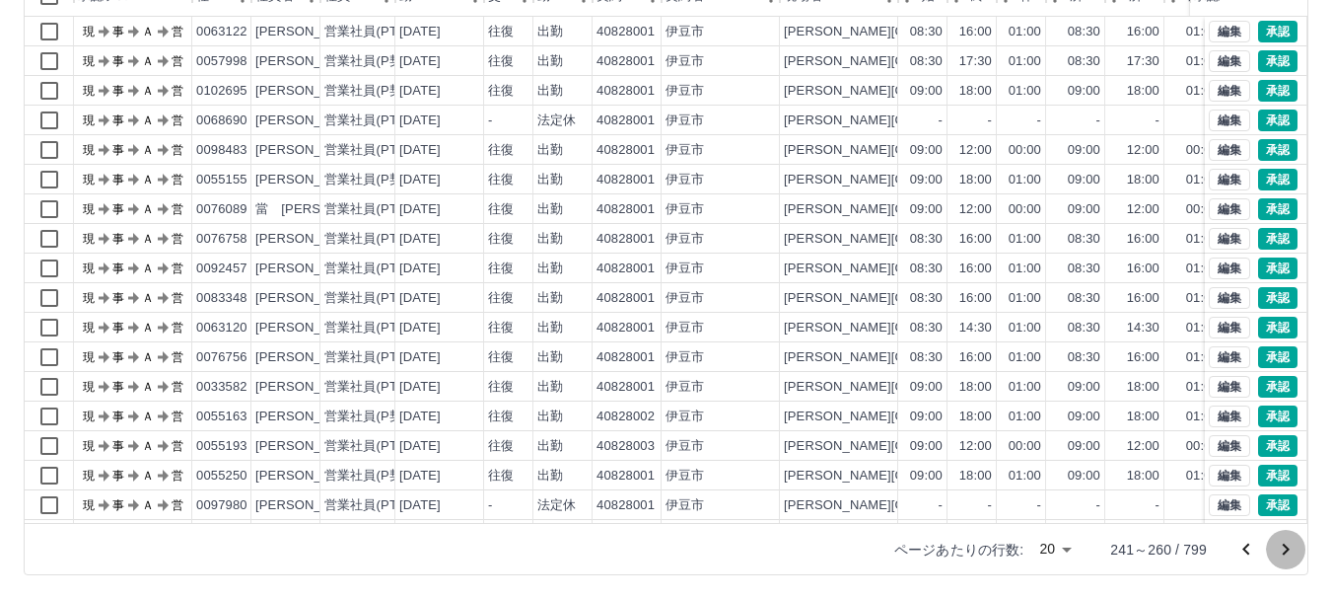
click at [1282, 546] on icon "次のページへ" at bounding box center [1286, 549] width 24 height 24
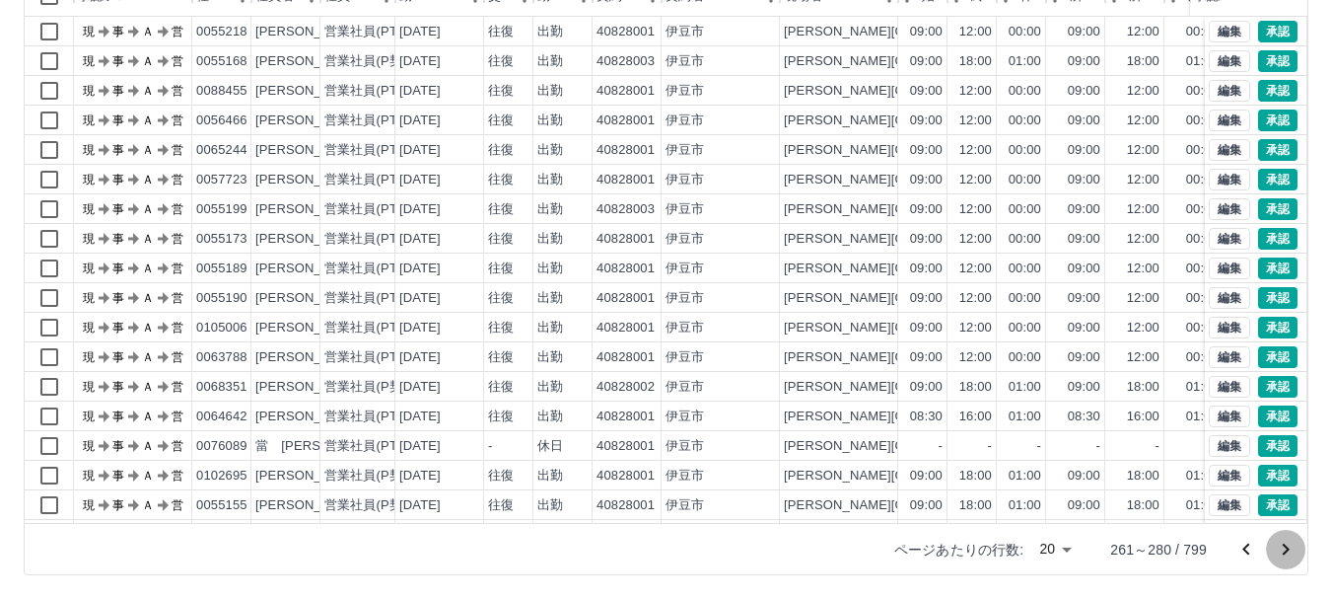
click at [1282, 546] on icon "次のページへ" at bounding box center [1286, 549] width 24 height 24
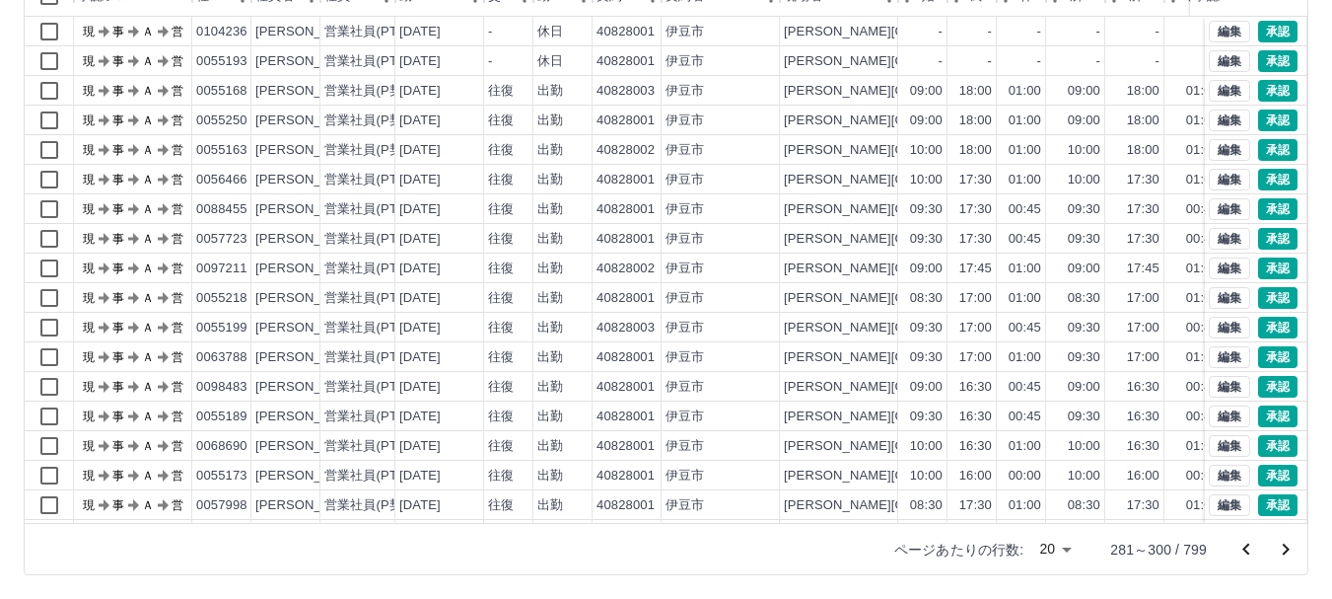
click at [1282, 546] on icon "次のページへ" at bounding box center [1286, 549] width 24 height 24
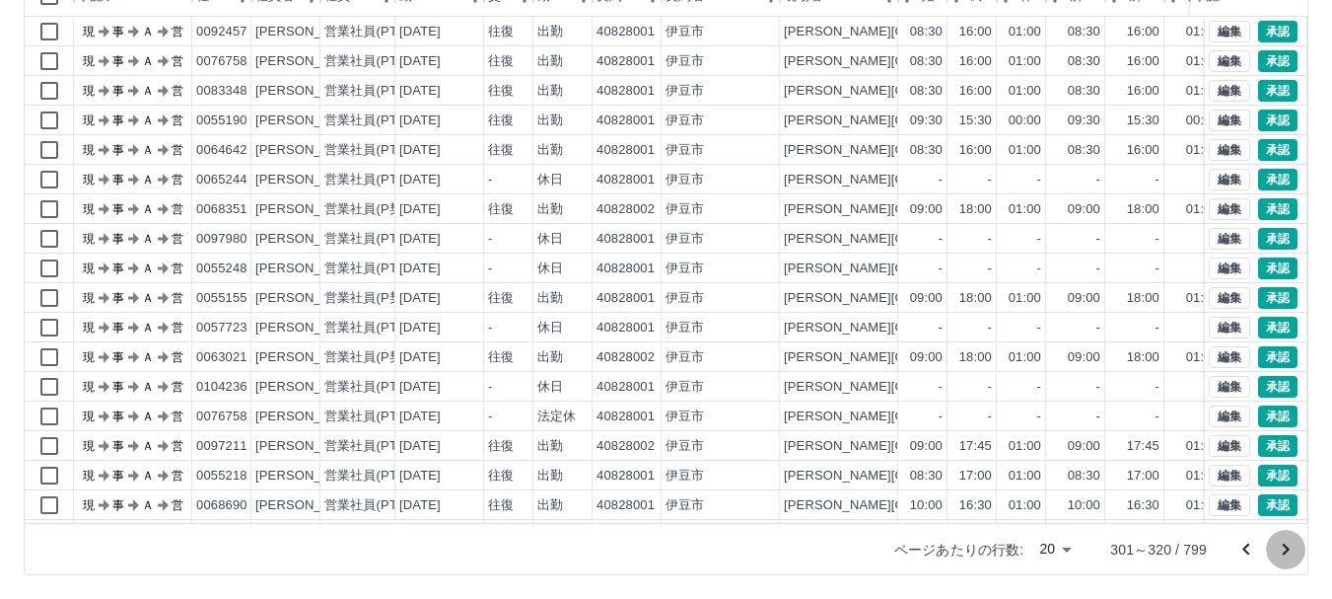
click at [1283, 544] on icon "次のページへ" at bounding box center [1286, 549] width 7 height 12
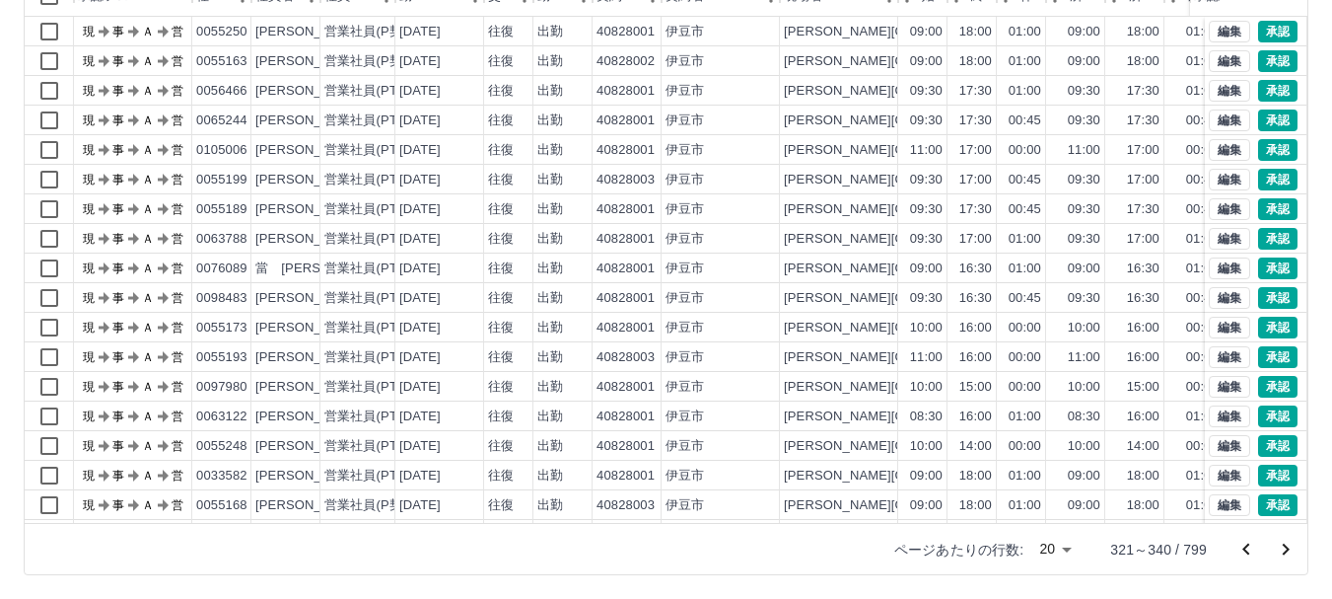
click at [1286, 543] on icon "次のページへ" at bounding box center [1286, 549] width 24 height 24
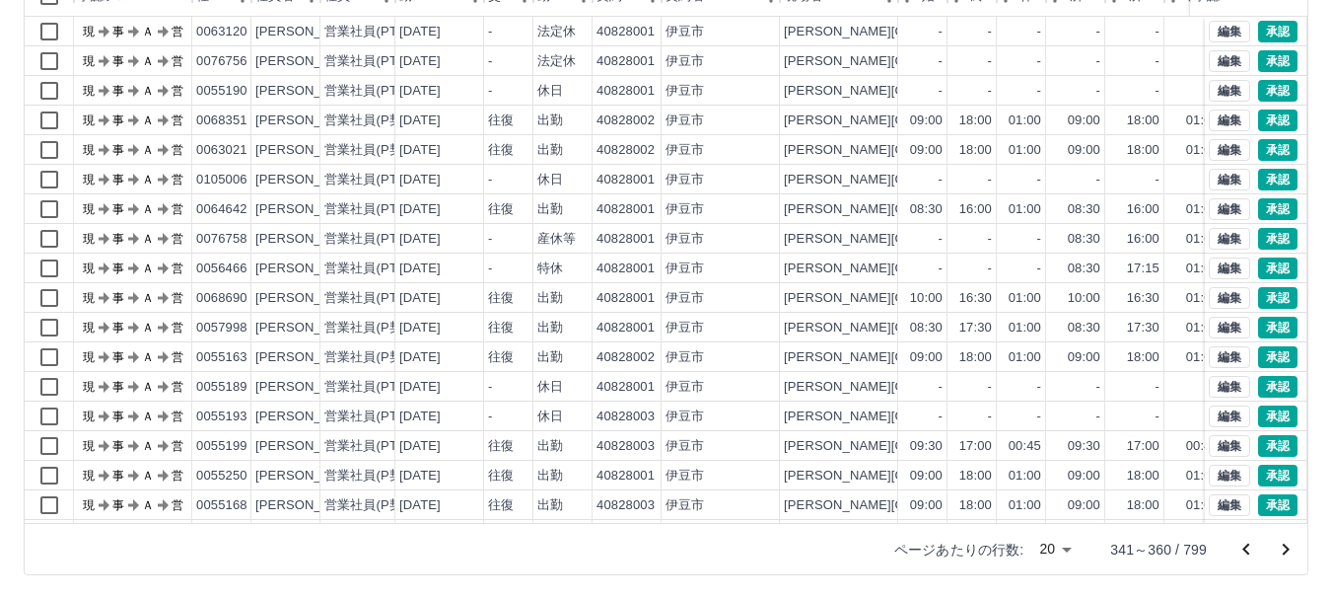
click at [1286, 543] on icon "次のページへ" at bounding box center [1286, 549] width 24 height 24
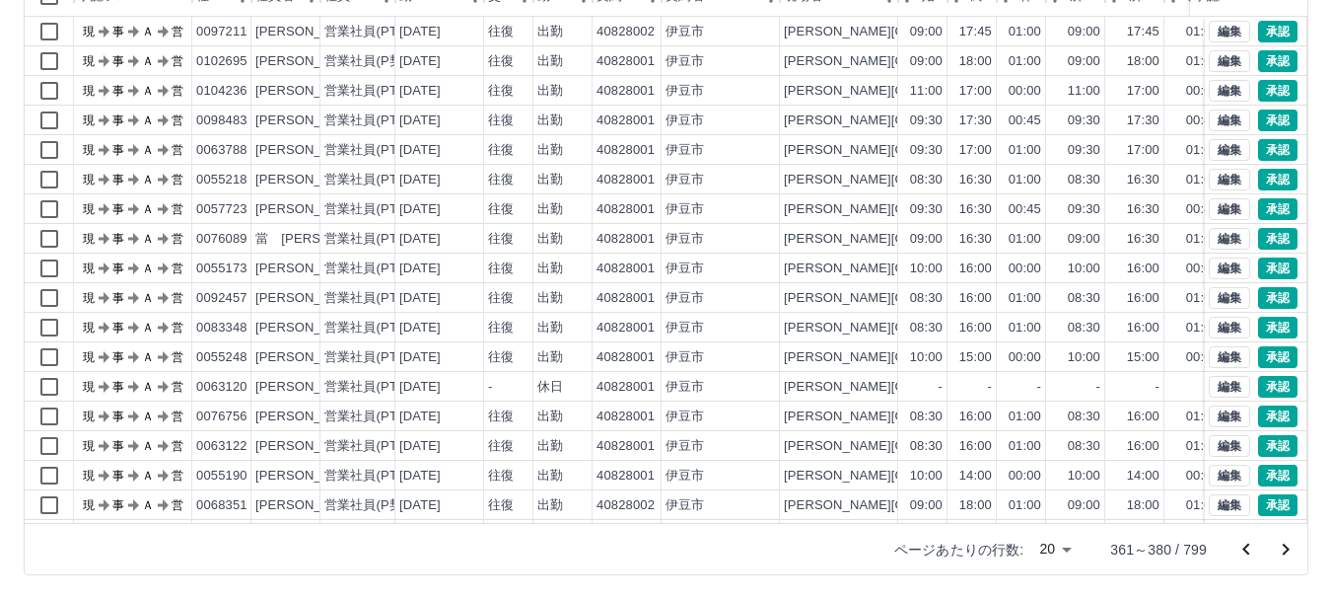
click at [1287, 543] on icon "次のページへ" at bounding box center [1286, 549] width 24 height 24
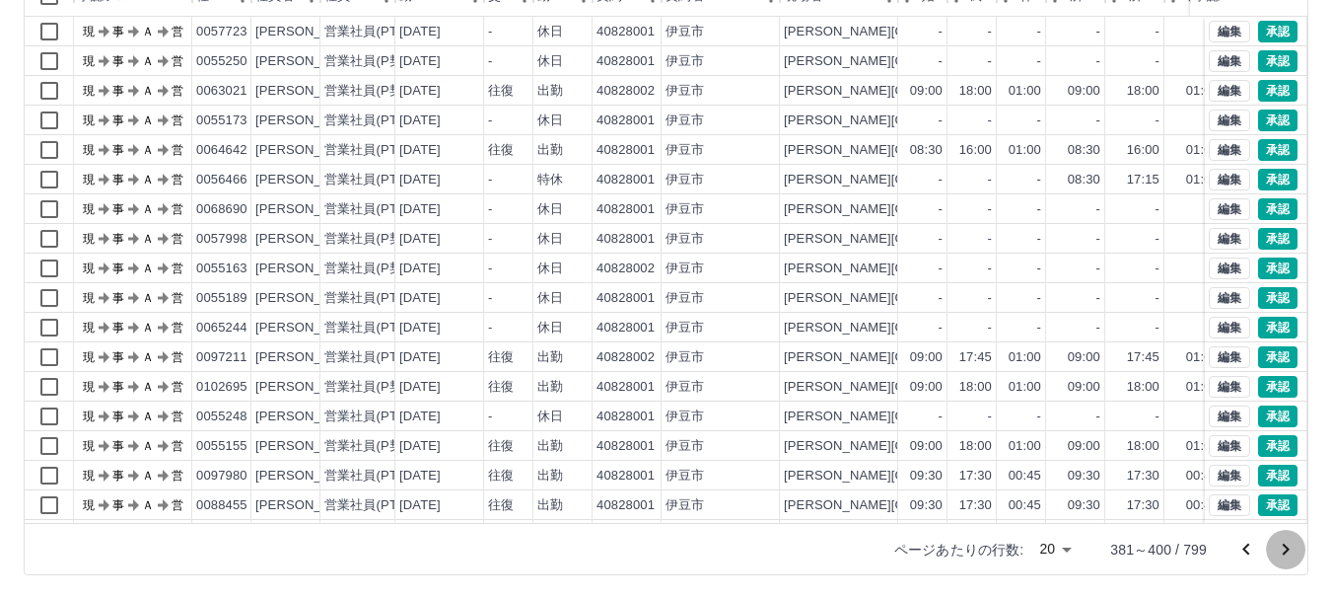
click at [1287, 543] on icon "次のページへ" at bounding box center [1286, 549] width 24 height 24
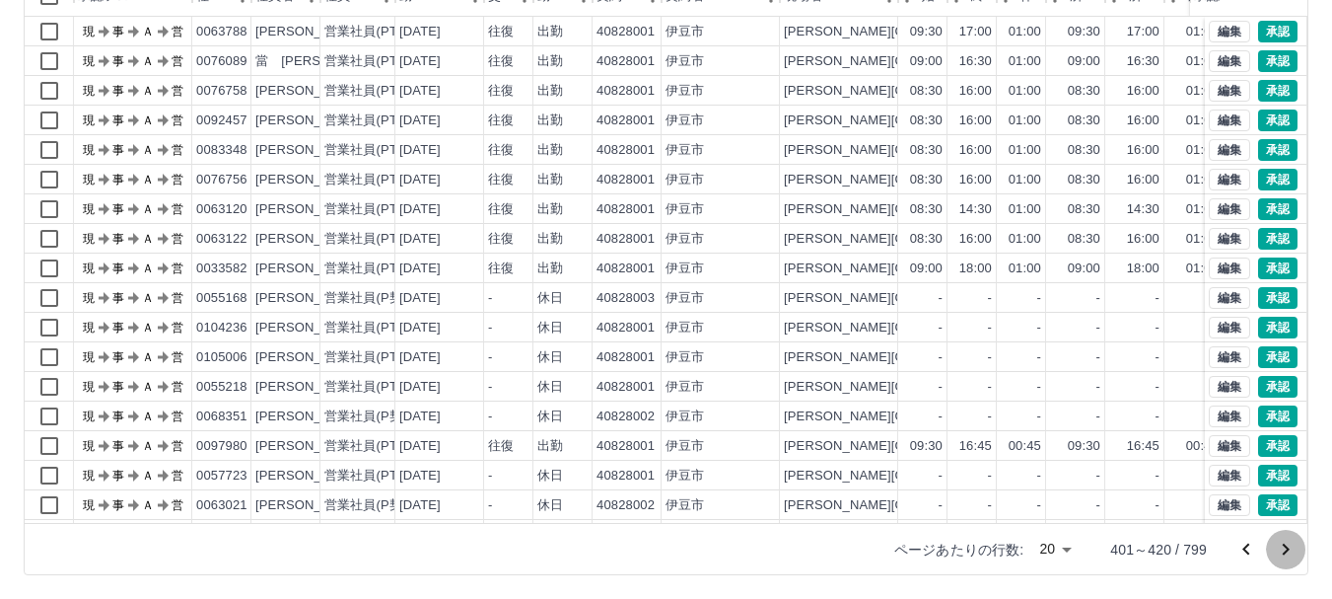
click at [1287, 543] on icon "次のページへ" at bounding box center [1286, 549] width 24 height 24
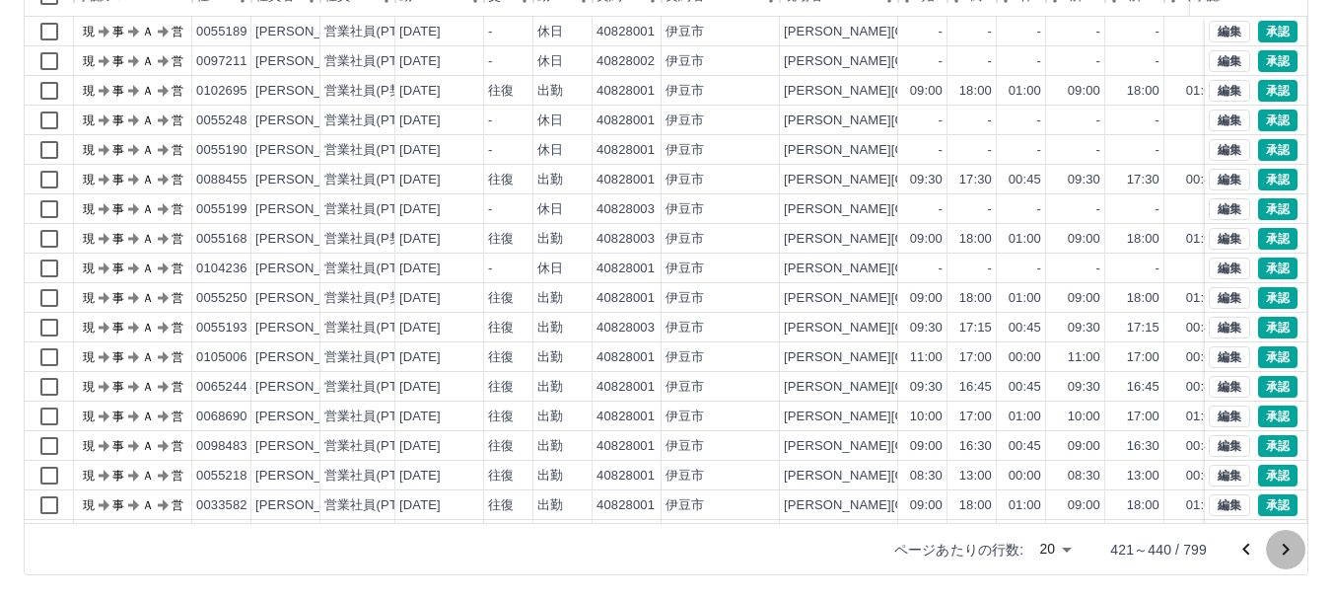
click at [1289, 548] on icon "次のページへ" at bounding box center [1286, 549] width 7 height 12
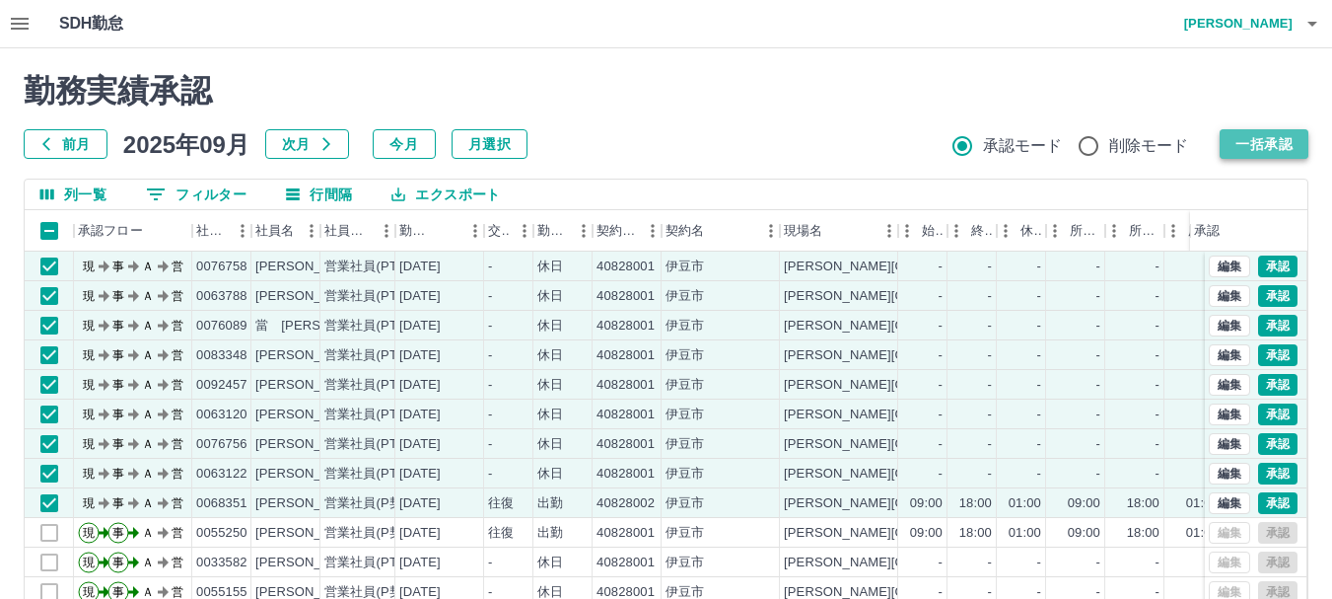
click at [1257, 147] on button "一括承認" at bounding box center [1264, 144] width 89 height 30
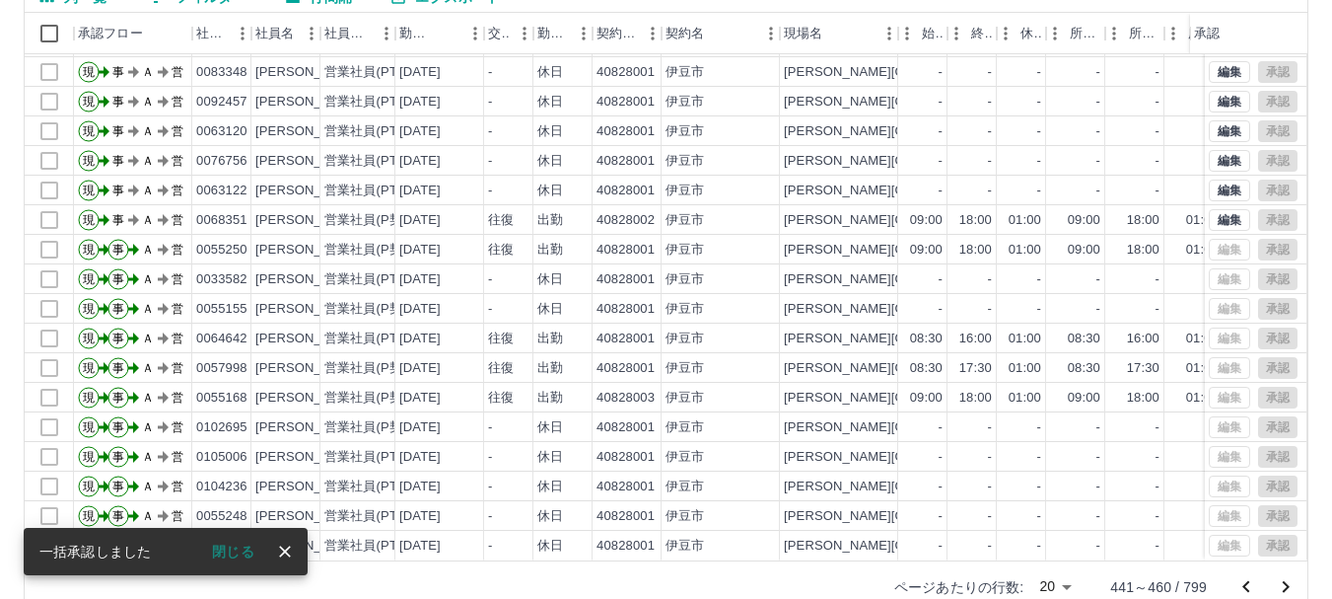
scroll to position [235, 0]
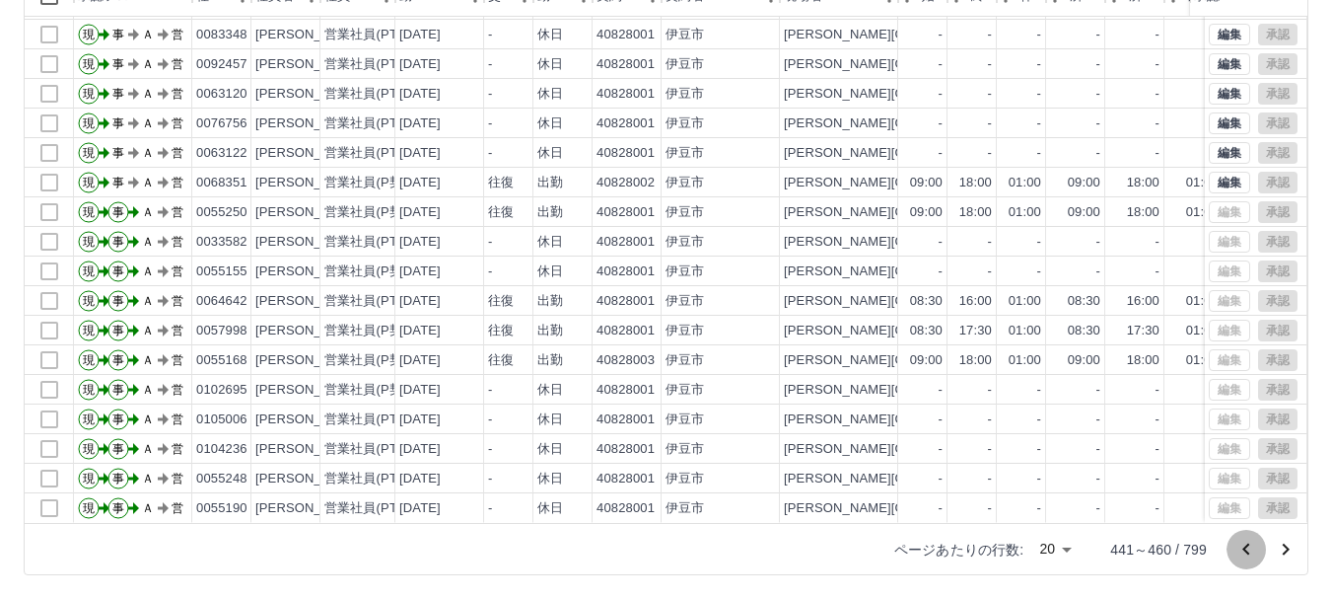
click at [1246, 548] on icon "前のページへ" at bounding box center [1246, 549] width 24 height 24
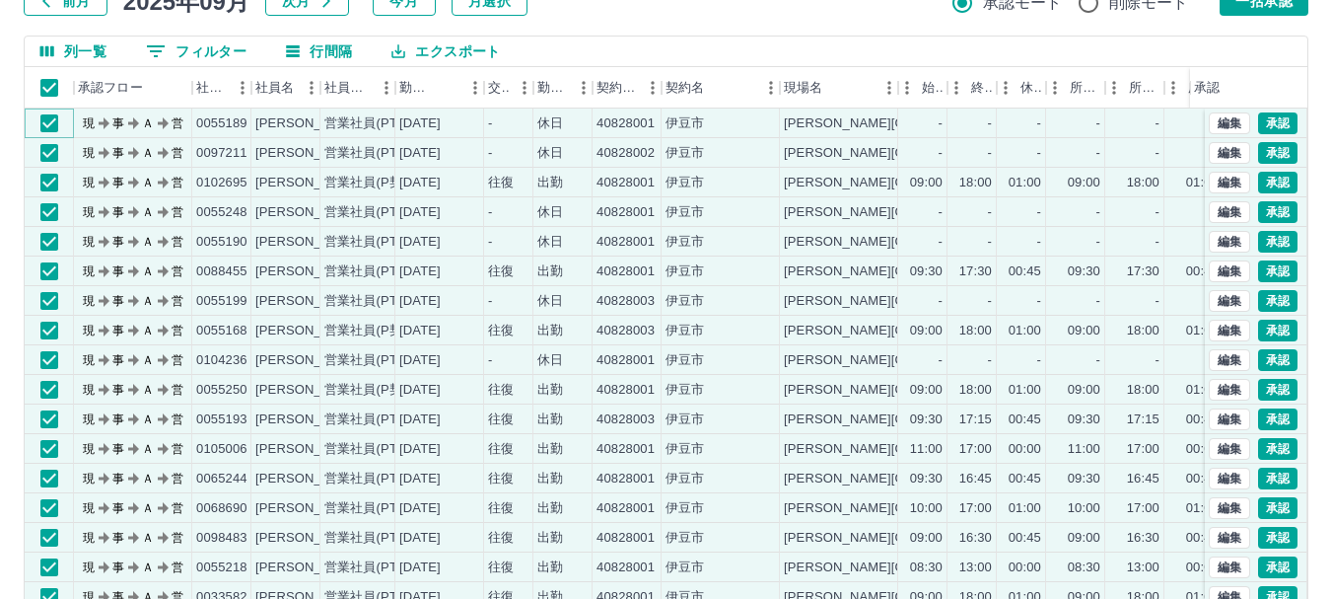
scroll to position [37, 0]
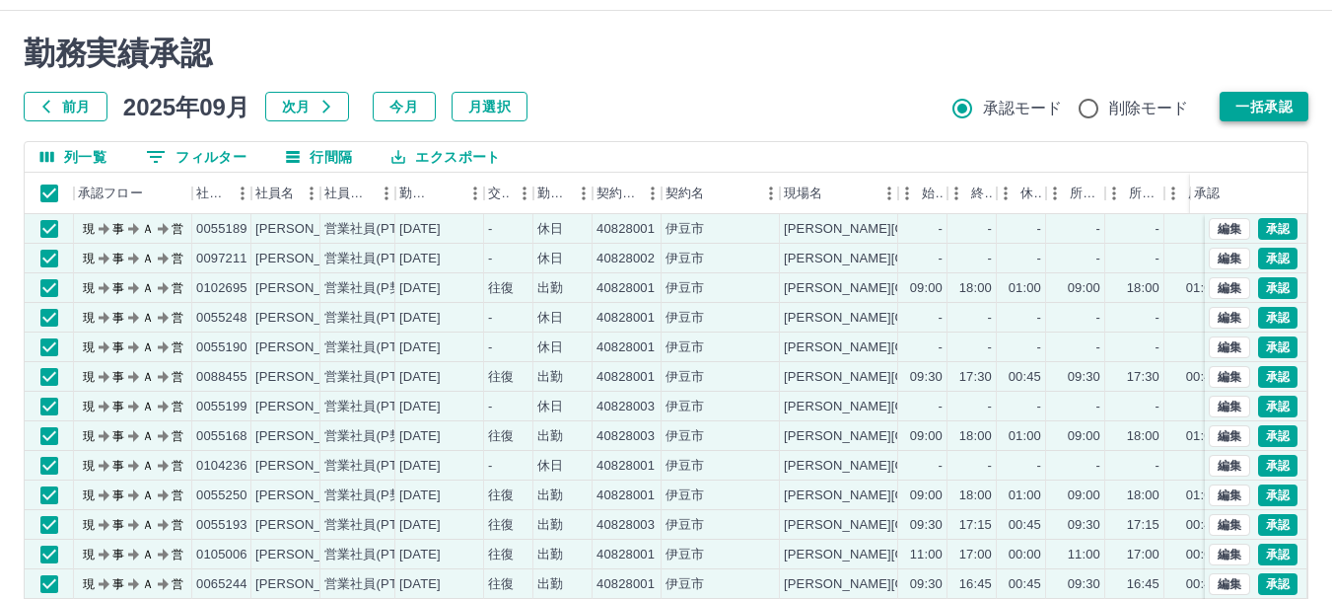
click at [1269, 108] on button "一括承認" at bounding box center [1264, 107] width 89 height 30
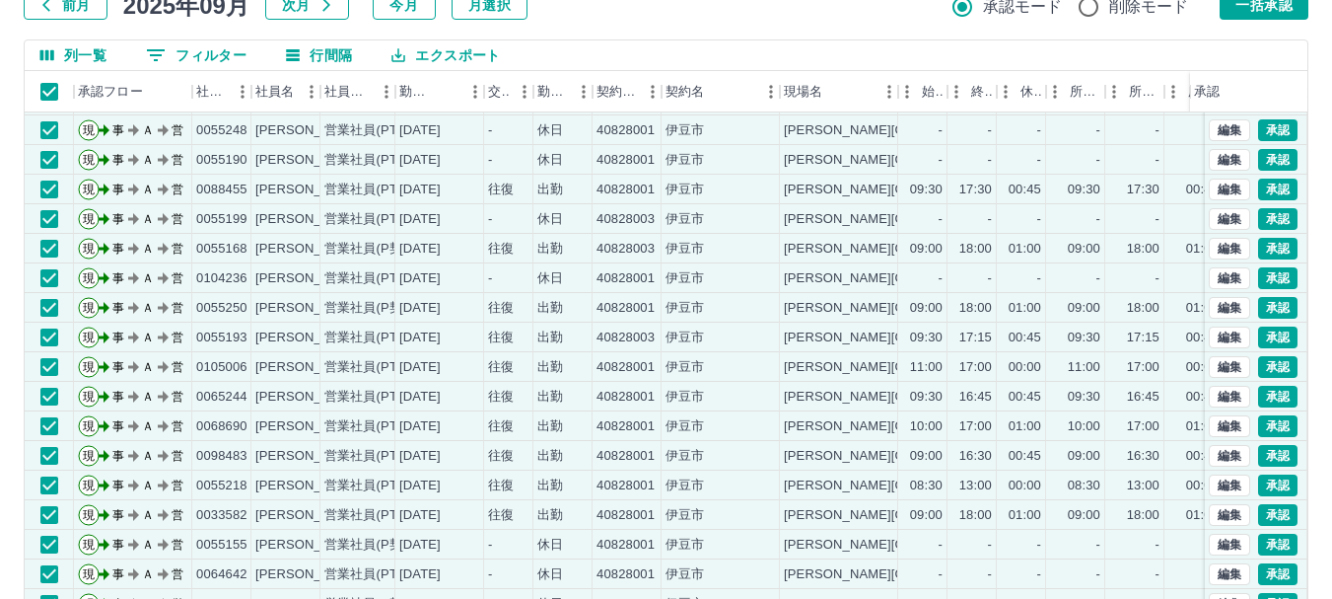
scroll to position [235, 0]
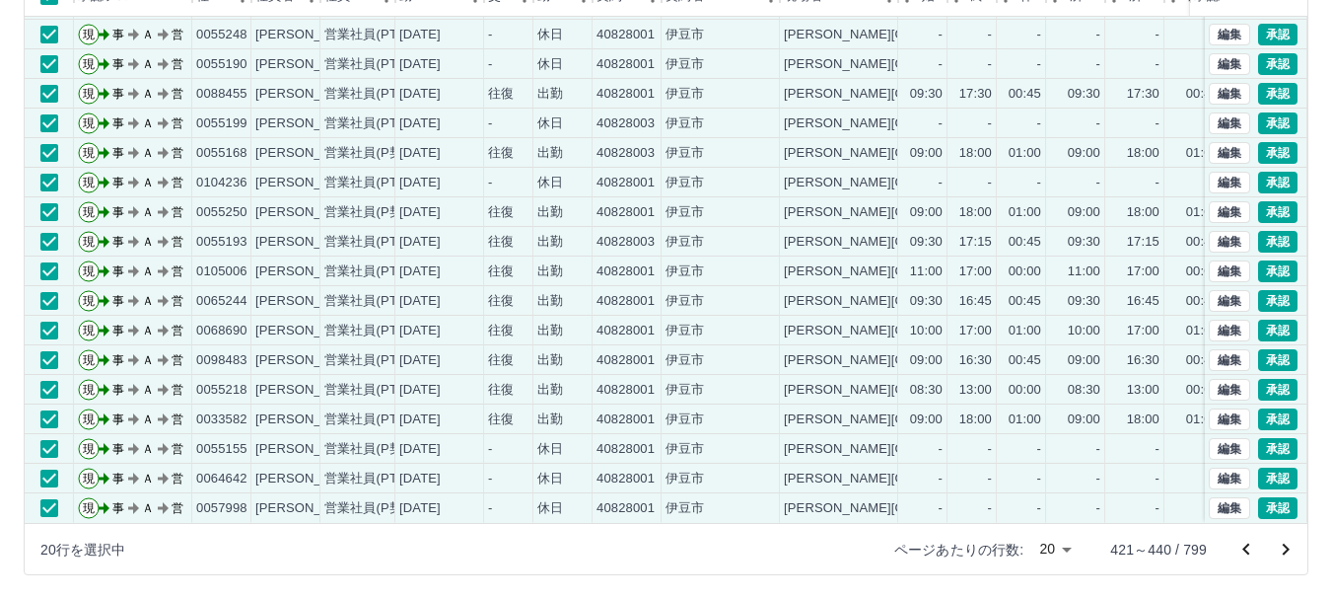
click at [1245, 546] on icon "前のページへ" at bounding box center [1245, 548] width 7 height 12
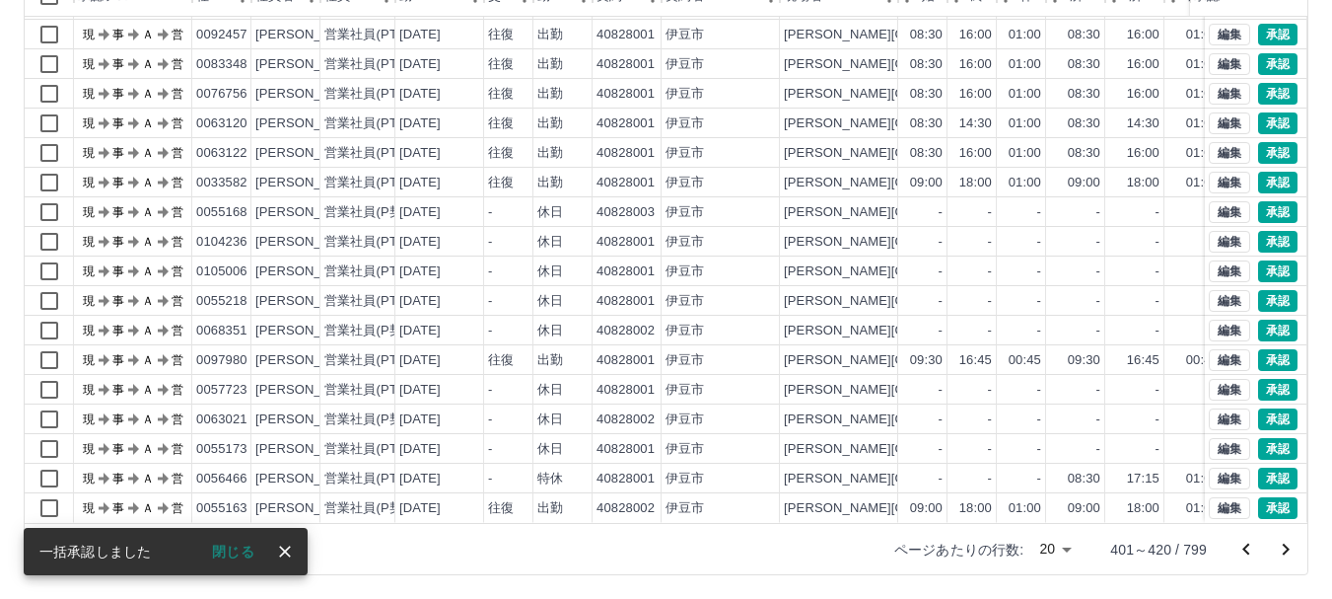
scroll to position [0, 0]
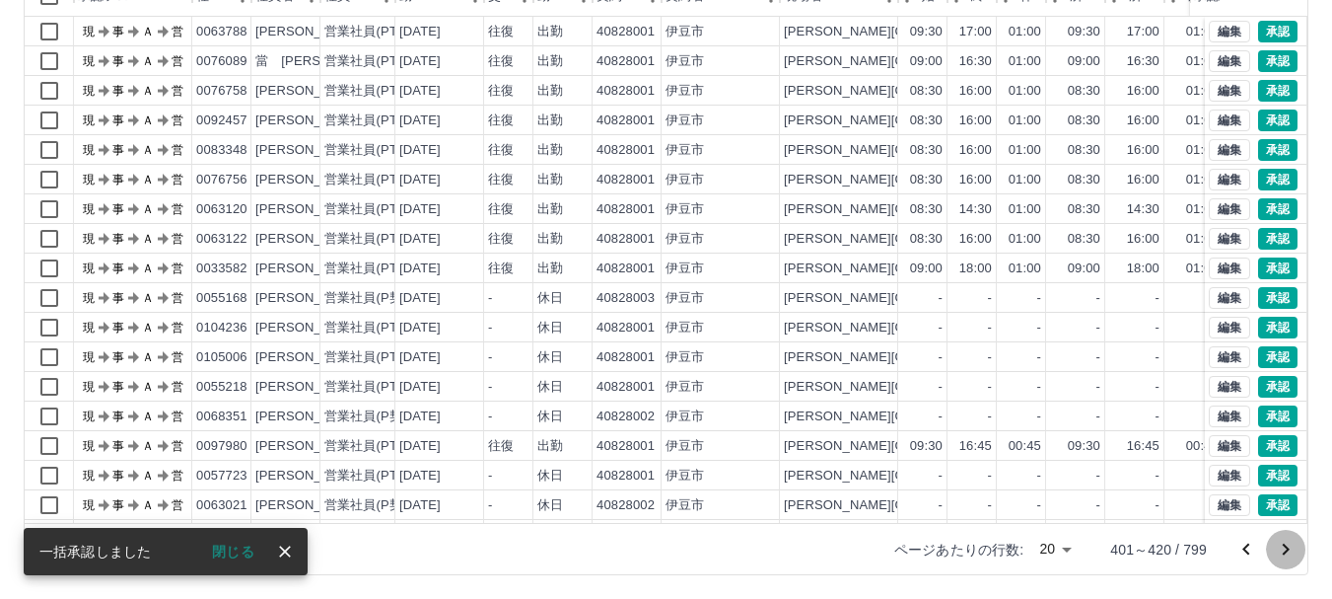
click at [1284, 547] on icon "次のページへ" at bounding box center [1286, 549] width 24 height 24
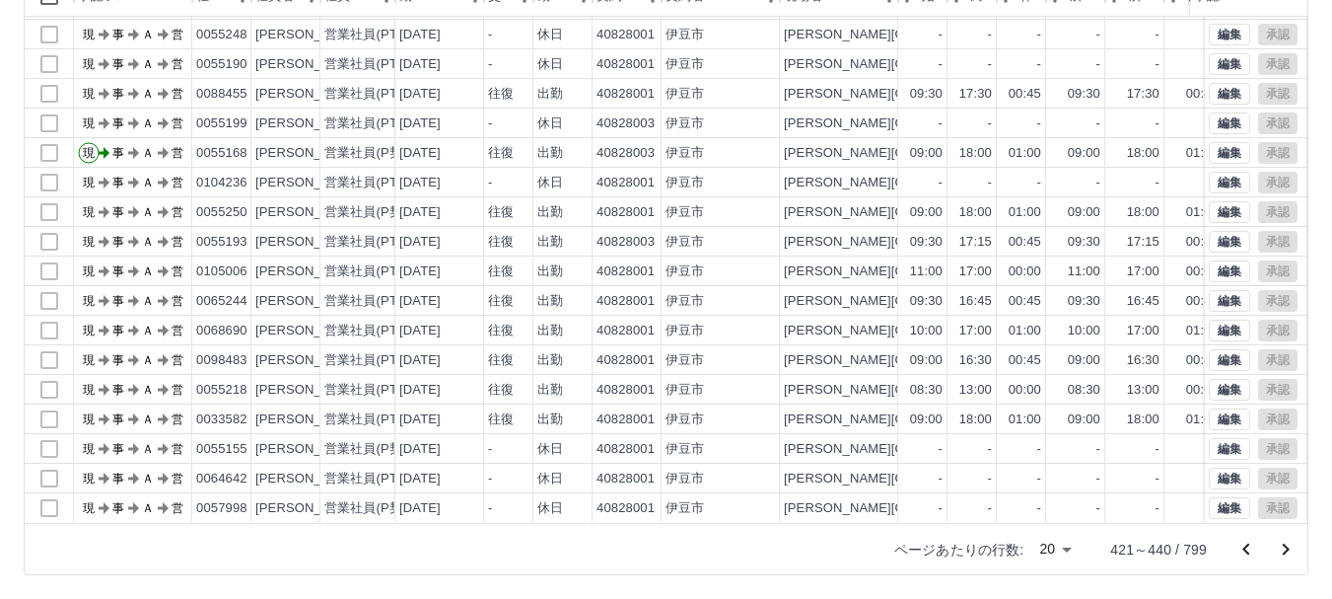
scroll to position [101, 0]
click at [1244, 547] on icon "前のページへ" at bounding box center [1245, 548] width 7 height 12
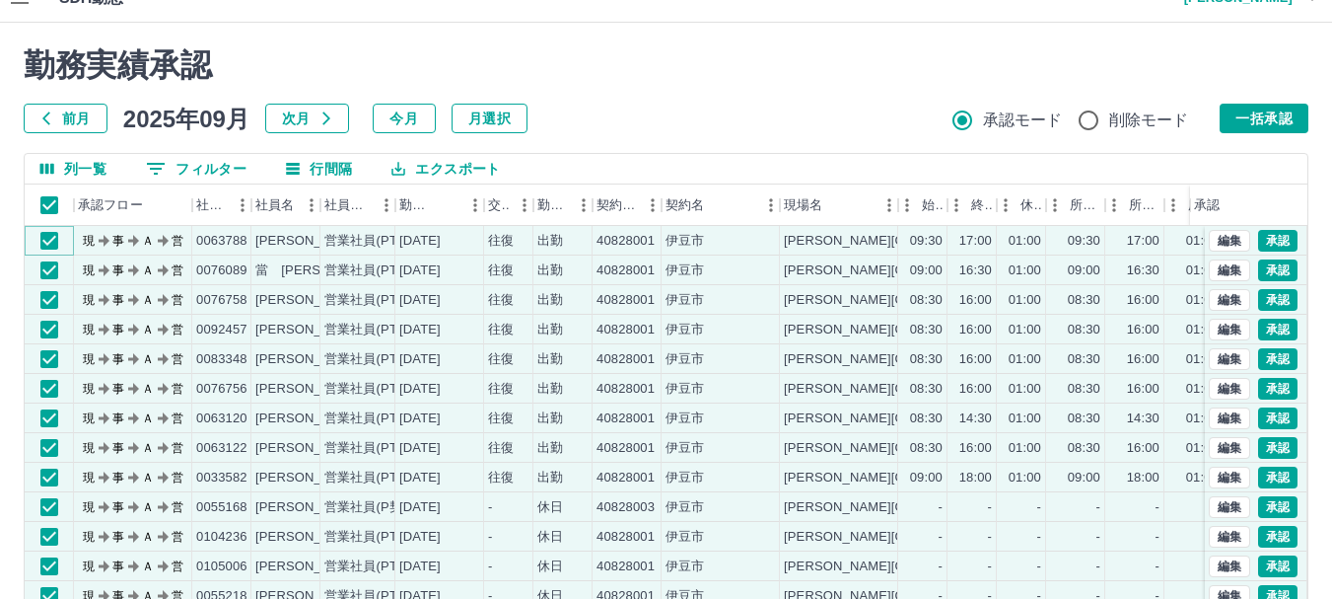
scroll to position [0, 0]
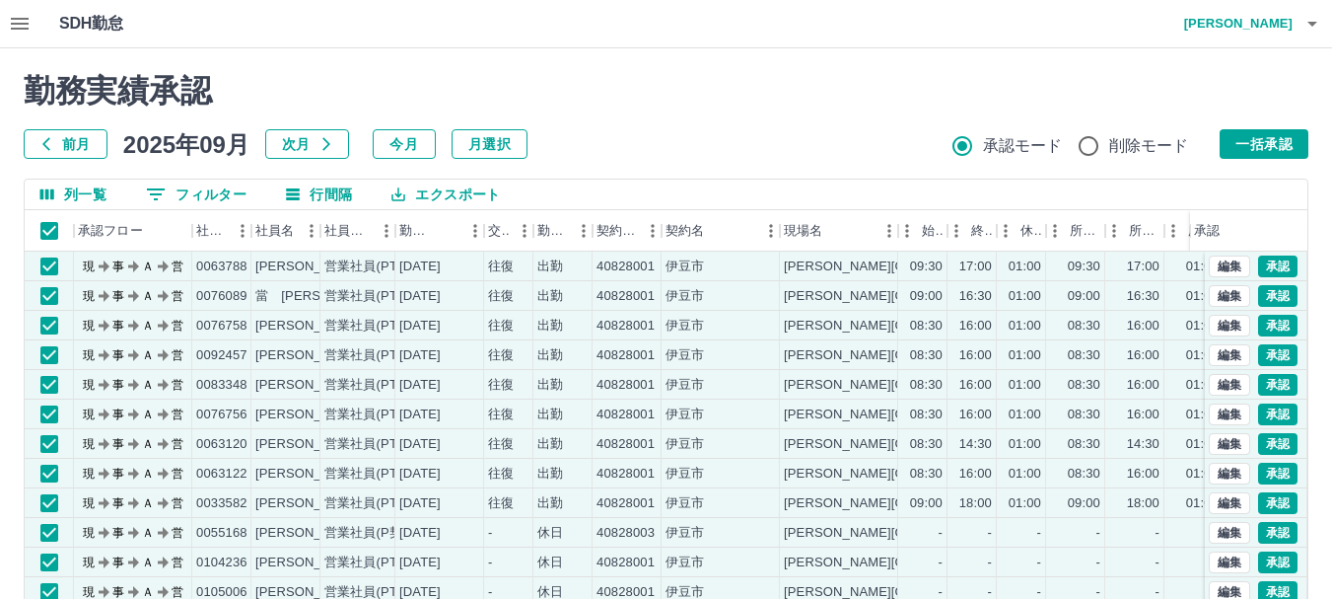
drag, startPoint x: 1261, startPoint y: 130, endPoint x: 1220, endPoint y: 146, distance: 44.3
click at [1261, 129] on button "一括承認" at bounding box center [1264, 144] width 89 height 30
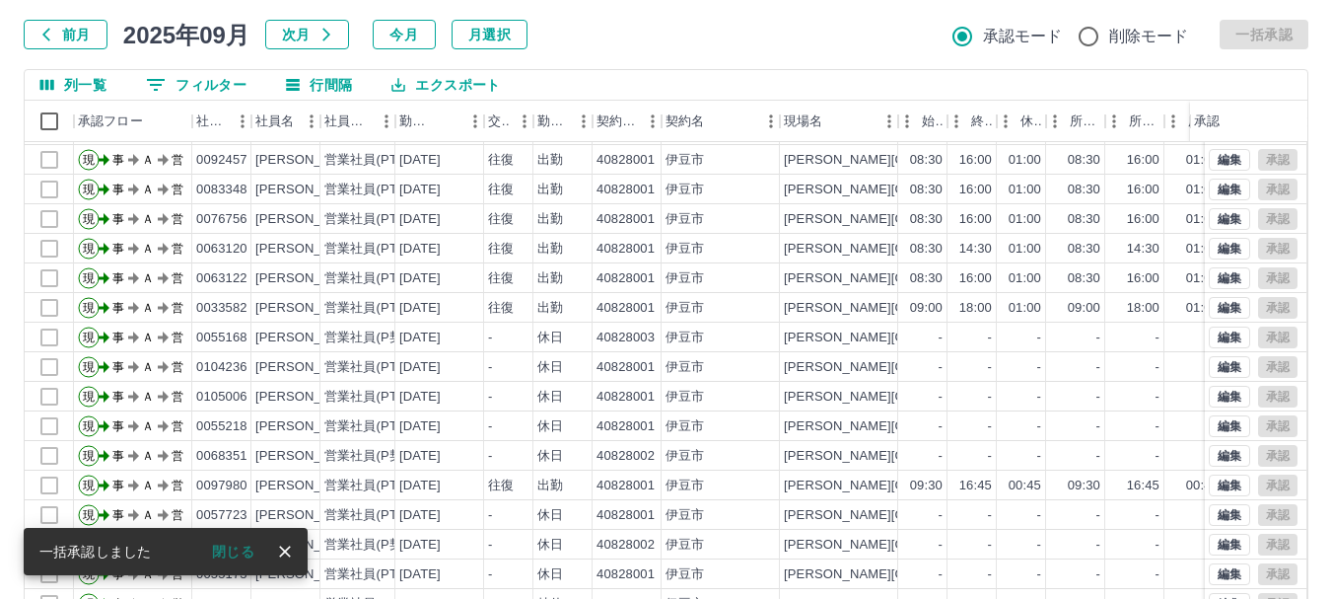
scroll to position [235, 0]
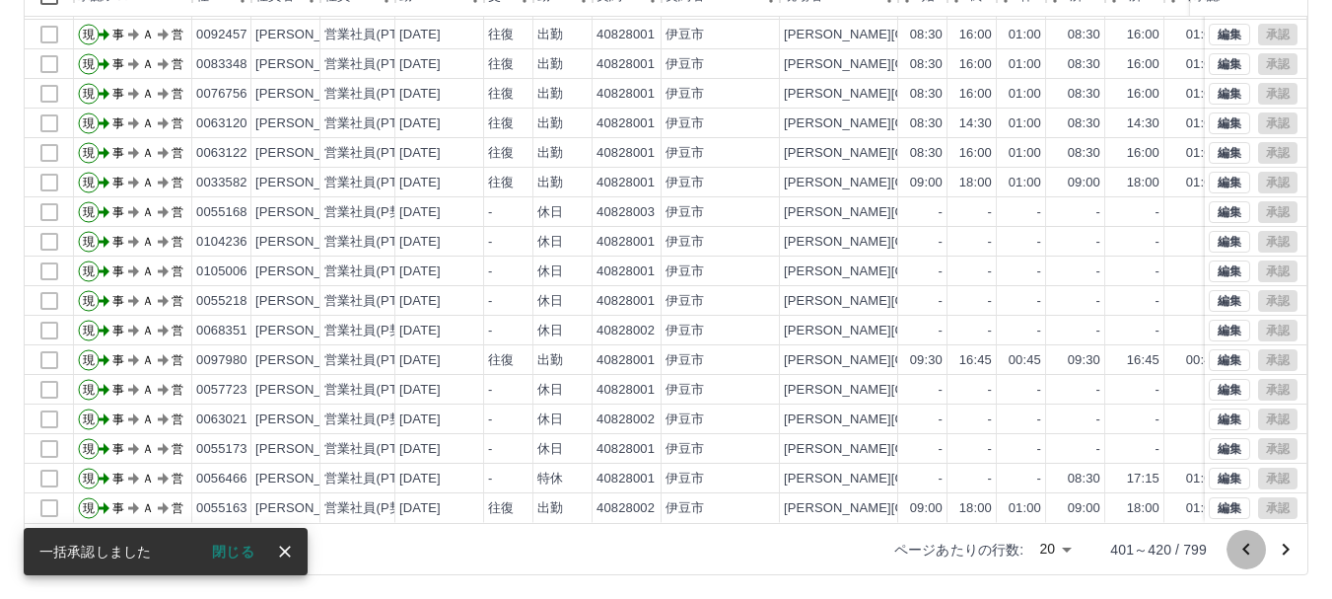
click at [1246, 548] on icon "前のページへ" at bounding box center [1246, 549] width 24 height 24
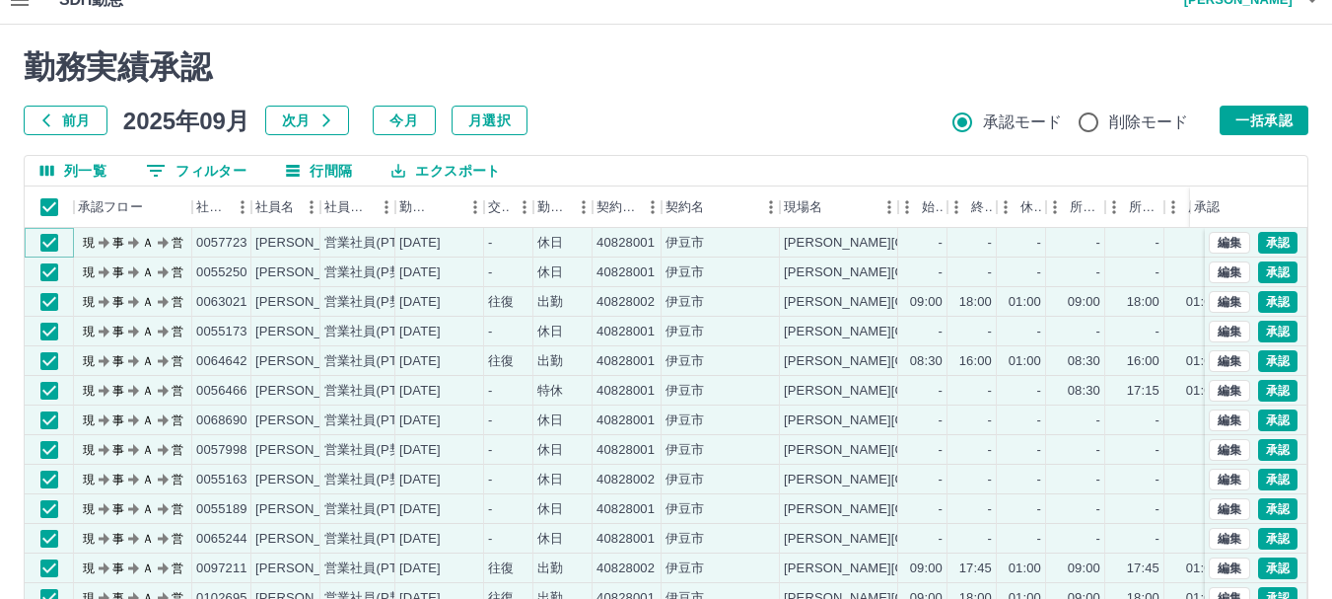
scroll to position [0, 0]
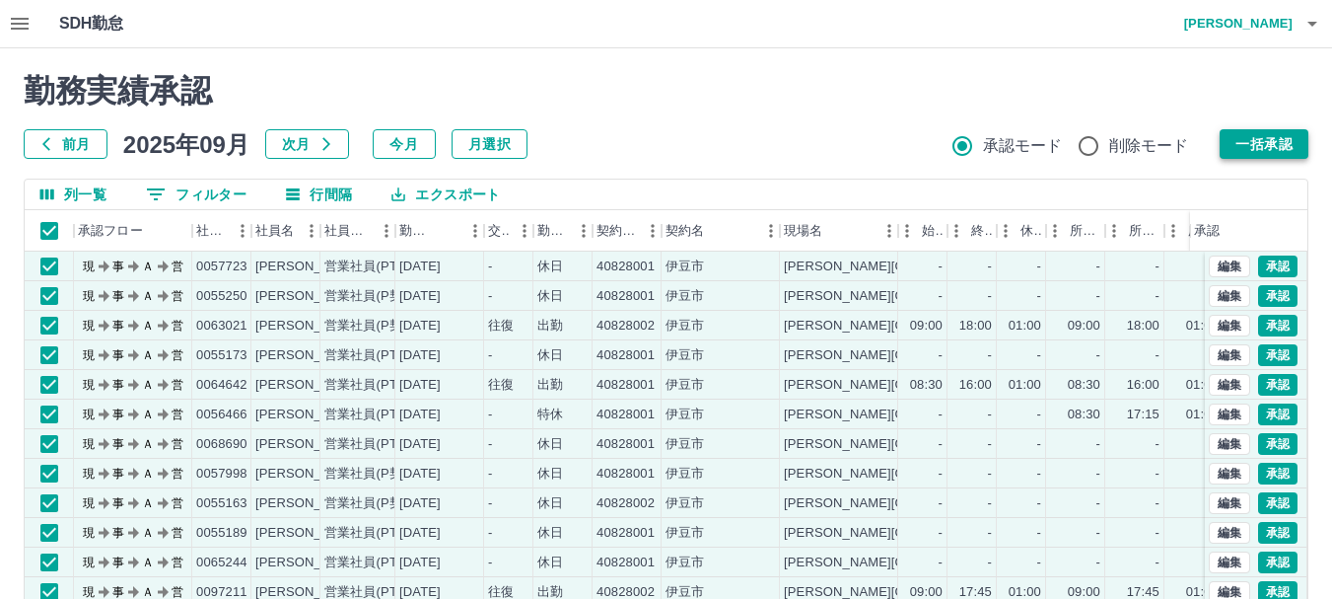
click at [1264, 139] on button "一括承認" at bounding box center [1264, 144] width 89 height 30
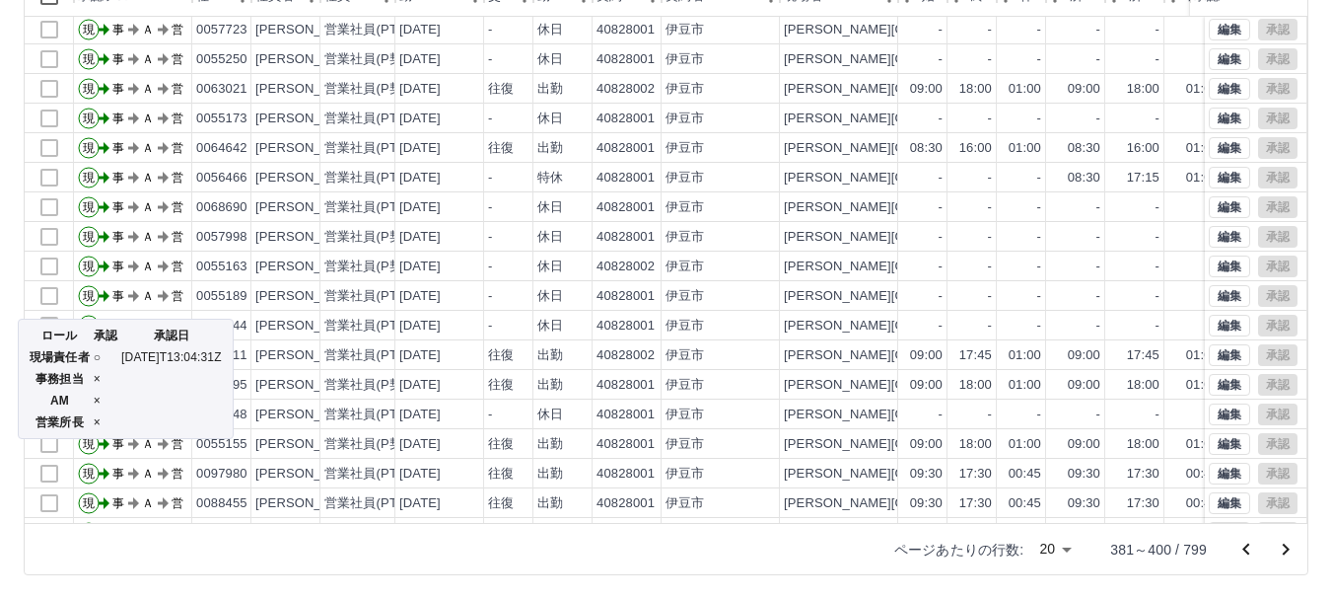
scroll to position [101, 0]
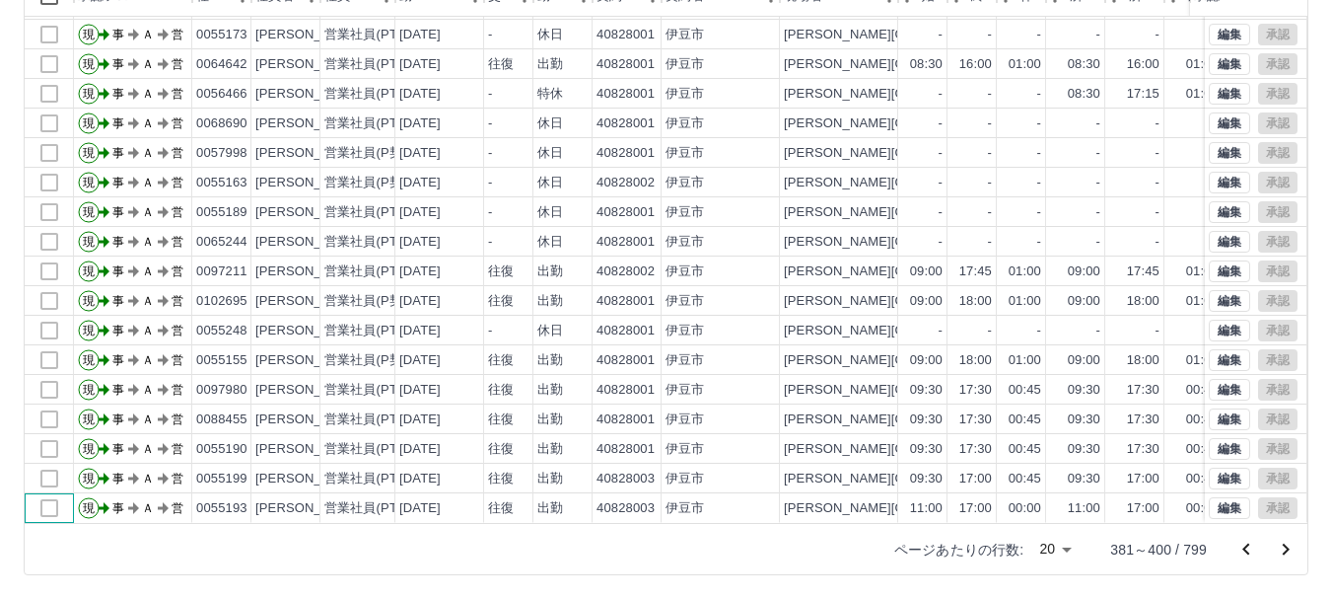
click at [49, 497] on div at bounding box center [49, 508] width 49 height 30
click at [47, 495] on div at bounding box center [49, 508] width 49 height 30
click at [57, 467] on div at bounding box center [49, 478] width 49 height 30
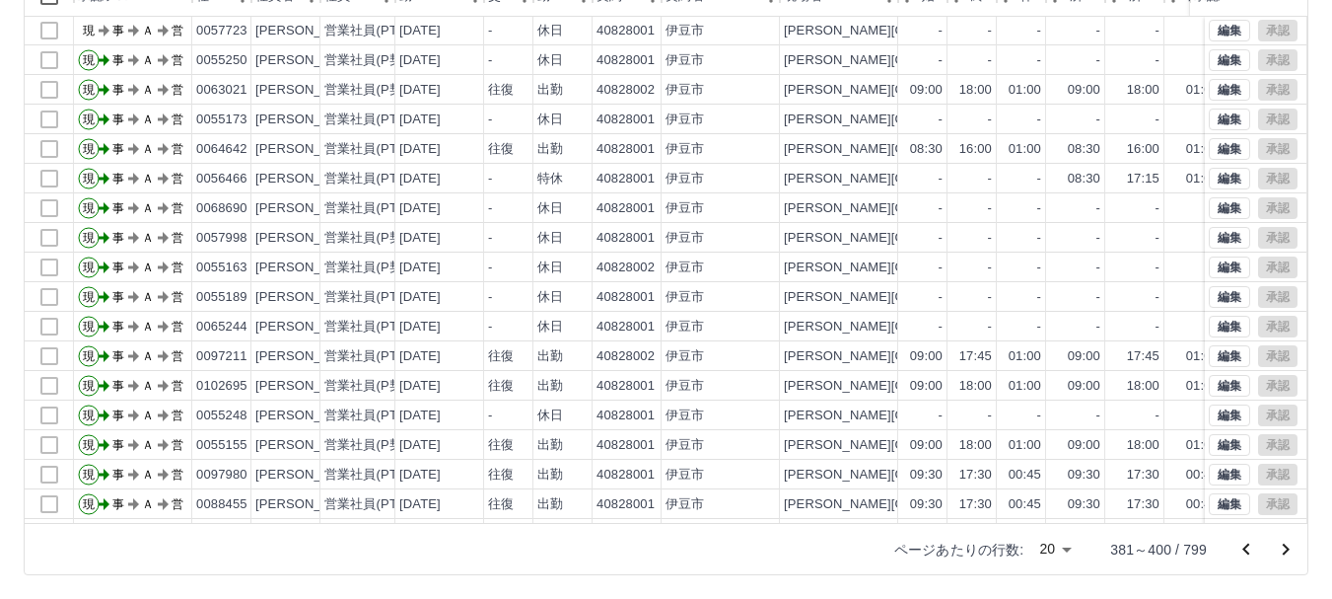
scroll to position [0, 0]
click at [1247, 549] on icon "前のページへ" at bounding box center [1246, 549] width 24 height 24
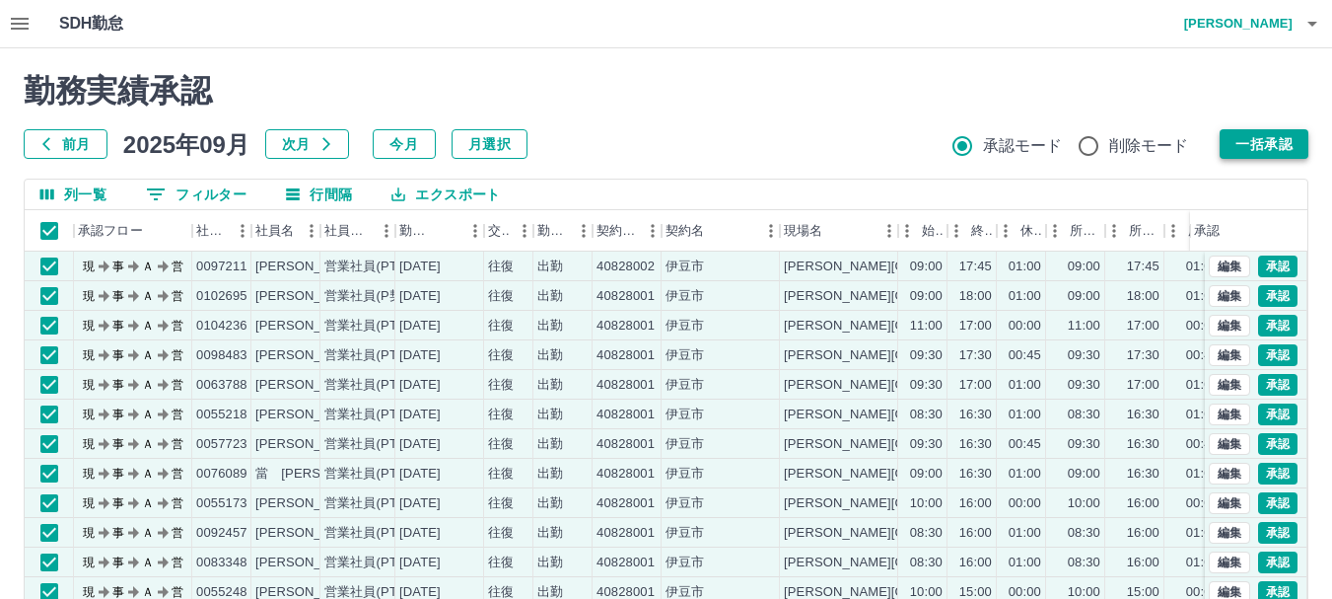
click at [1254, 143] on button "一括承認" at bounding box center [1264, 144] width 89 height 30
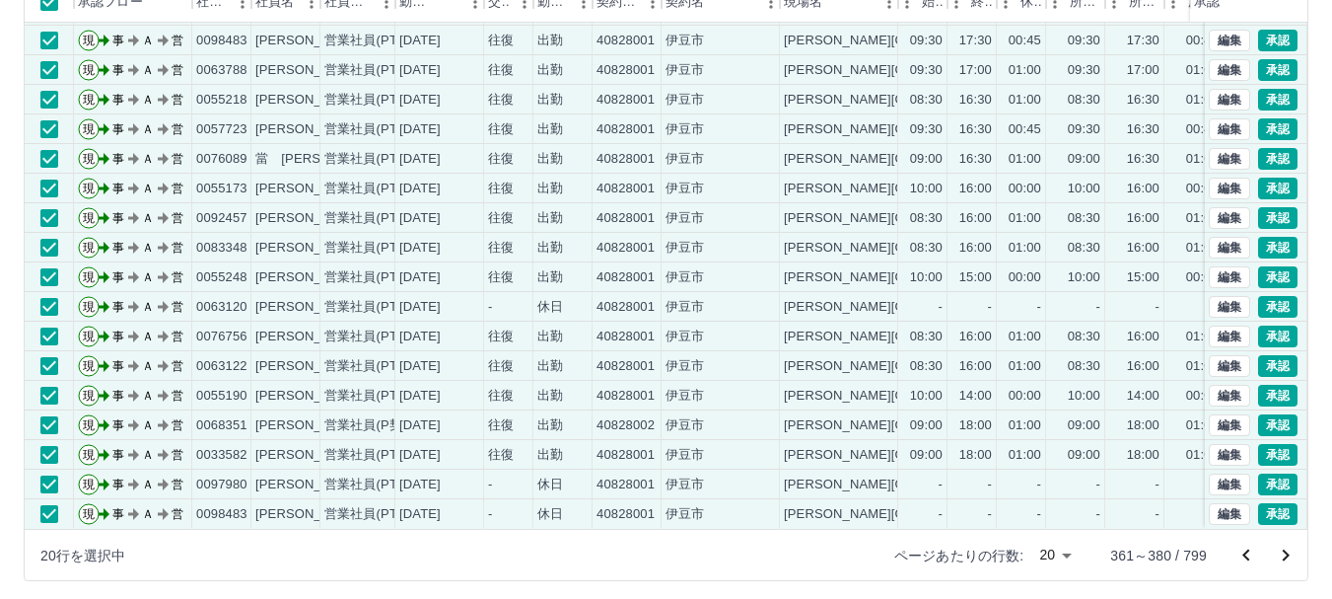
scroll to position [235, 0]
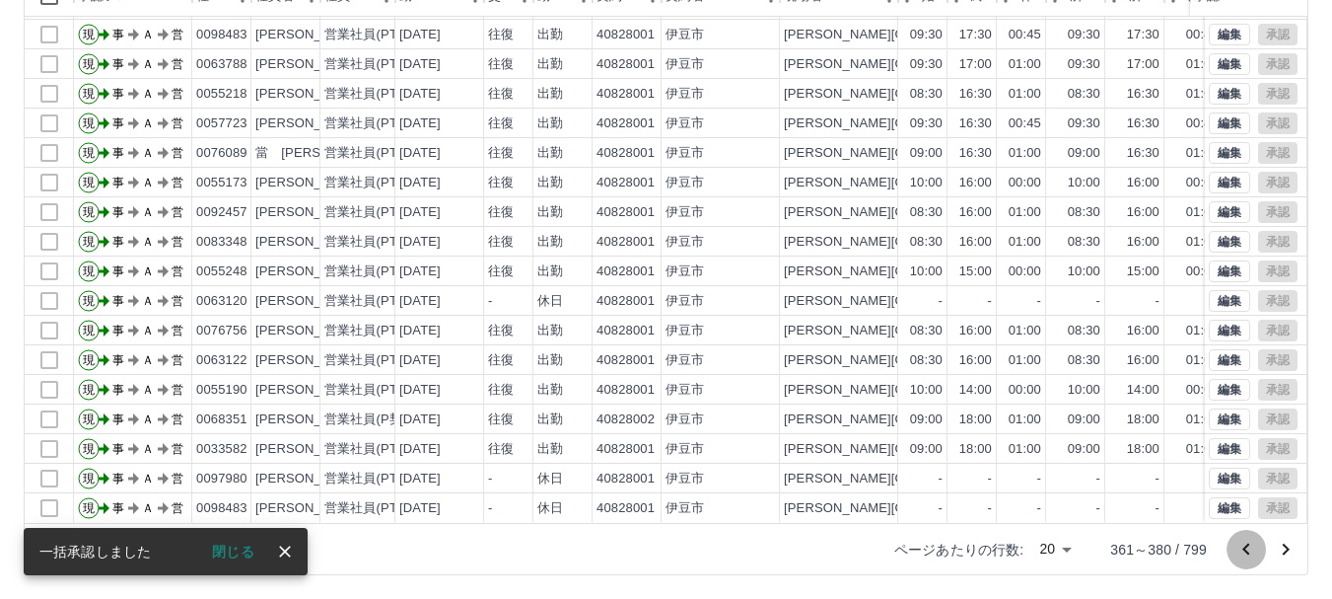
click at [1246, 549] on icon "前のページへ" at bounding box center [1246, 549] width 24 height 24
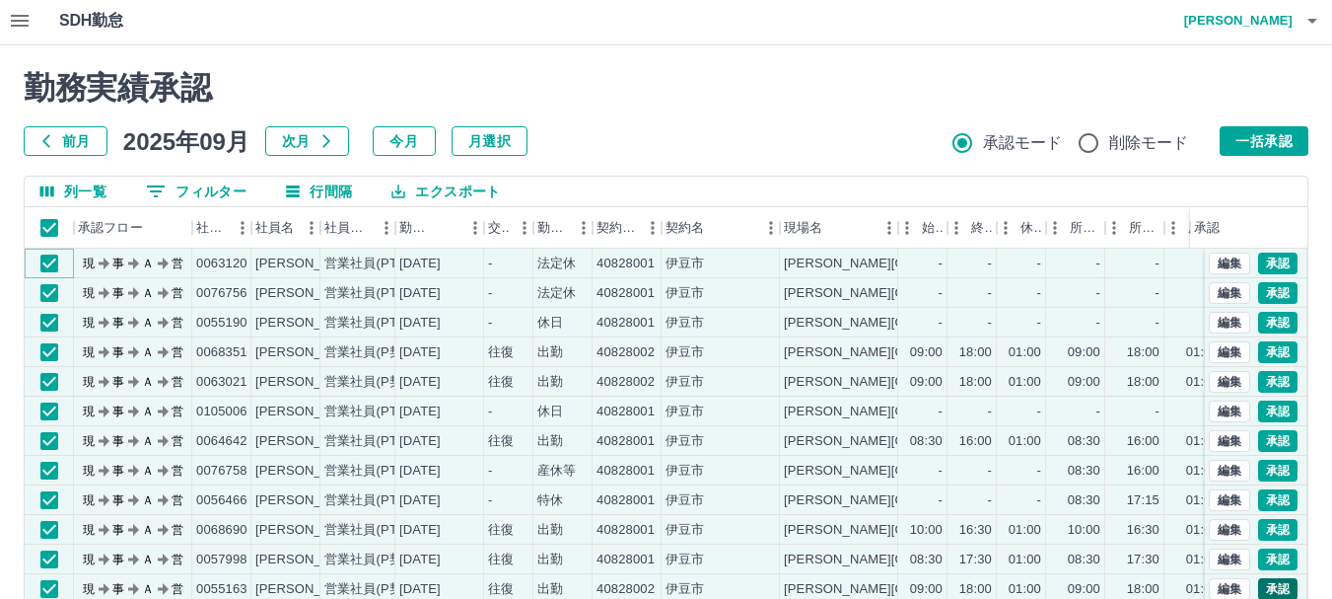
scroll to position [0, 0]
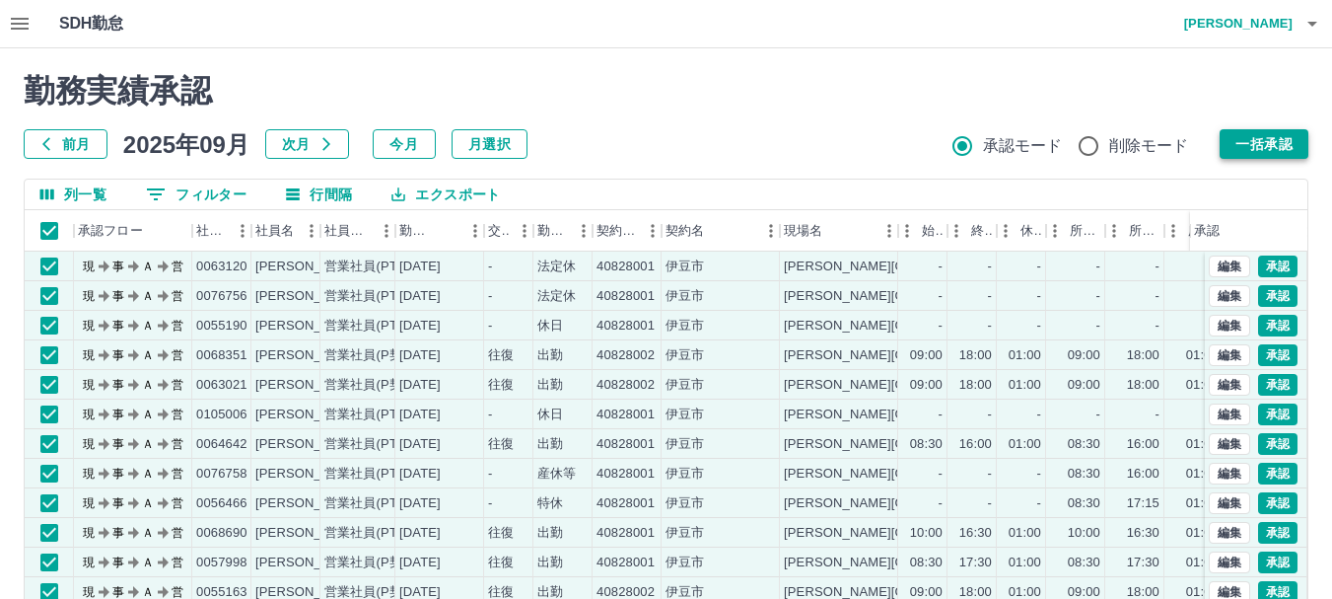
click at [1252, 137] on button "一括承認" at bounding box center [1264, 144] width 89 height 30
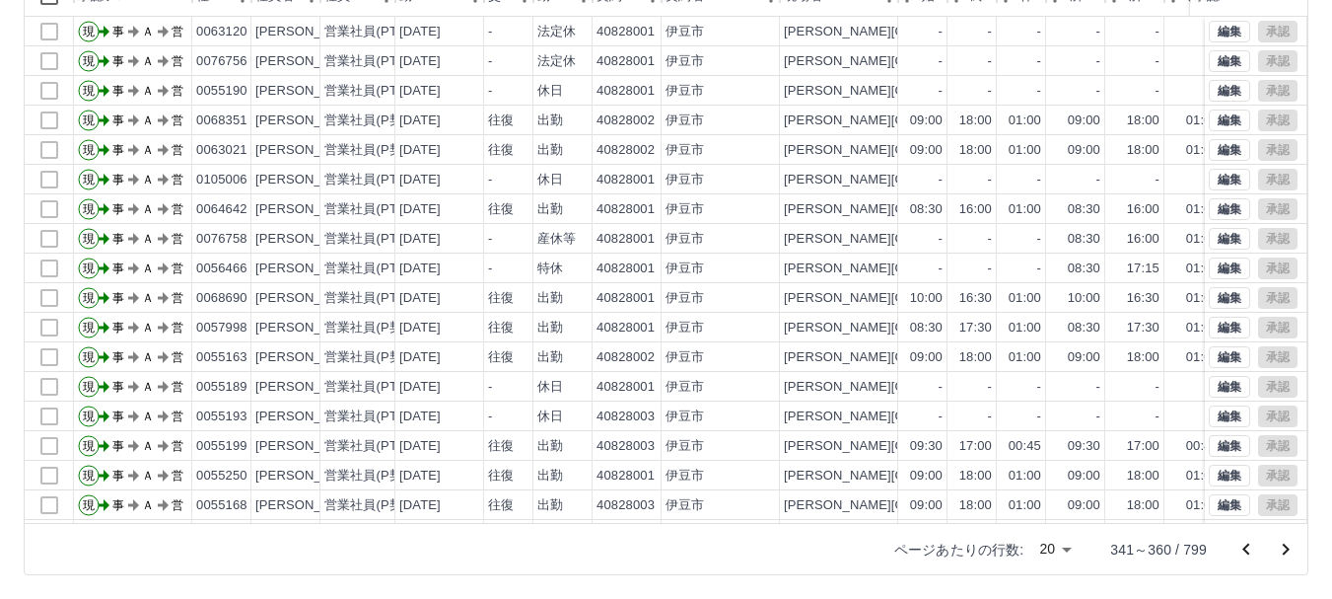
scroll to position [101, 0]
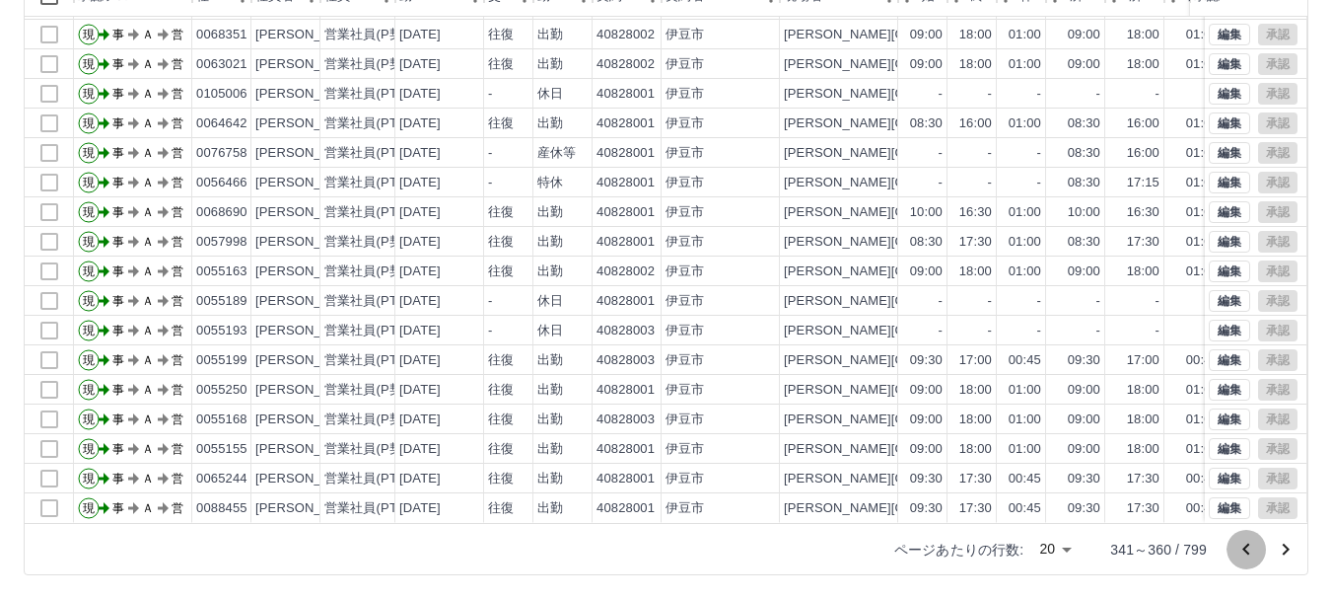
click at [1249, 548] on icon "前のページへ" at bounding box center [1246, 549] width 24 height 24
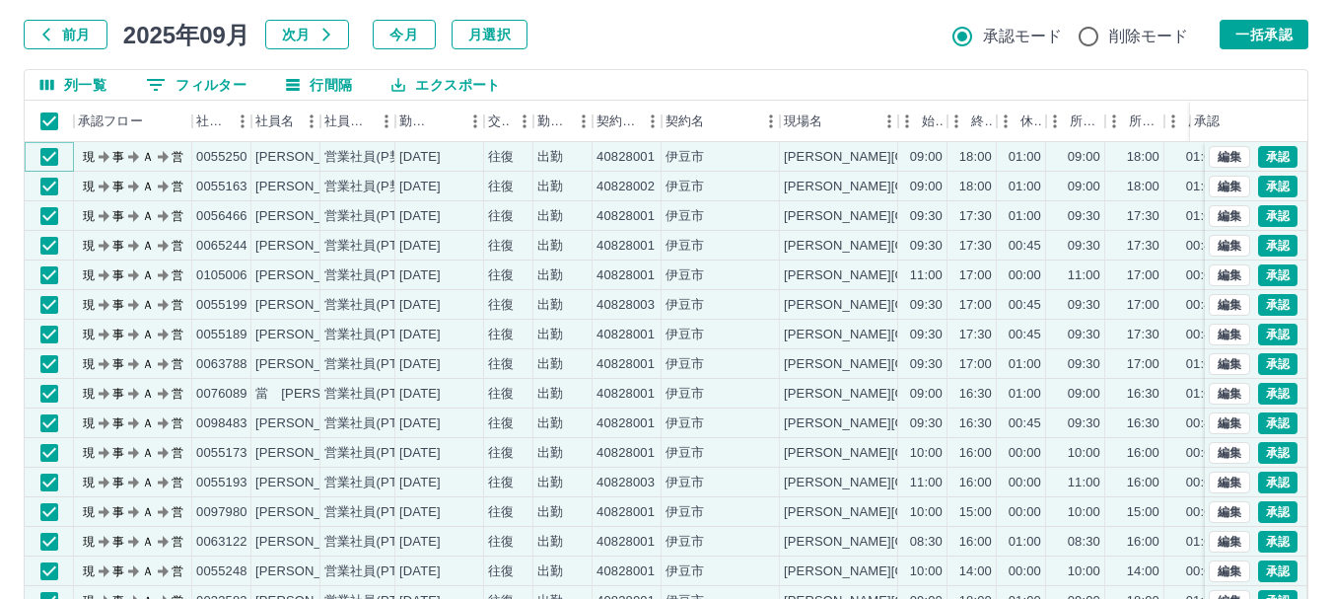
scroll to position [37, 0]
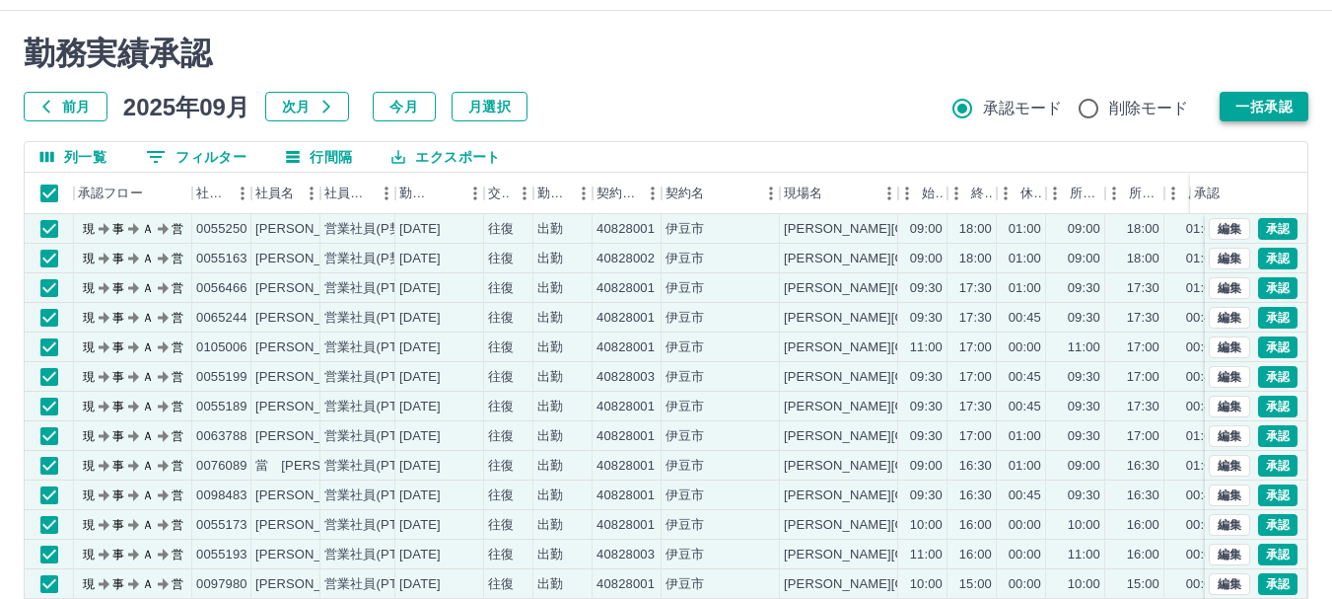
click at [1260, 100] on button "一括承認" at bounding box center [1264, 107] width 89 height 30
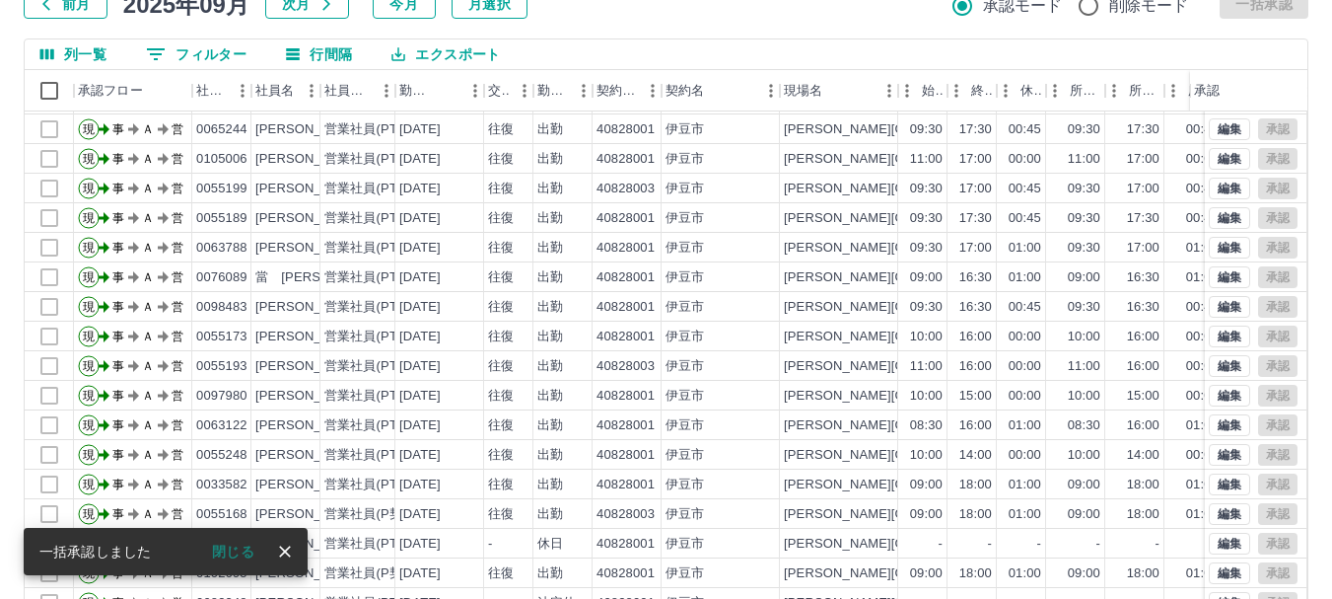
scroll to position [235, 0]
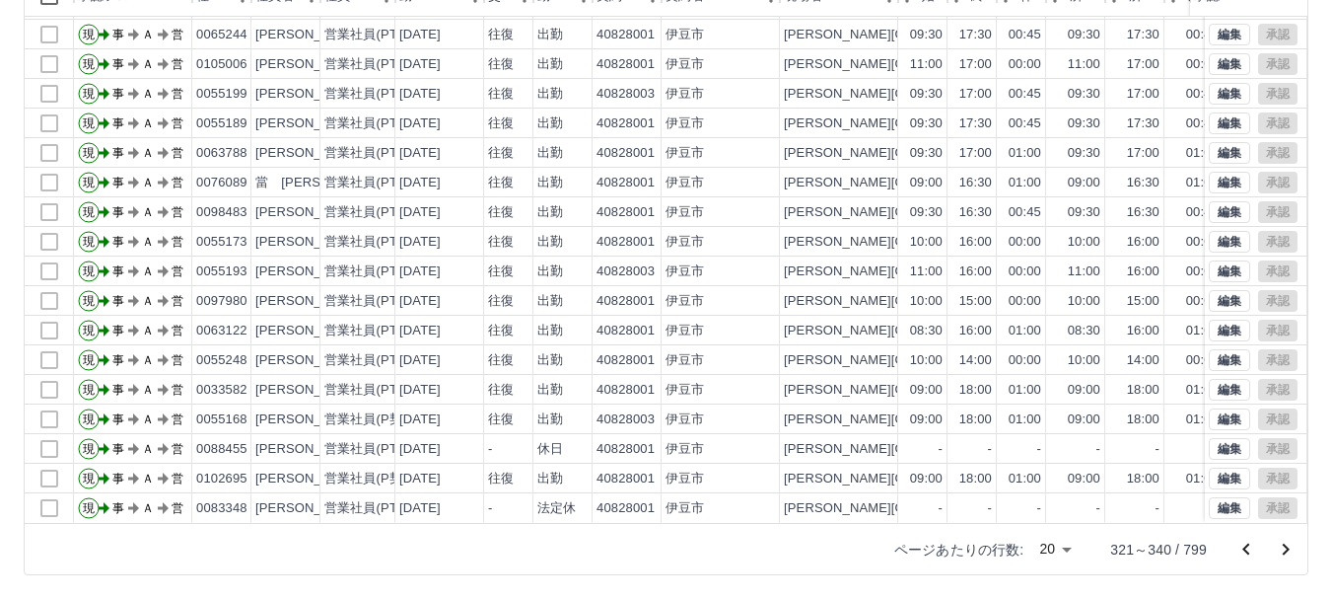
click at [1248, 545] on icon "前のページへ" at bounding box center [1245, 548] width 7 height 12
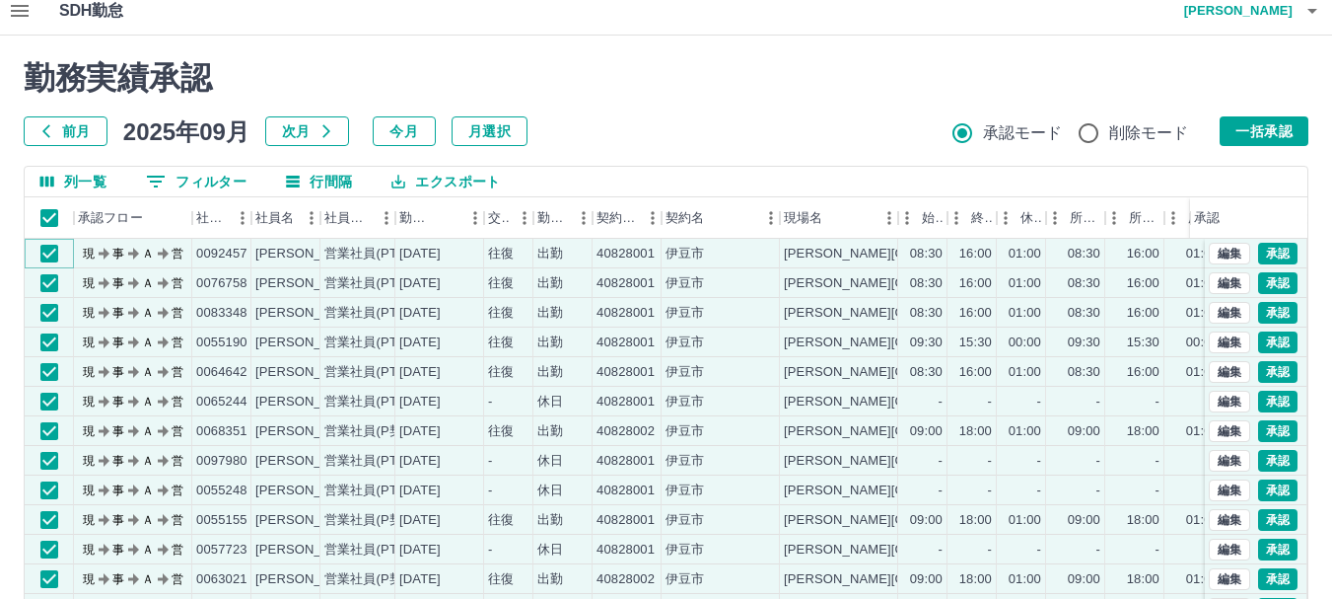
scroll to position [0, 0]
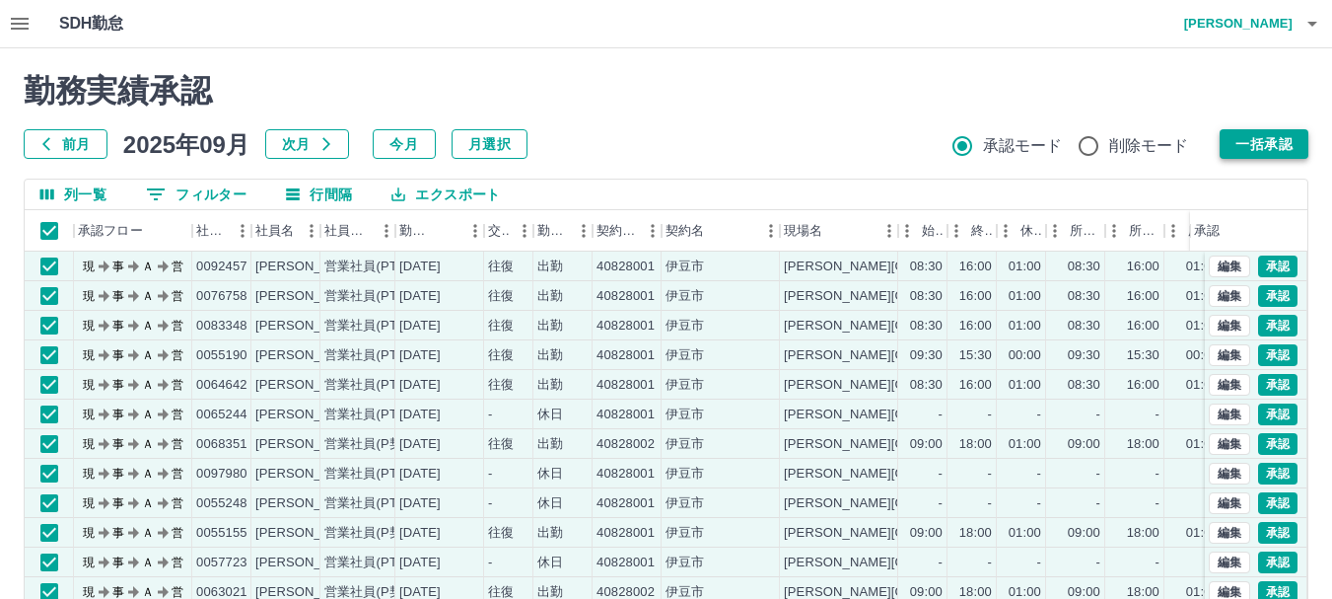
click at [1279, 141] on button "一括承認" at bounding box center [1264, 144] width 89 height 30
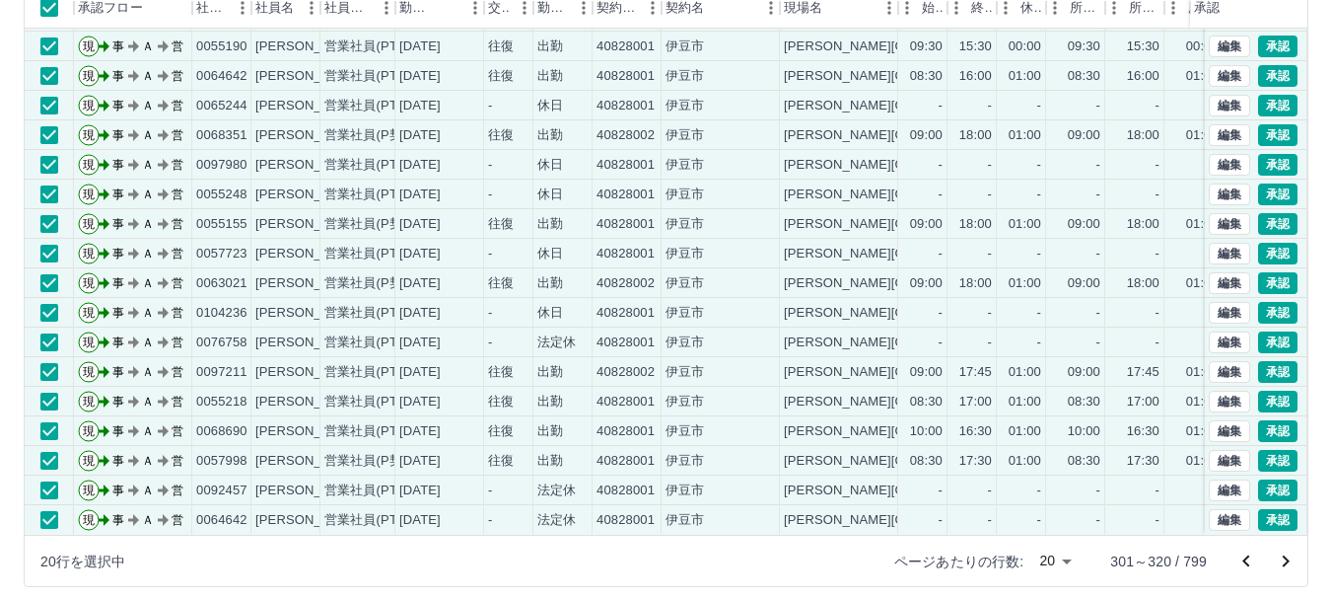
scroll to position [235, 0]
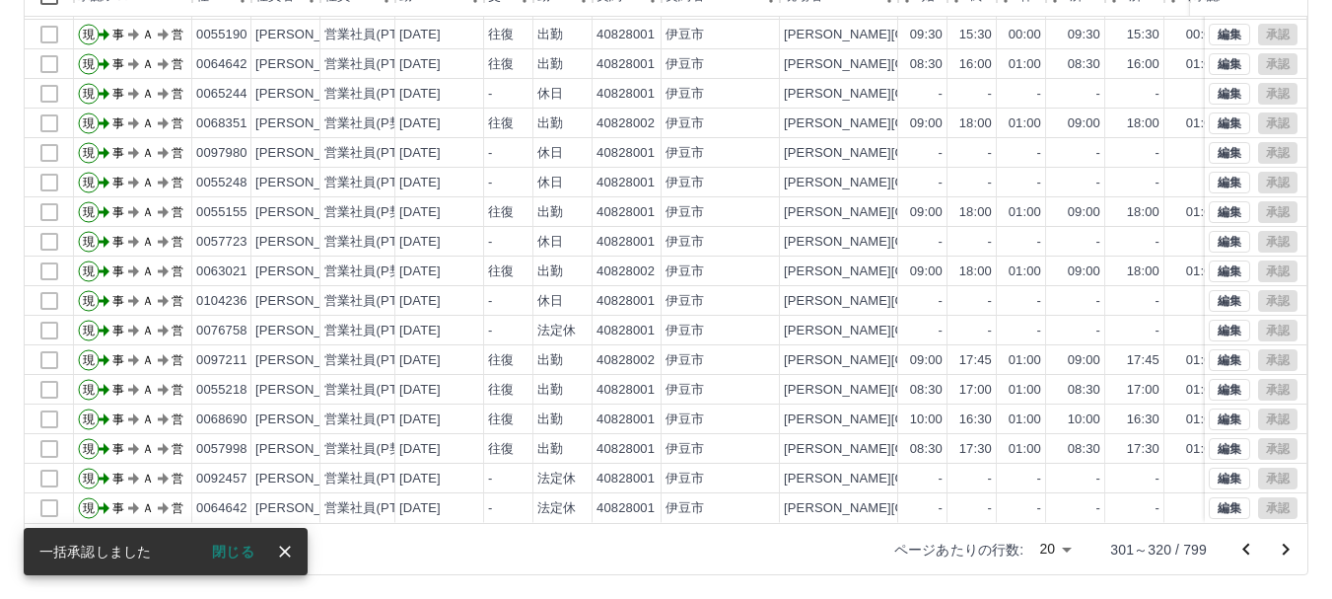
click at [1242, 549] on icon "前のページへ" at bounding box center [1246, 549] width 24 height 24
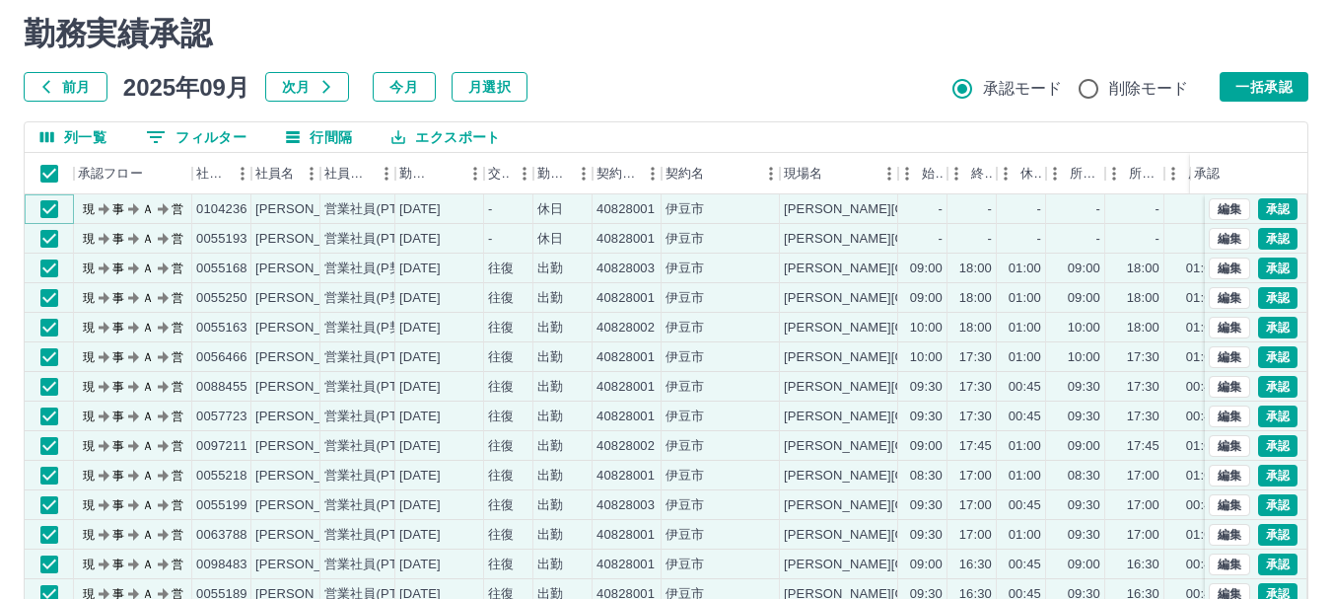
scroll to position [0, 0]
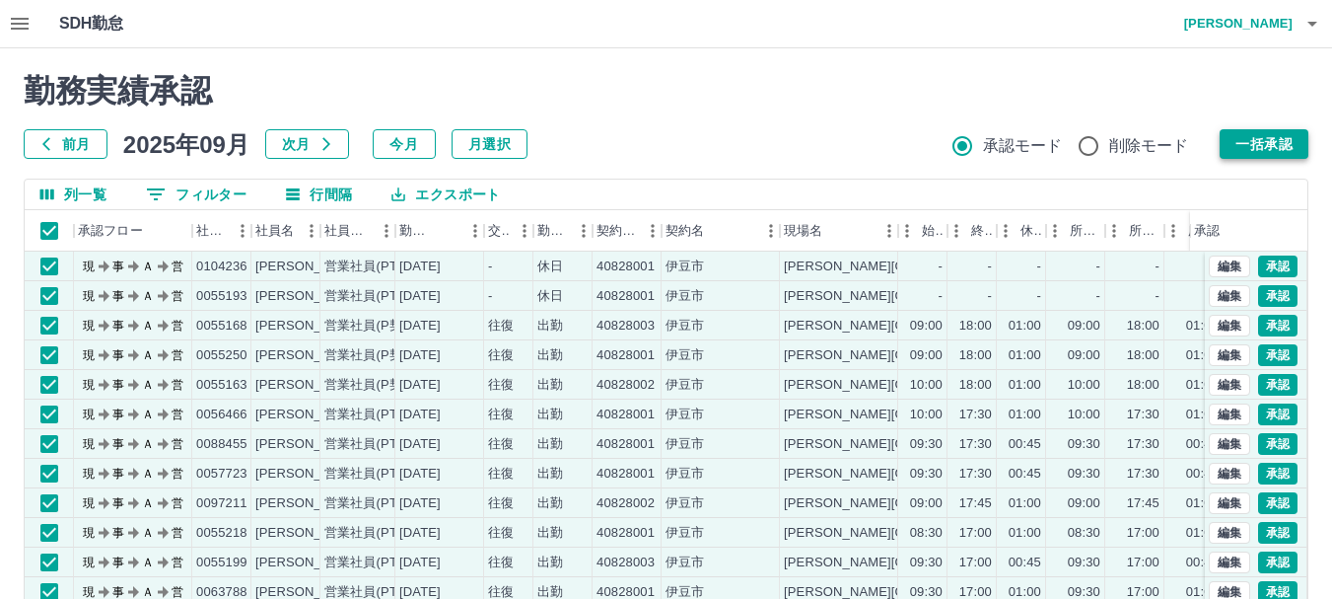
click at [1288, 133] on button "一括承認" at bounding box center [1264, 144] width 89 height 30
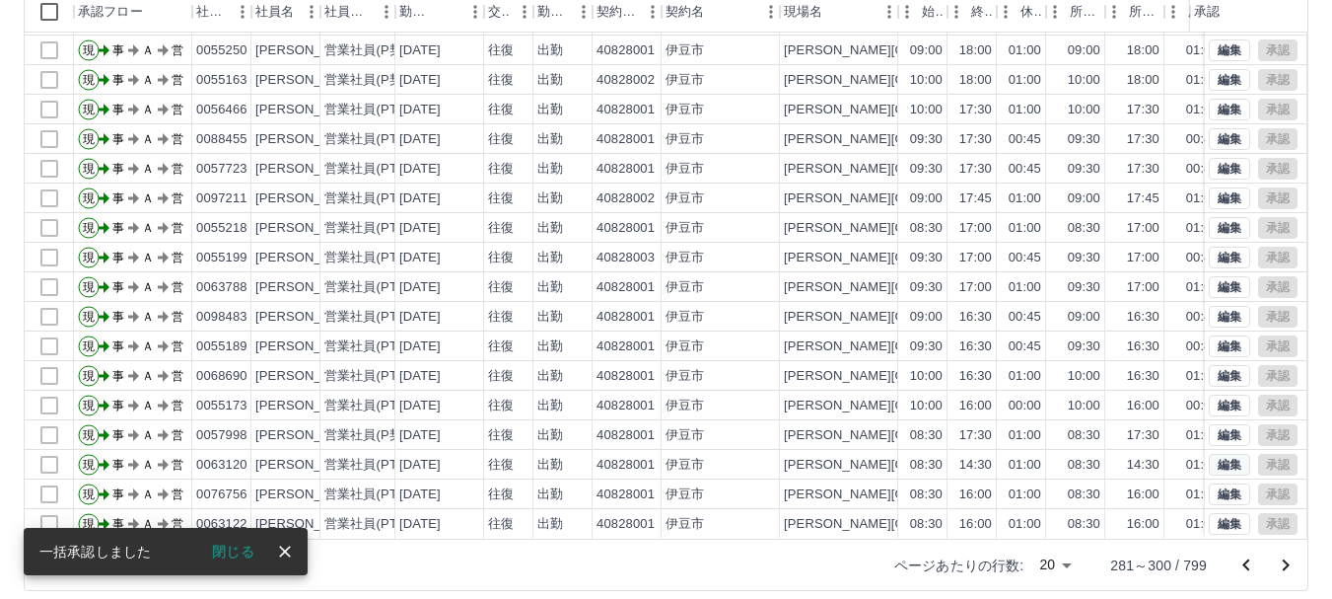
scroll to position [235, 0]
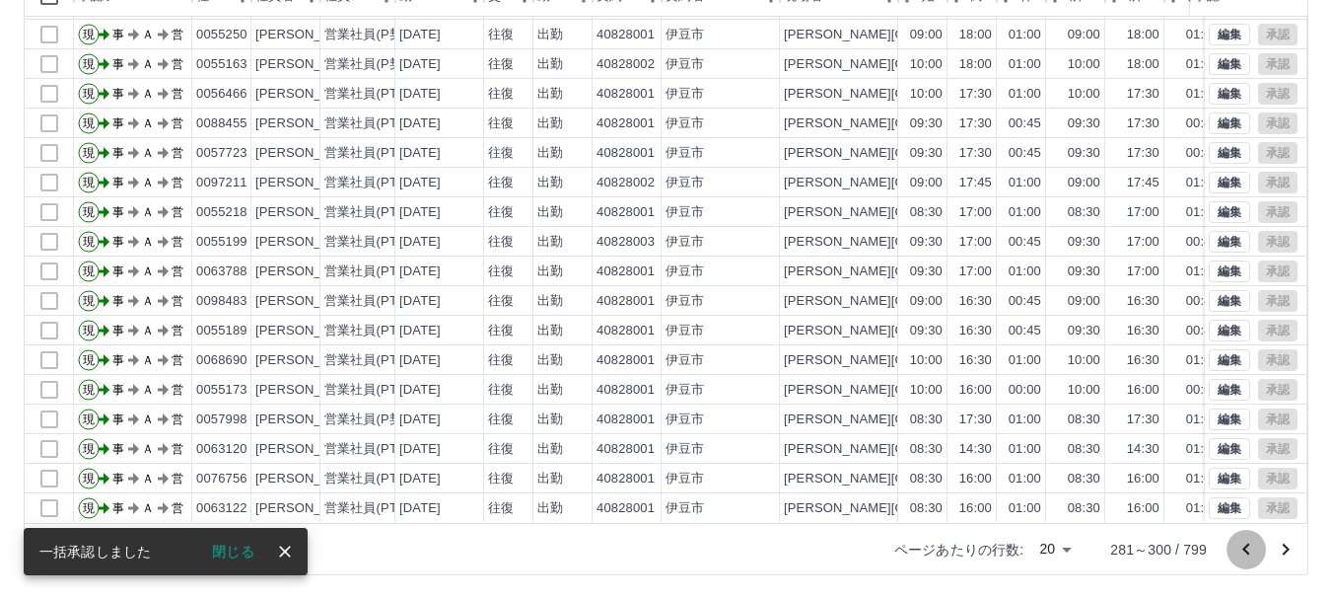
click at [1243, 544] on icon "前のページへ" at bounding box center [1246, 549] width 24 height 24
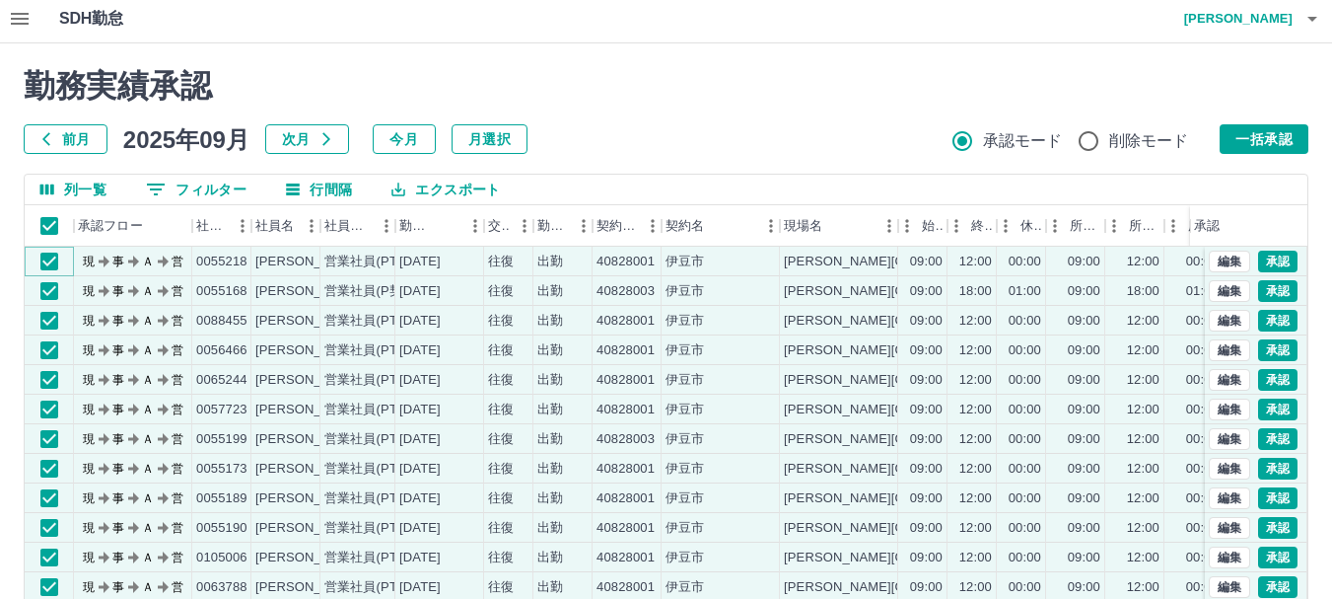
scroll to position [0, 0]
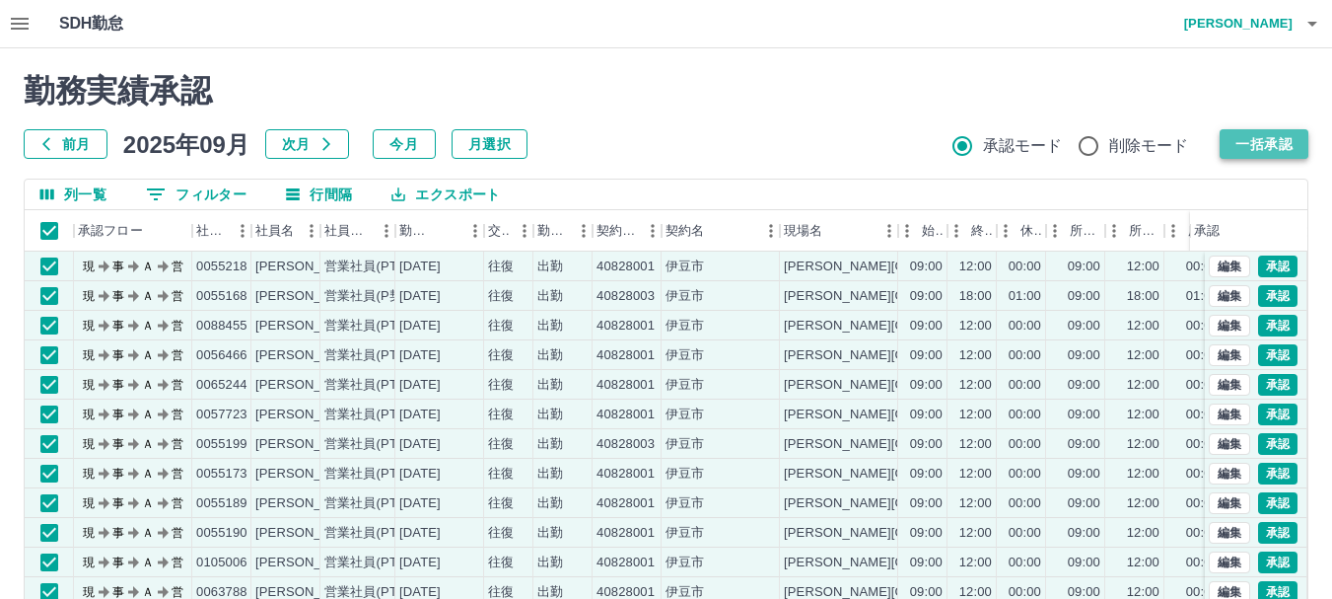
click at [1275, 144] on button "一括承認" at bounding box center [1264, 144] width 89 height 30
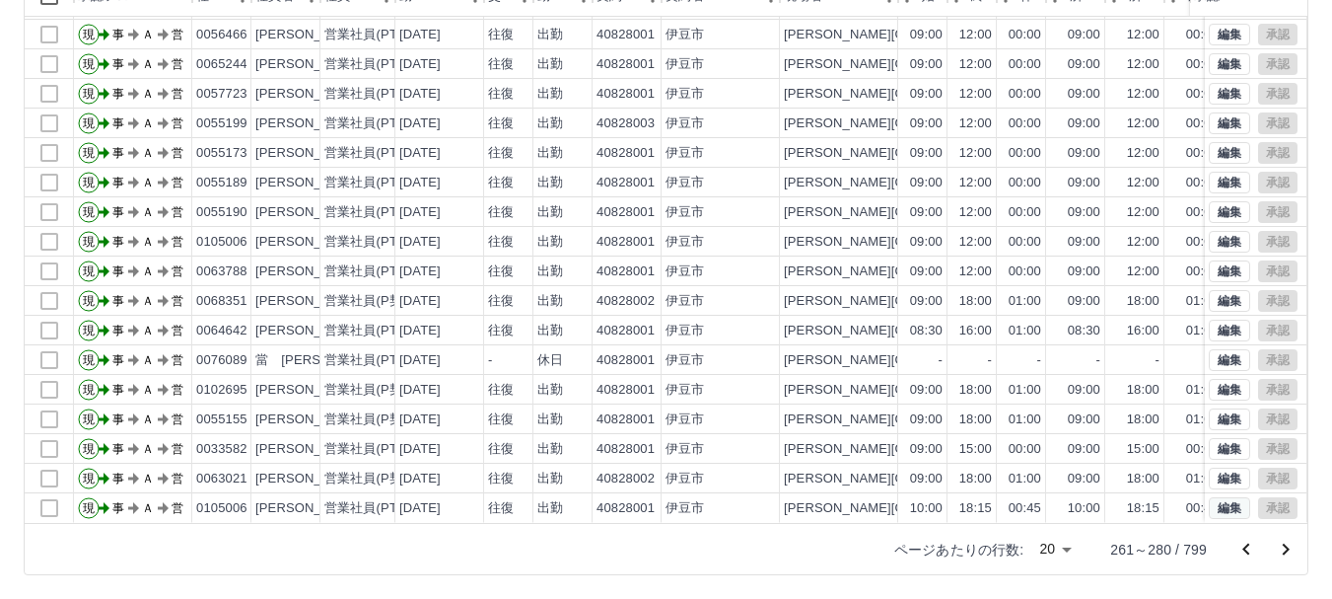
scroll to position [101, 0]
click at [1252, 549] on icon "前のページへ" at bounding box center [1246, 549] width 24 height 24
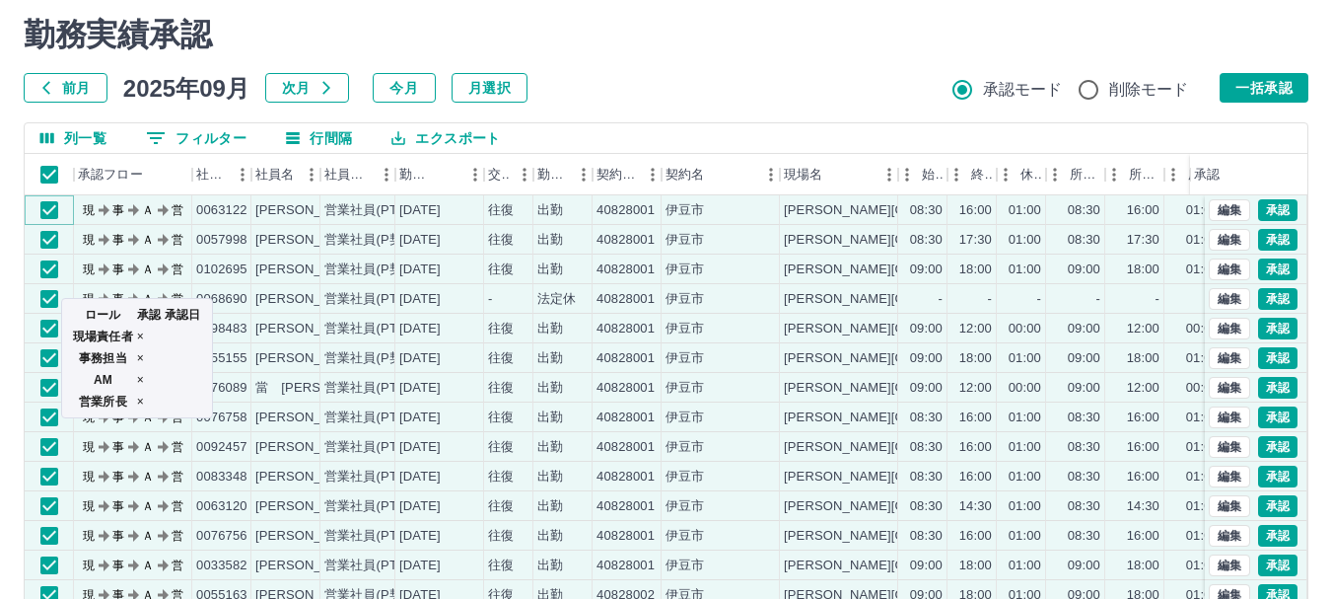
scroll to position [37, 0]
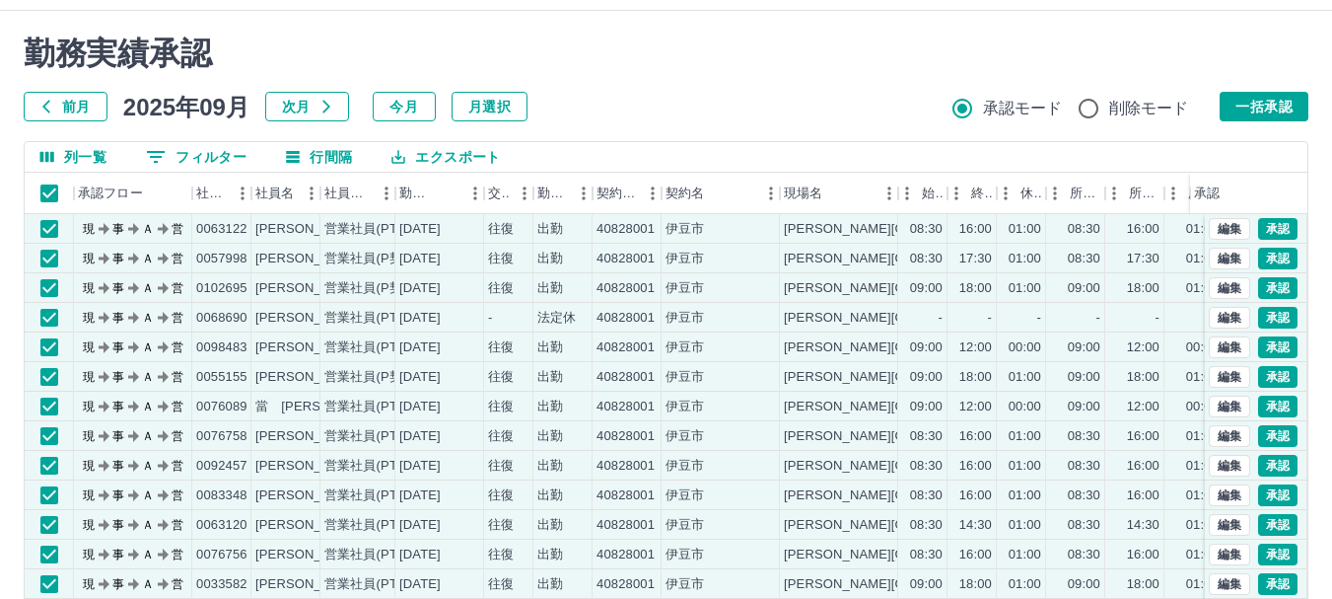
click at [1255, 91] on div "勤務実績承認 前月 2025年09月 次月 今月 月選択 承認モード 削除モード 一括承認" at bounding box center [666, 78] width 1285 height 87
click at [1256, 104] on button "一括承認" at bounding box center [1264, 107] width 89 height 30
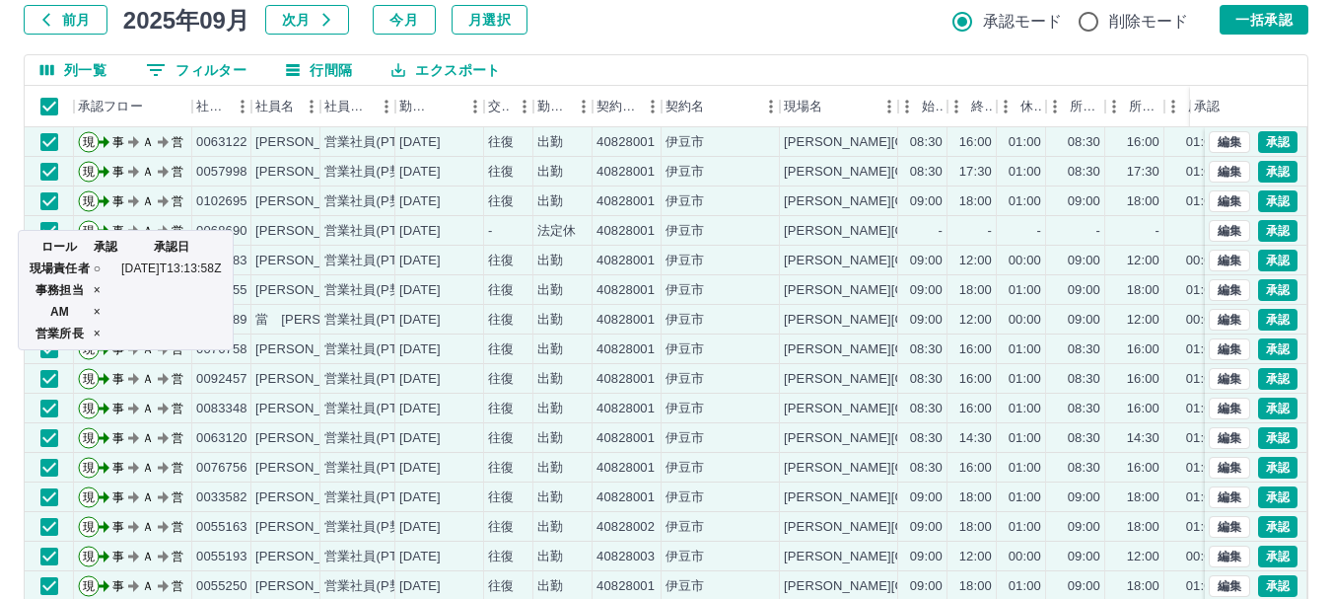
scroll to position [235, 0]
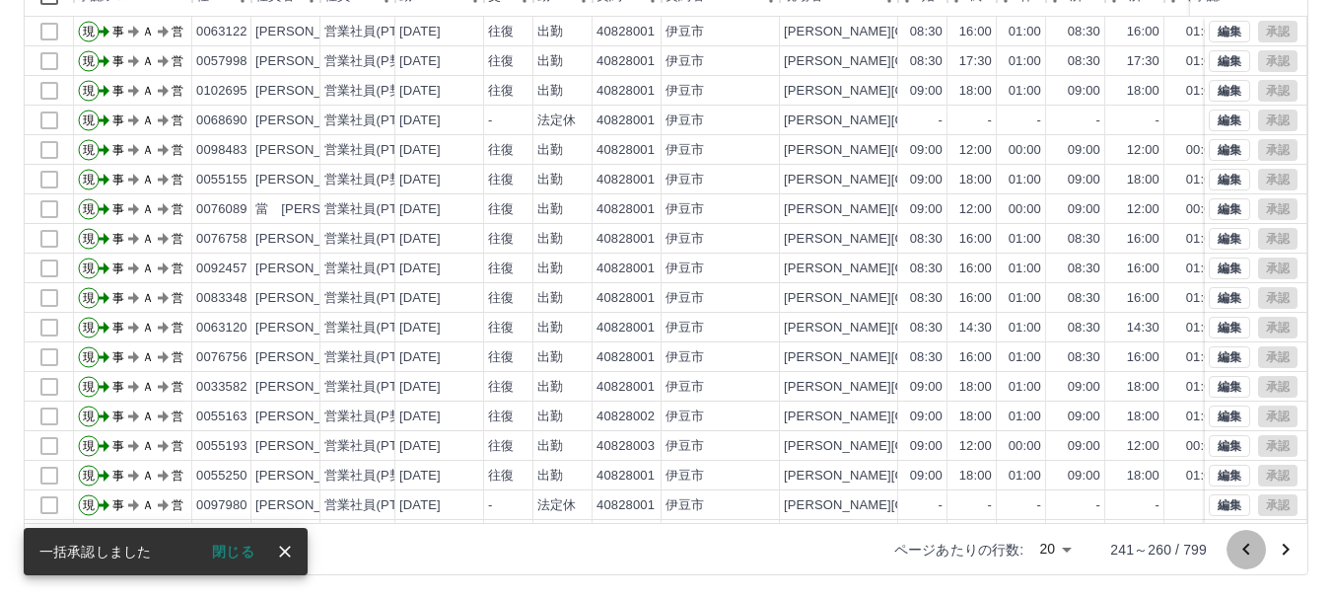
click at [1249, 546] on icon "前のページへ" at bounding box center [1246, 549] width 24 height 24
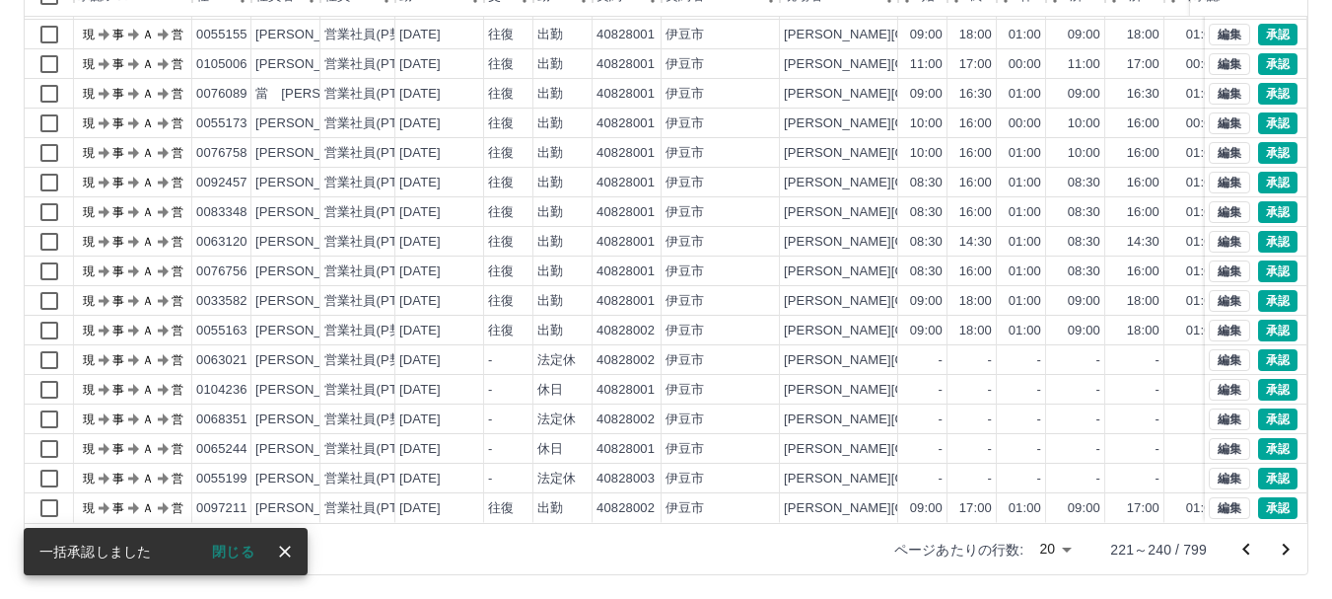
scroll to position [101, 0]
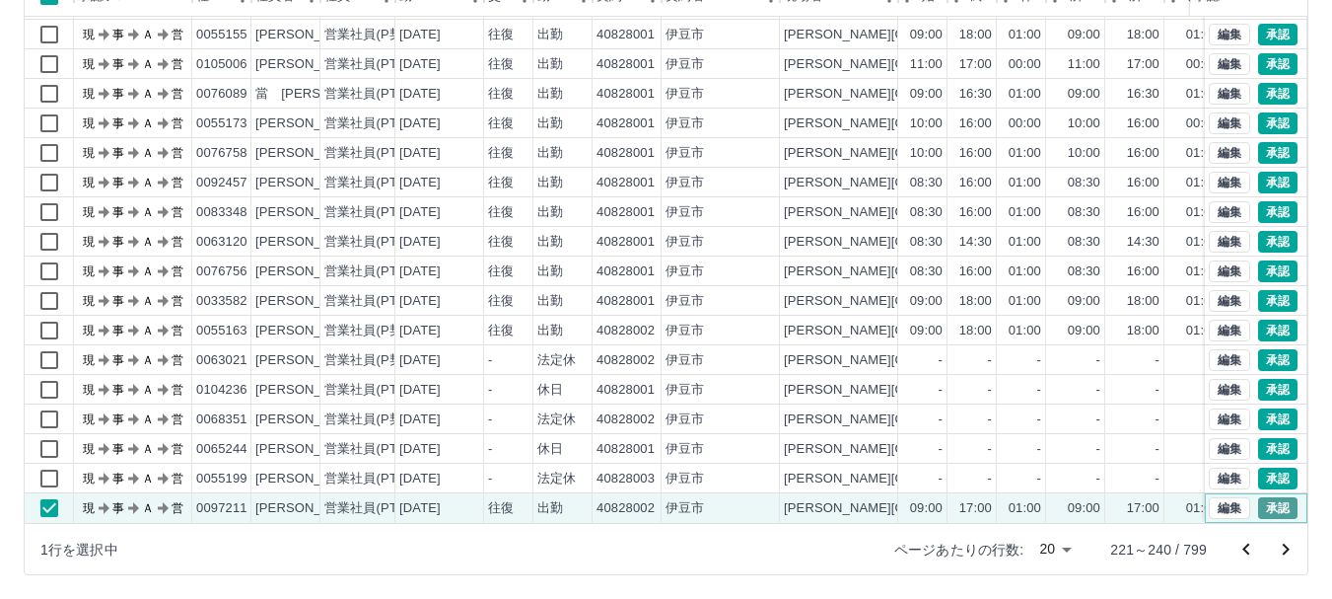
click at [1267, 497] on button "承認" at bounding box center [1277, 508] width 39 height 22
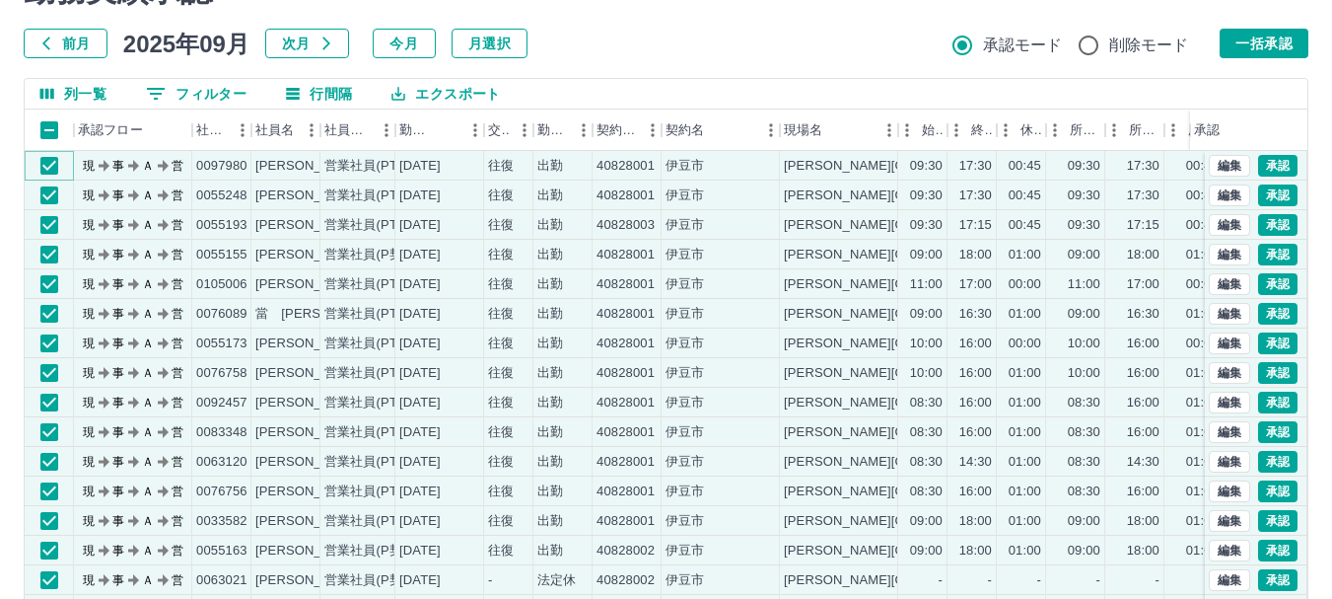
scroll to position [37, 0]
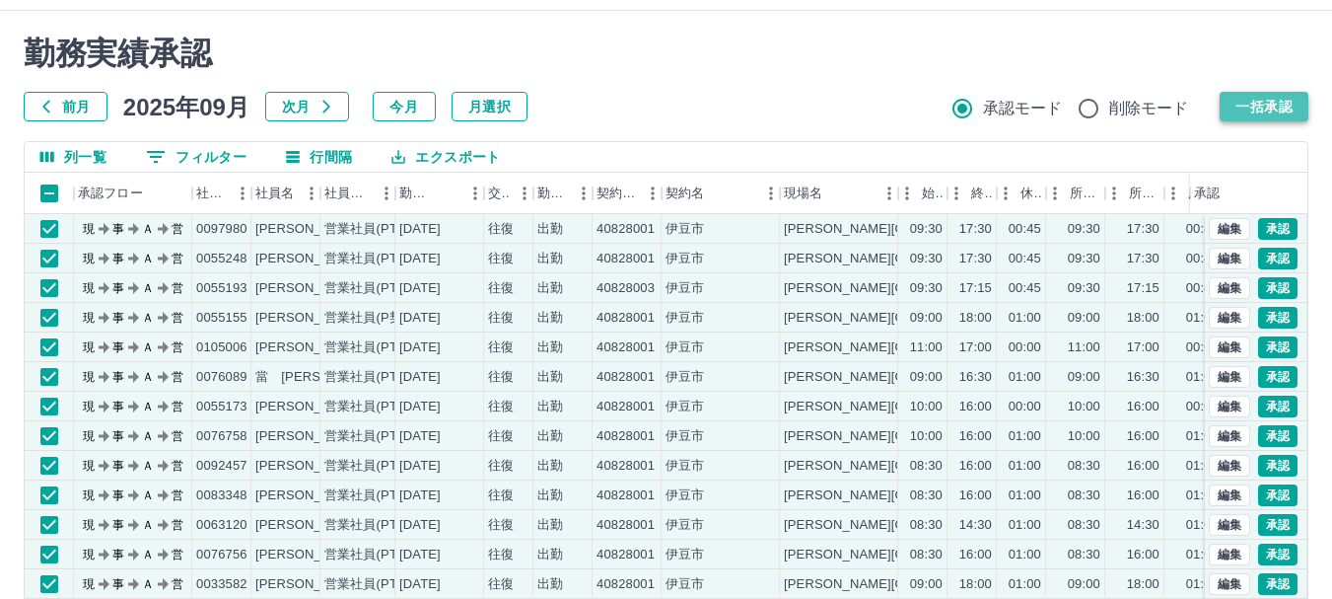
click at [1268, 100] on button "一括承認" at bounding box center [1264, 107] width 89 height 30
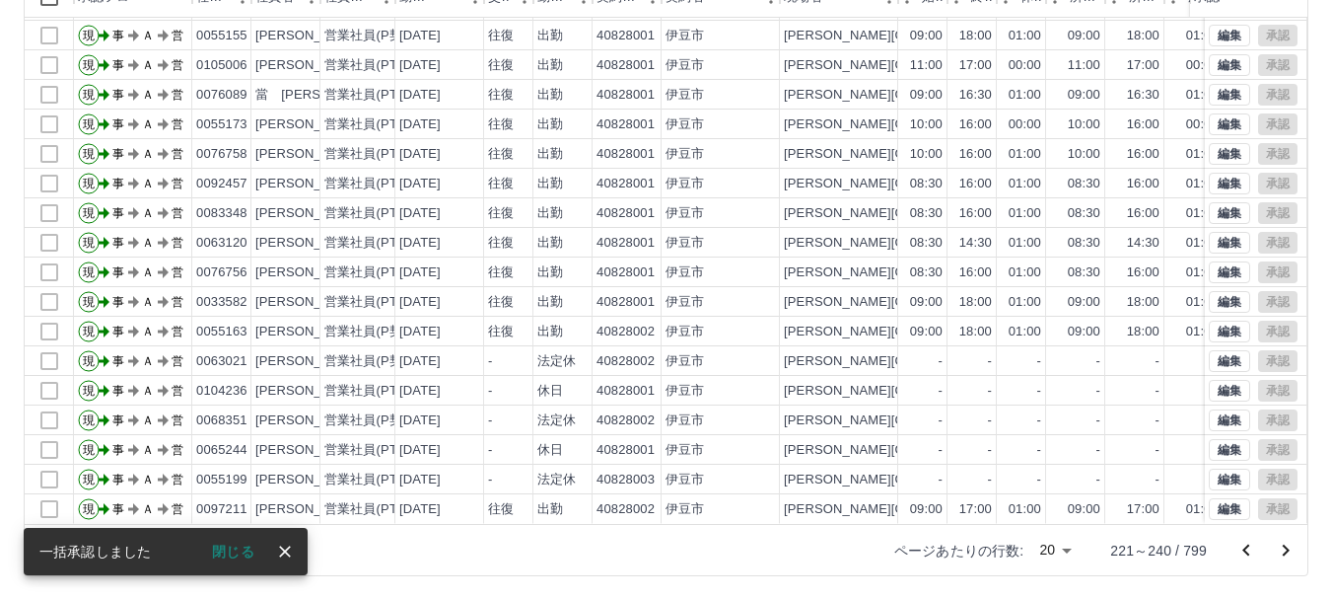
scroll to position [235, 0]
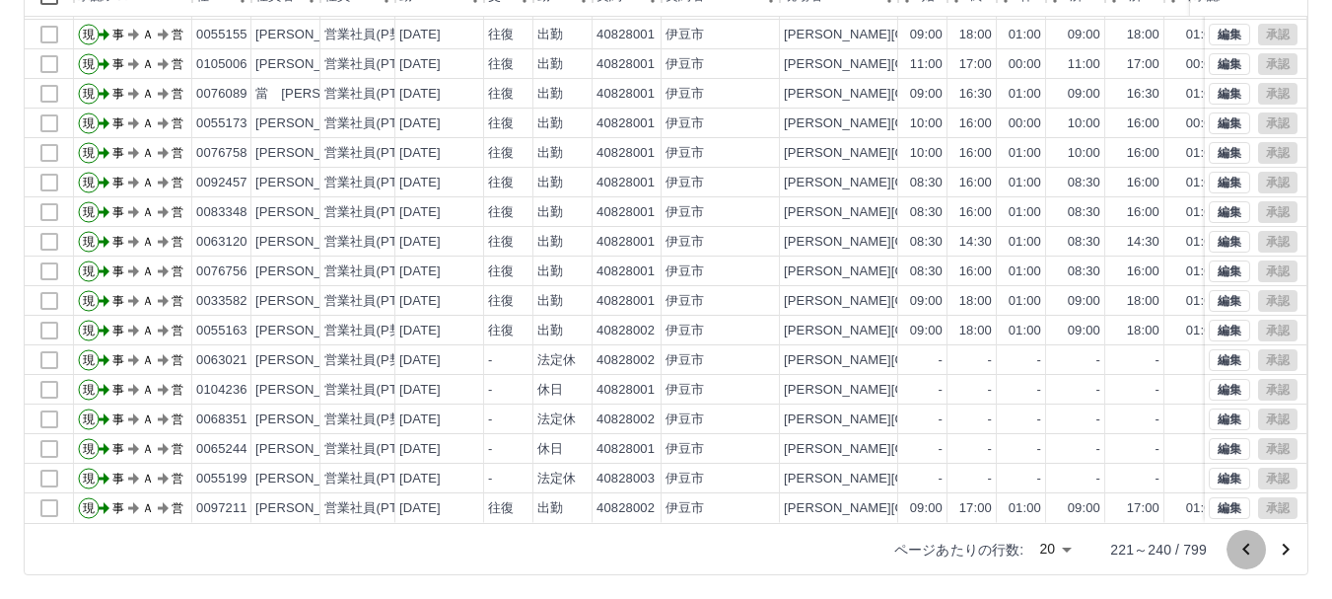
click at [1249, 543] on icon "前のページへ" at bounding box center [1246, 549] width 24 height 24
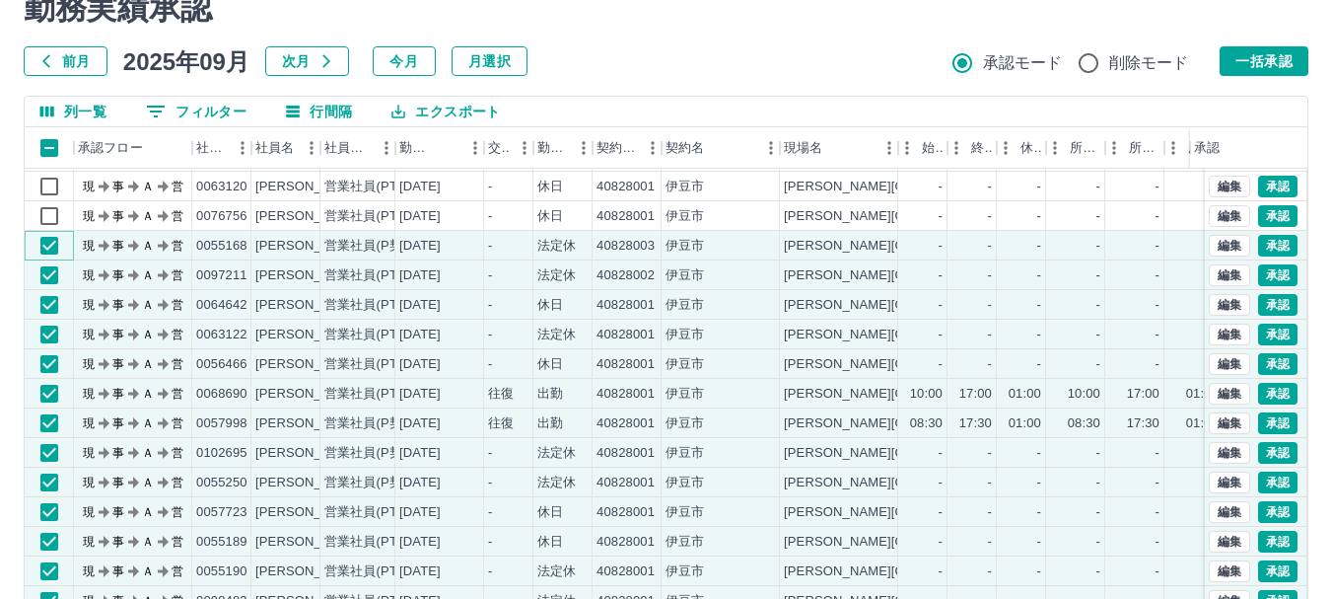
scroll to position [37, 0]
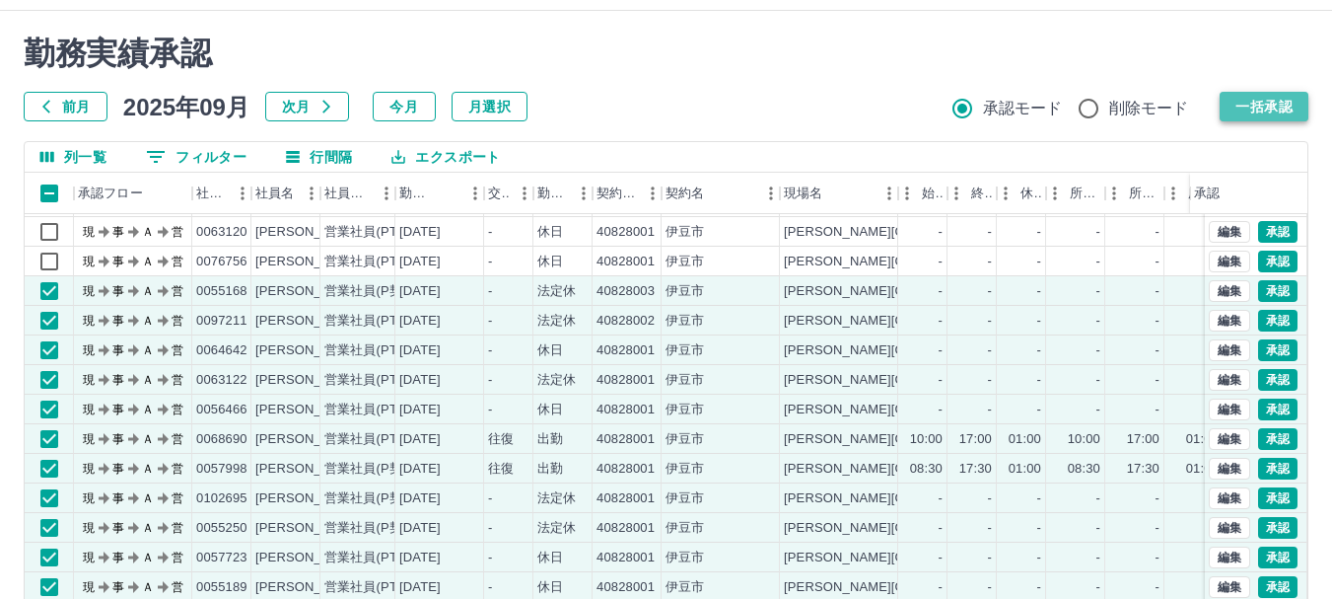
click at [1295, 96] on button "一括承認" at bounding box center [1264, 107] width 89 height 30
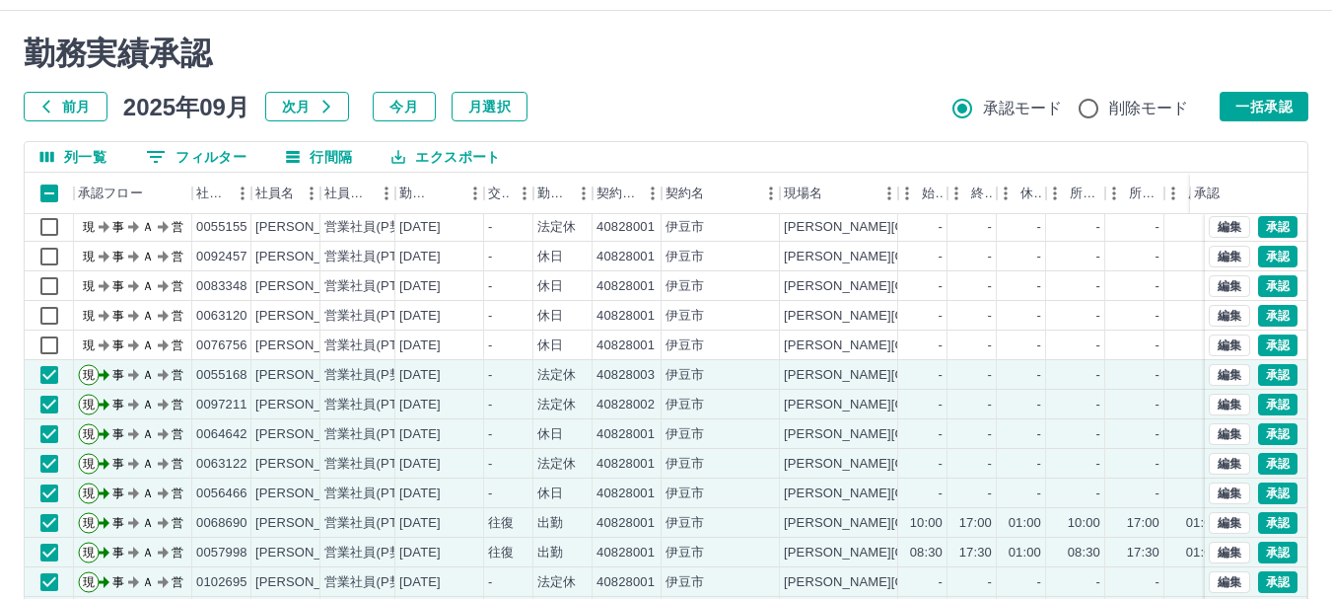
scroll to position [0, 0]
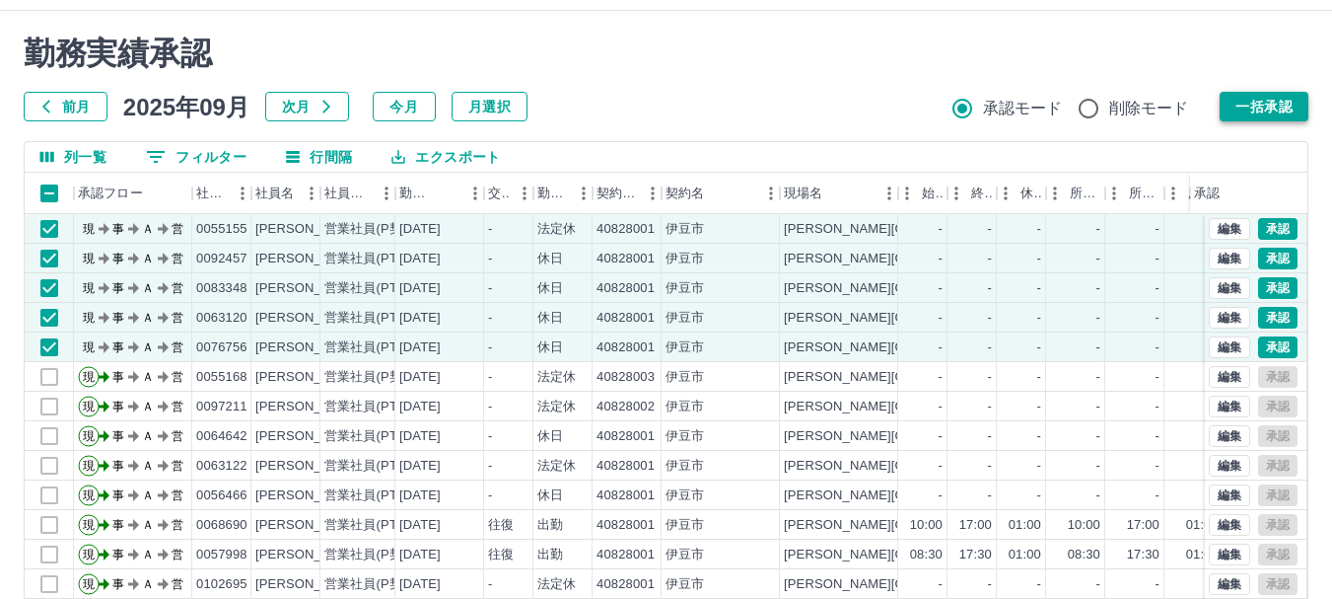
click at [1282, 100] on button "一括承認" at bounding box center [1264, 107] width 89 height 30
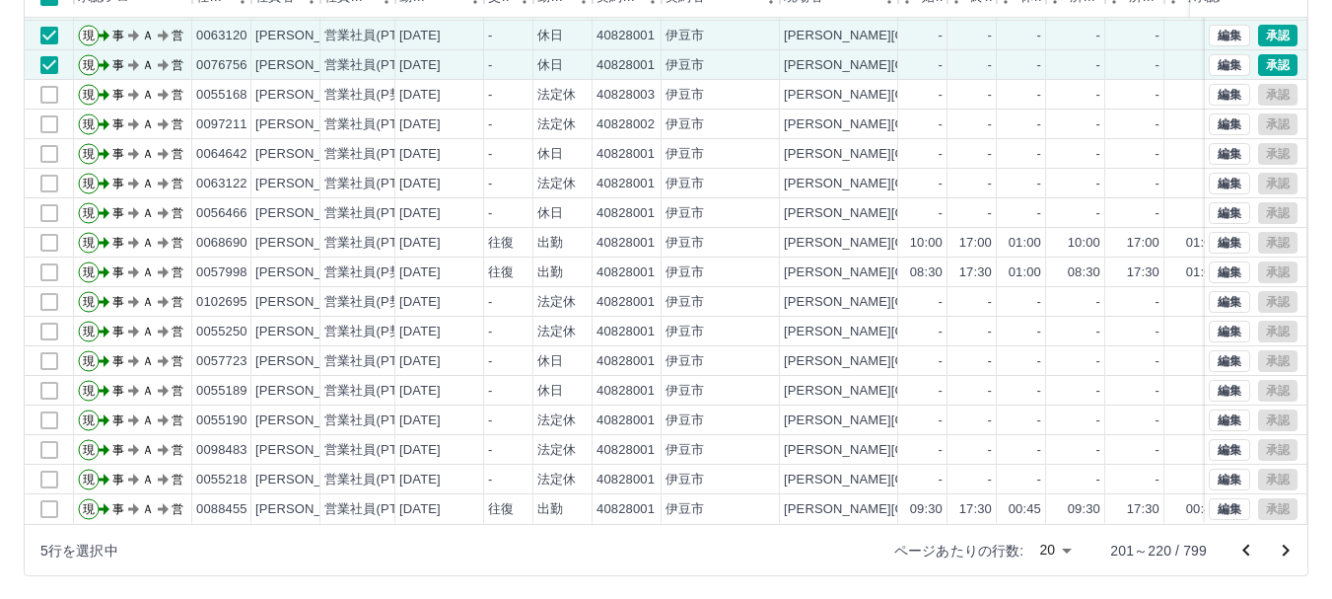
scroll to position [235, 0]
drag, startPoint x: 1244, startPoint y: 542, endPoint x: 1213, endPoint y: 541, distance: 31.6
click at [1245, 543] on icon "前のページへ" at bounding box center [1246, 549] width 24 height 24
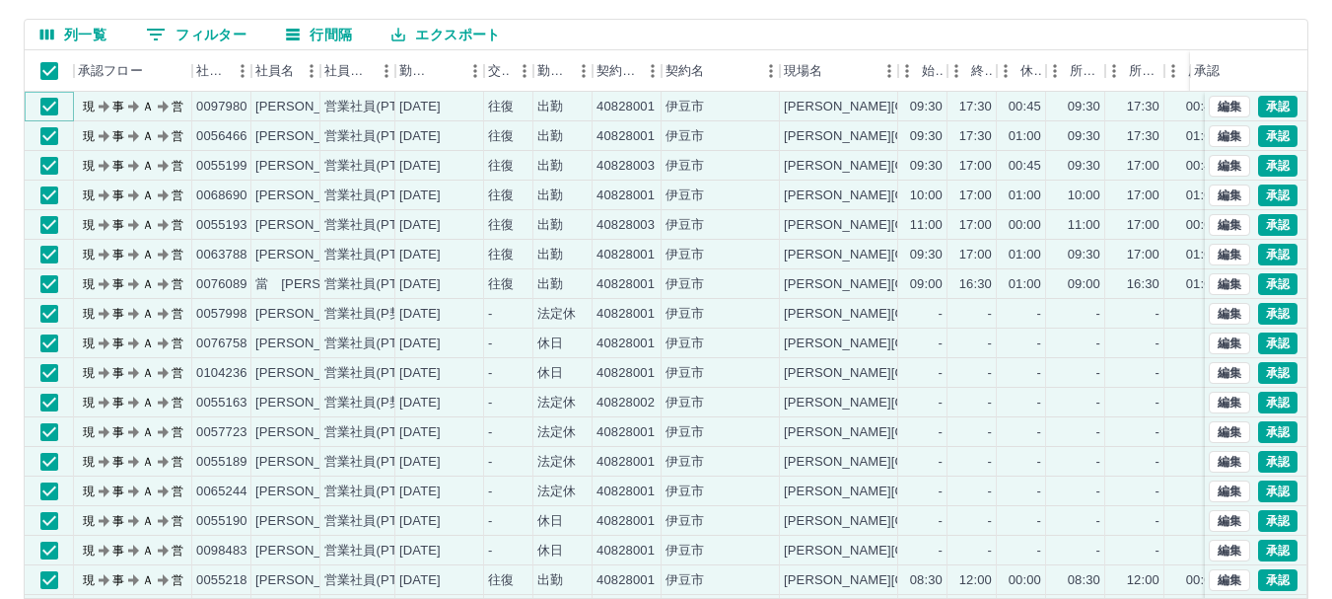
scroll to position [37, 0]
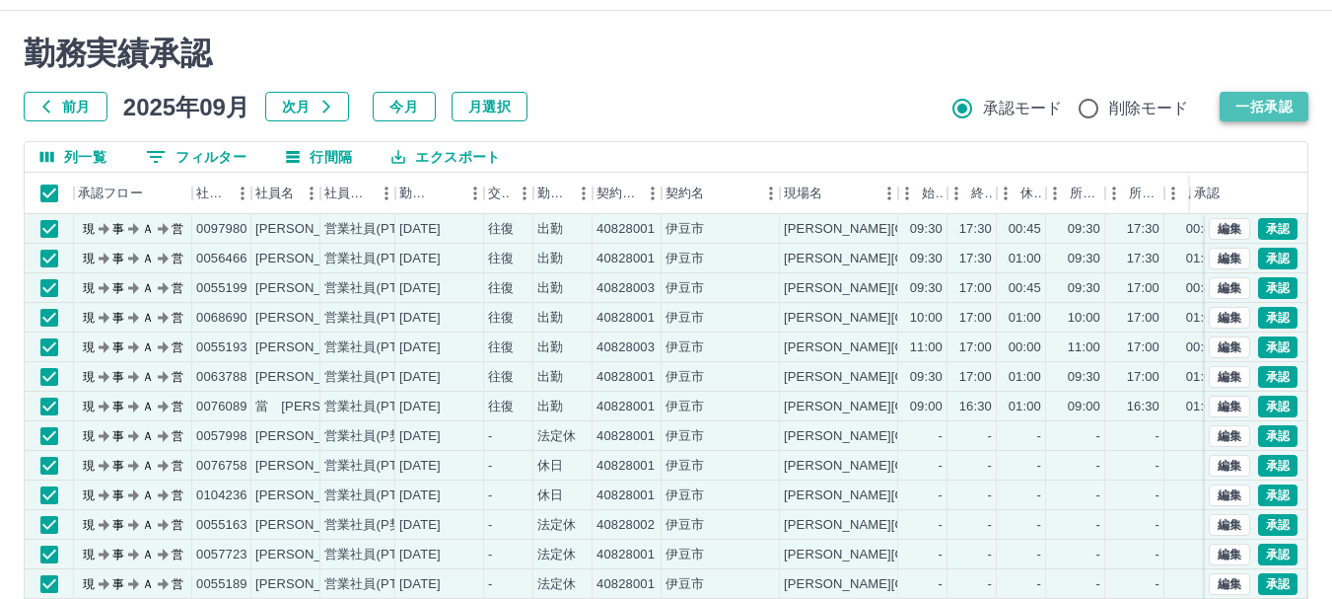
click at [1281, 94] on button "一括承認" at bounding box center [1264, 107] width 89 height 30
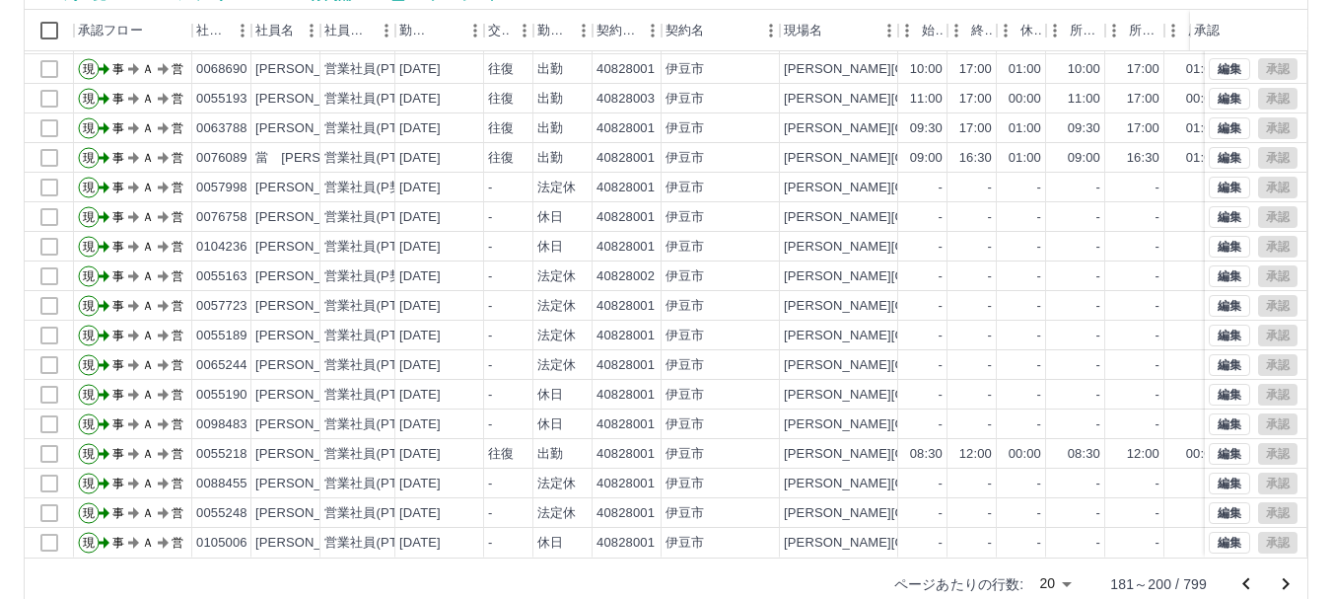
scroll to position [235, 0]
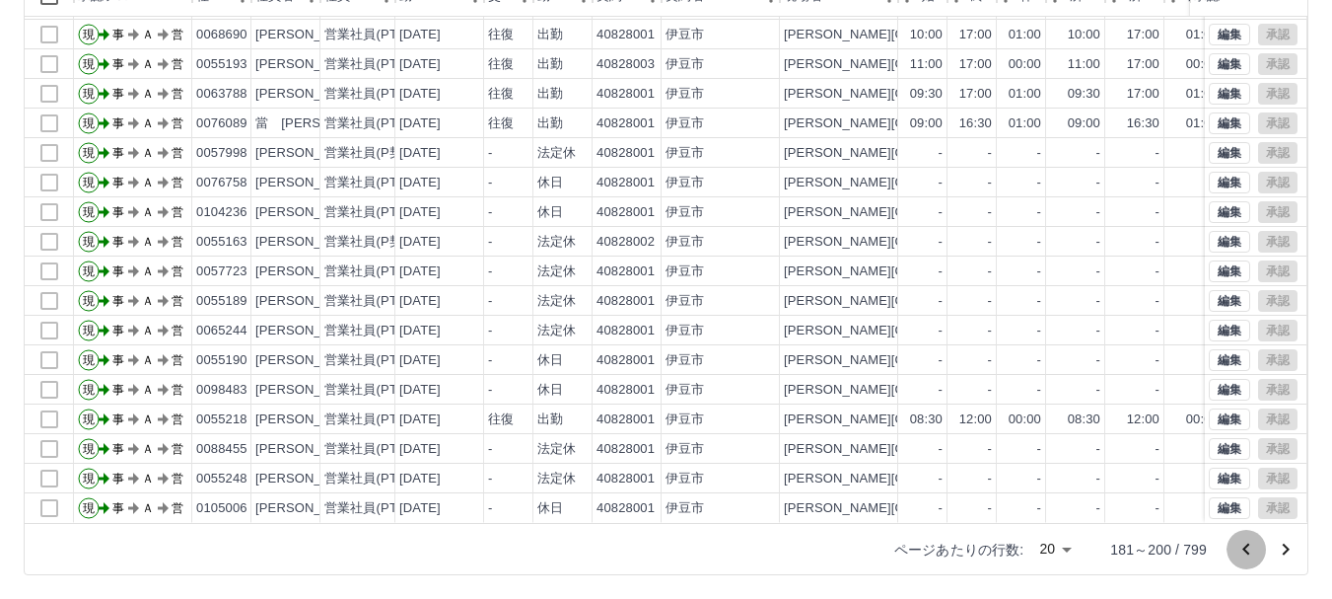
click at [1251, 544] on icon "前のページへ" at bounding box center [1246, 549] width 24 height 24
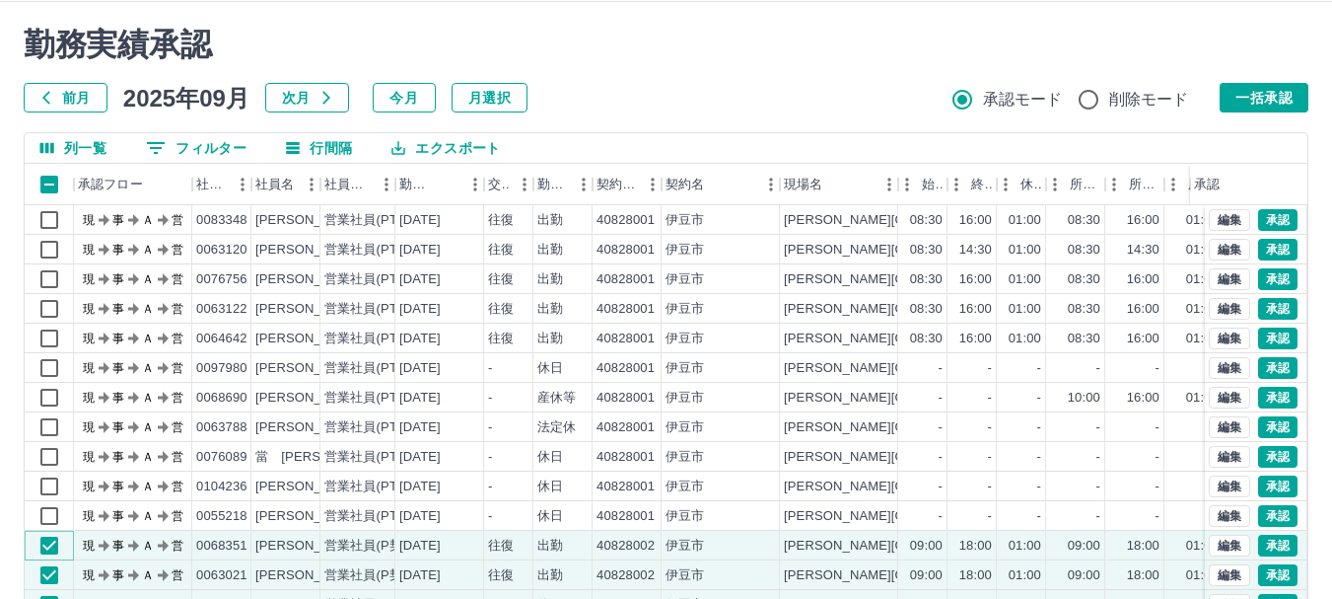
scroll to position [37, 0]
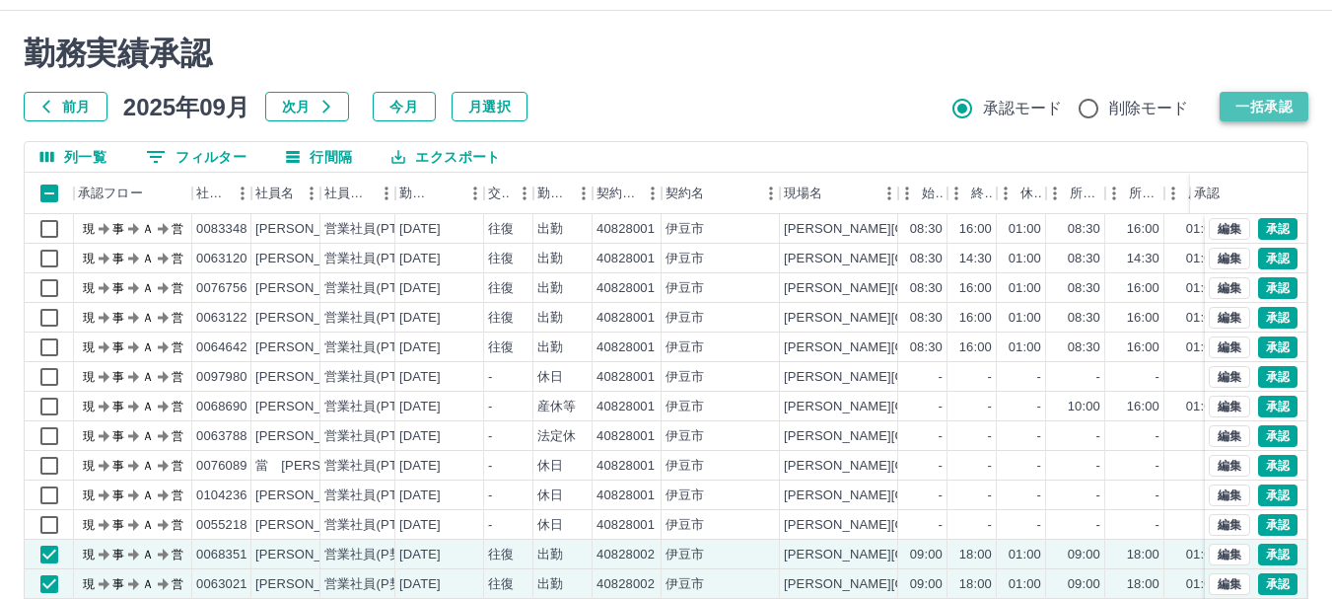
click at [1281, 103] on button "一括承認" at bounding box center [1264, 107] width 89 height 30
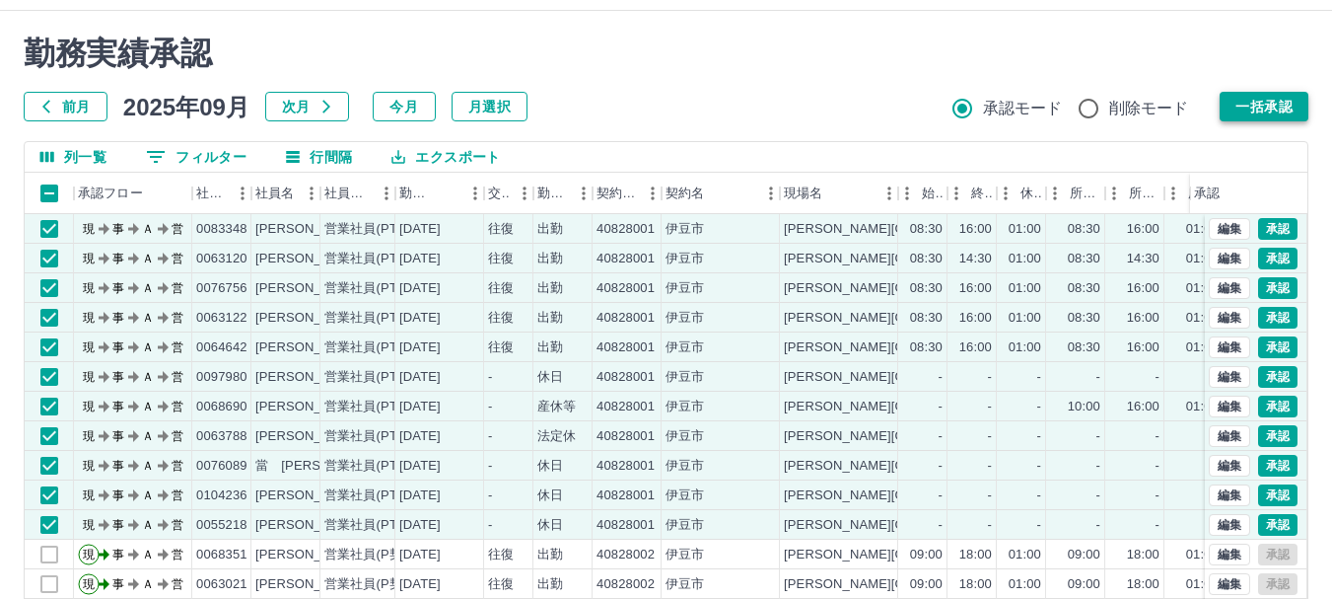
click at [1262, 106] on button "一括承認" at bounding box center [1264, 107] width 89 height 30
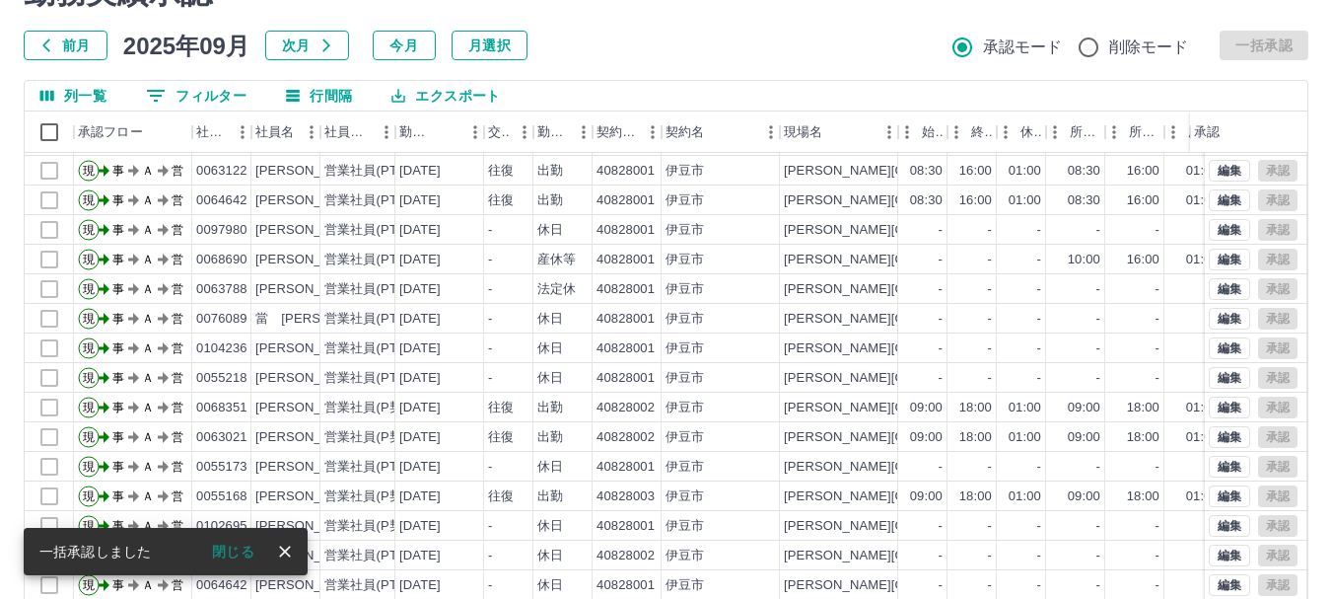
scroll to position [235, 0]
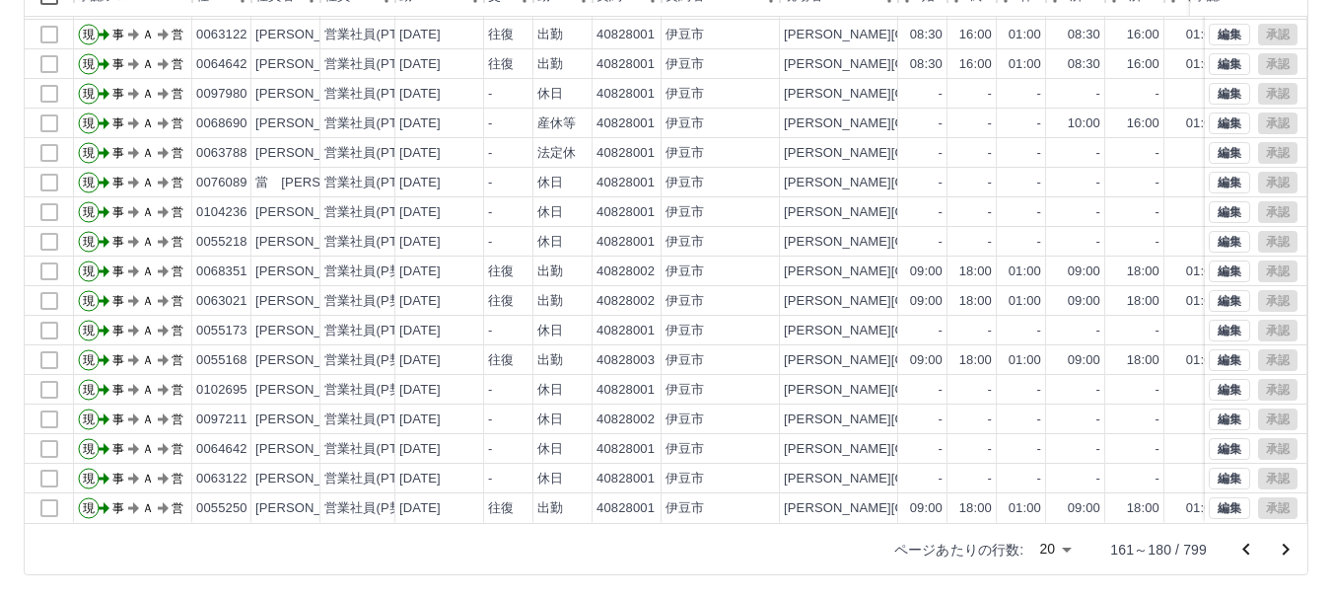
click at [1246, 548] on icon "前のページへ" at bounding box center [1246, 549] width 24 height 24
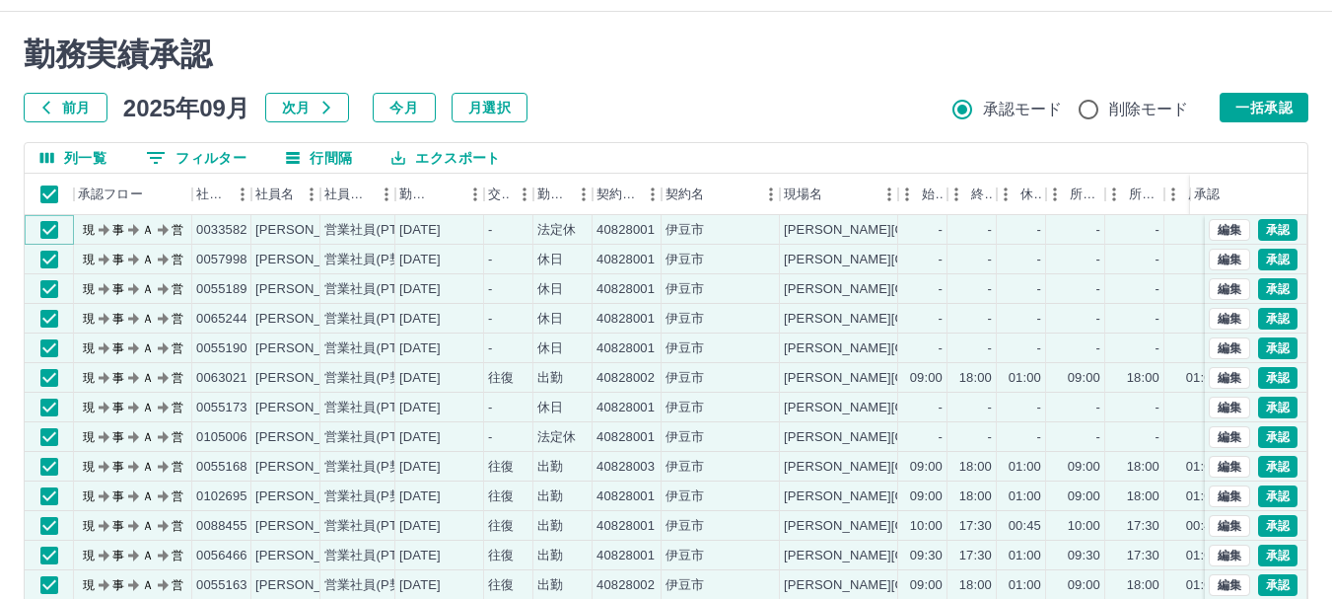
scroll to position [0, 0]
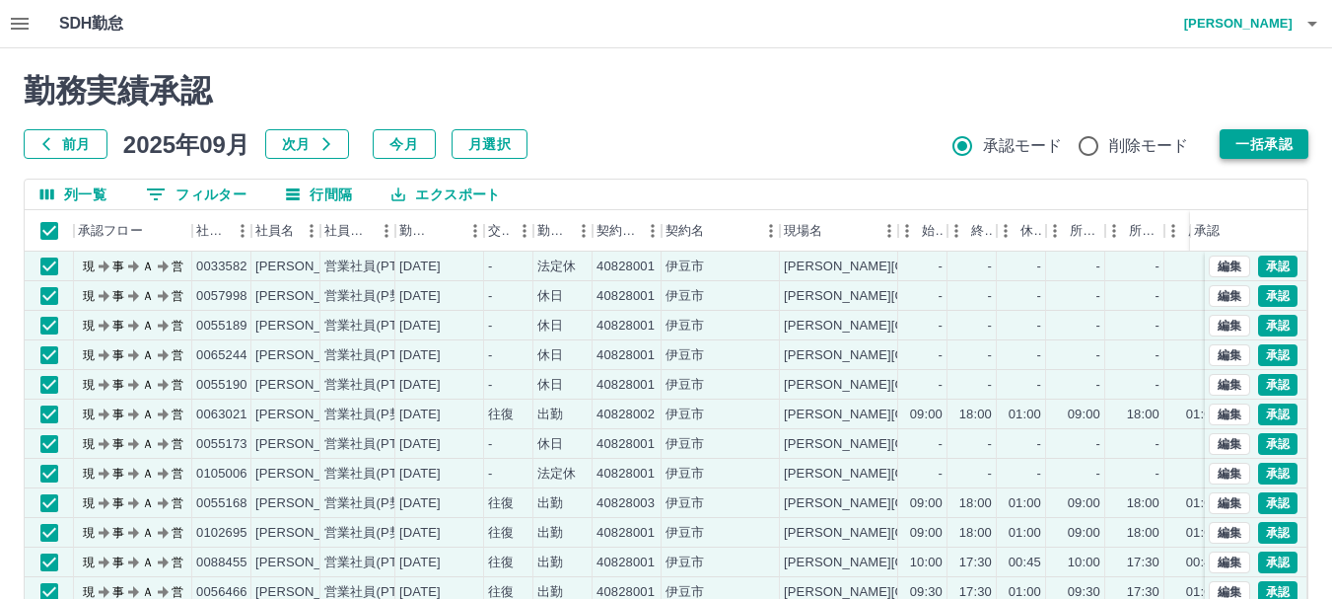
click at [1274, 146] on button "一括承認" at bounding box center [1264, 144] width 89 height 30
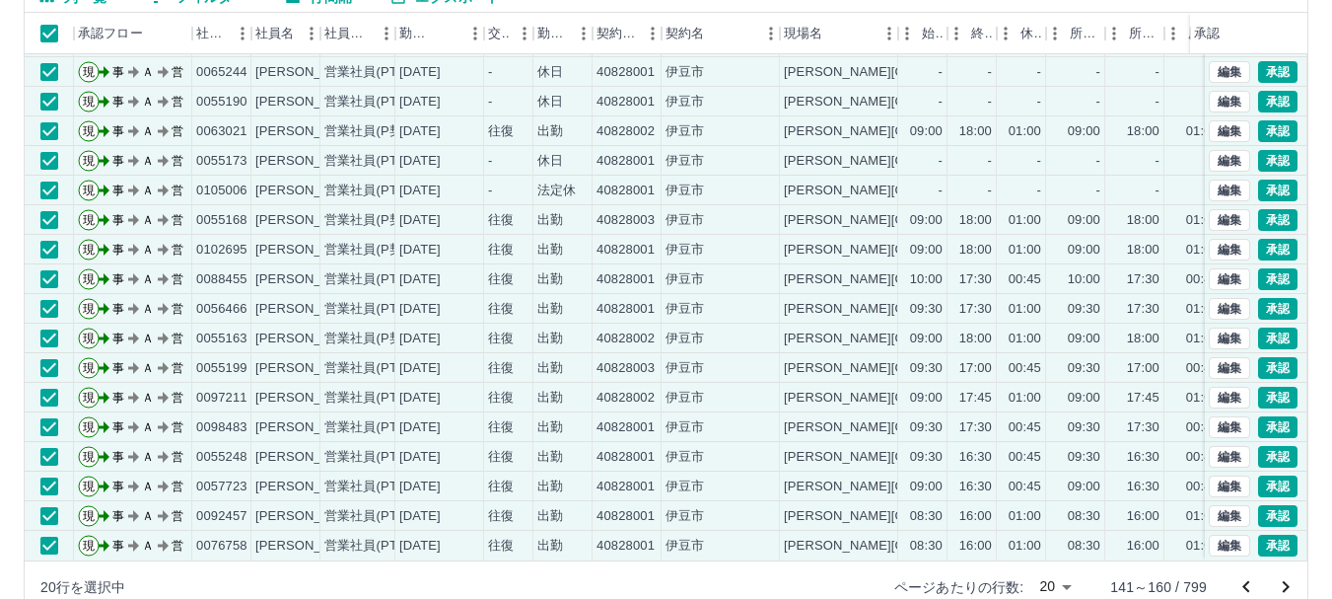
scroll to position [235, 0]
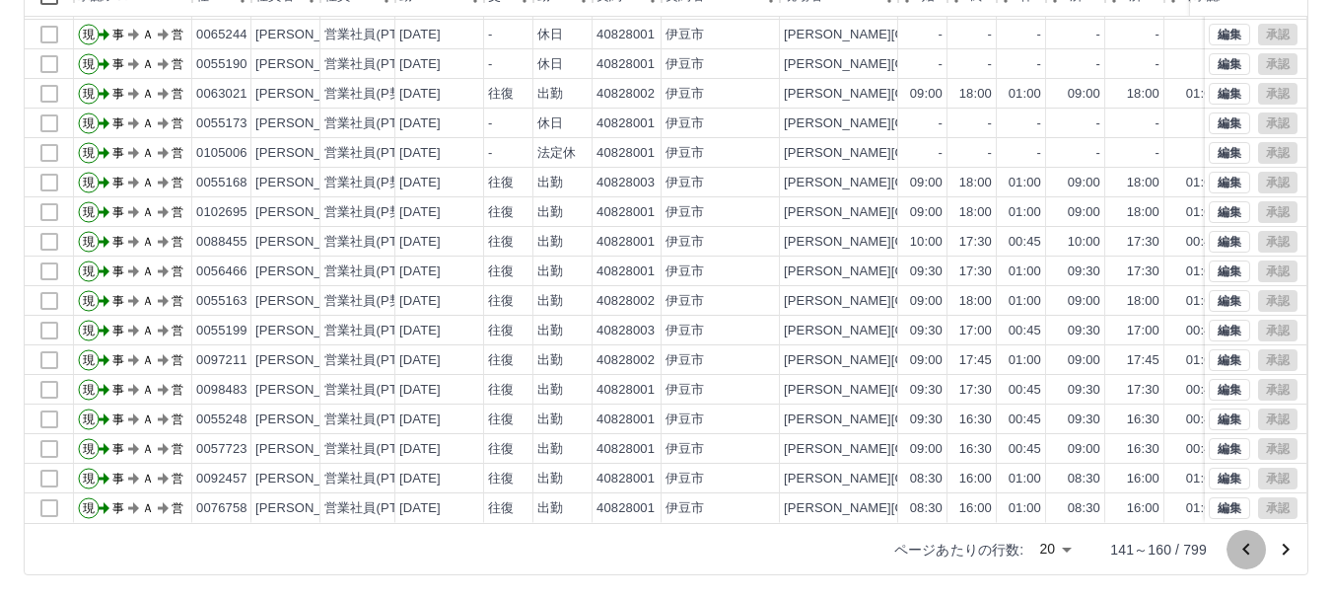
click at [1245, 547] on icon "前のページへ" at bounding box center [1245, 548] width 7 height 12
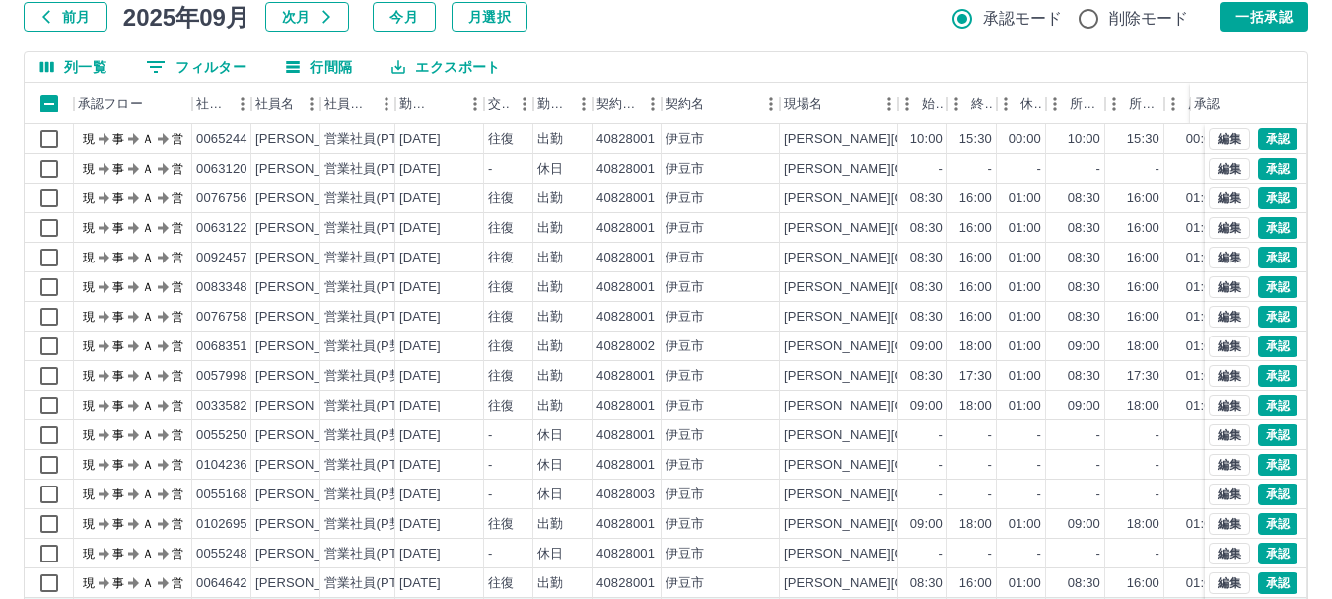
scroll to position [0, 0]
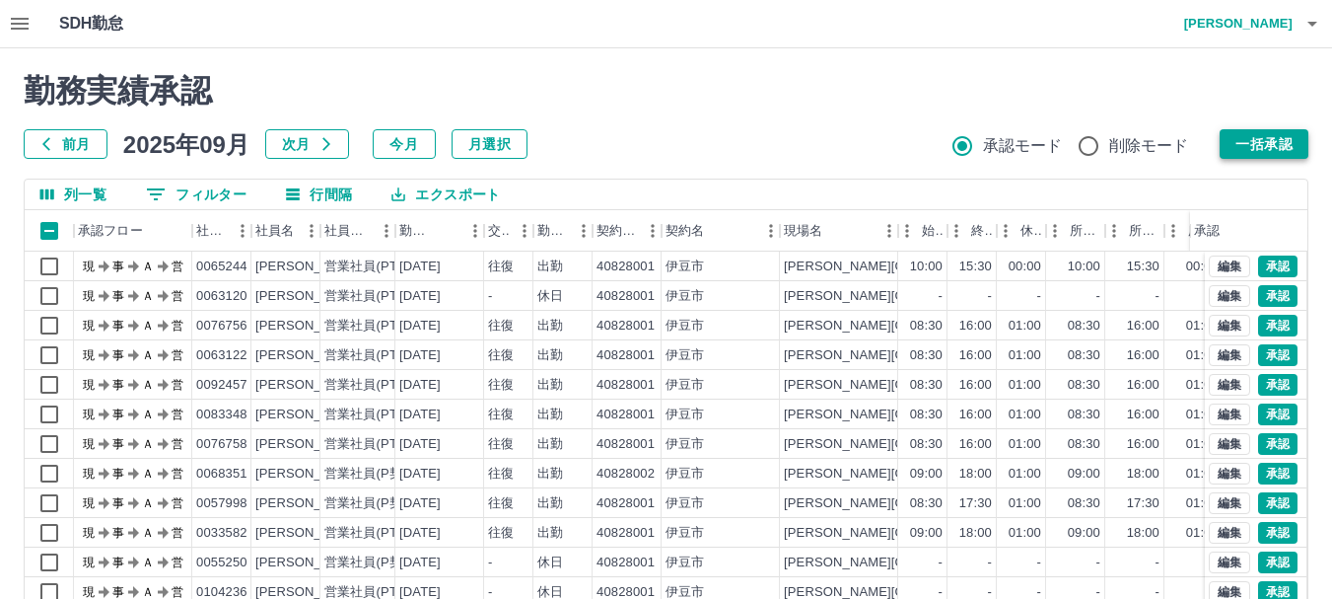
click at [1265, 147] on button "一括承認" at bounding box center [1264, 144] width 89 height 30
